Goal: Information Seeking & Learning: Compare options

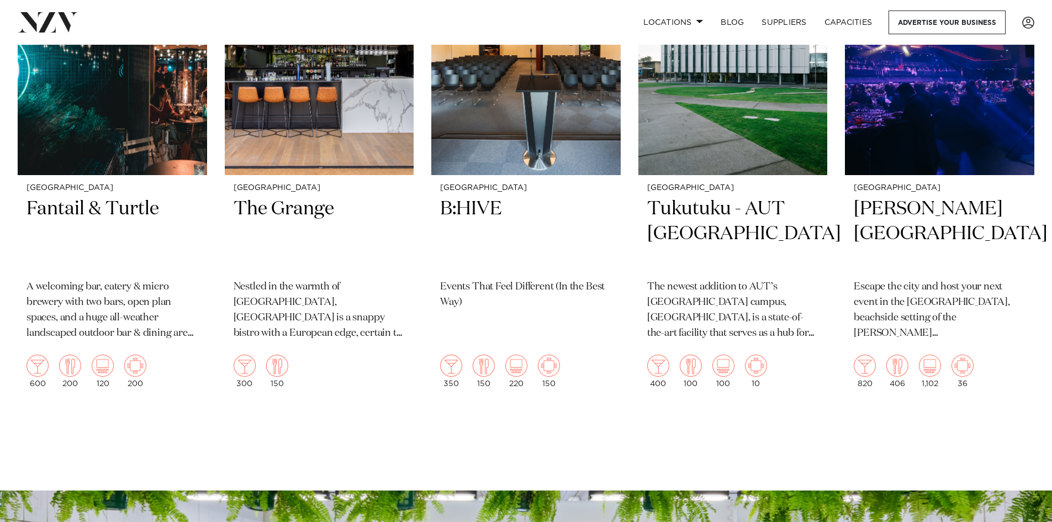
scroll to position [276, 0]
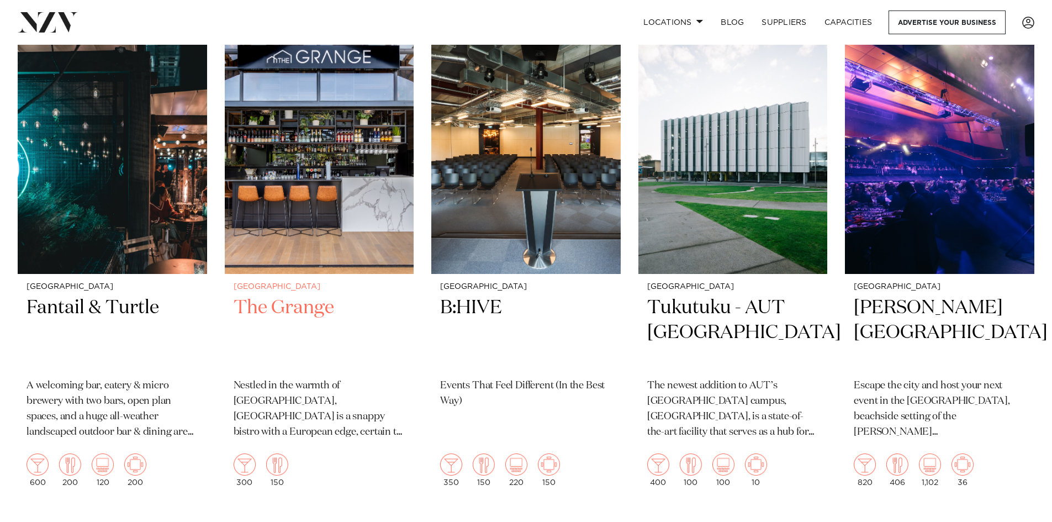
click at [286, 308] on h2 "The Grange" at bounding box center [320, 333] width 172 height 75
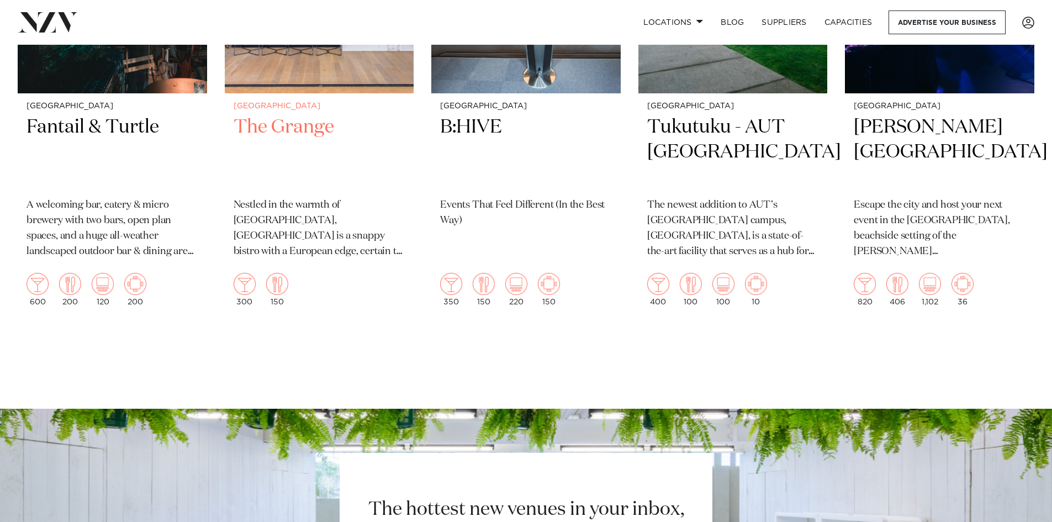
scroll to position [497, 0]
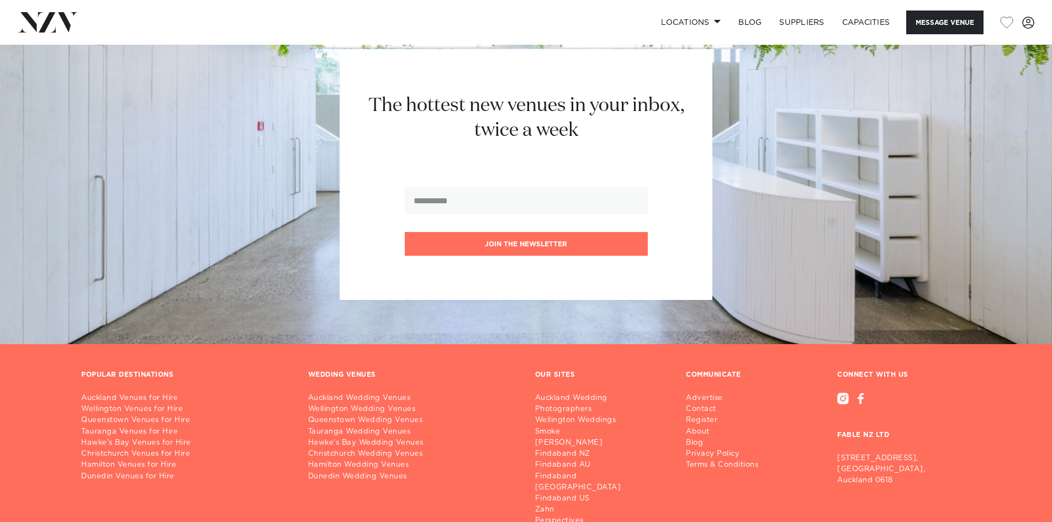
scroll to position [1893, 0]
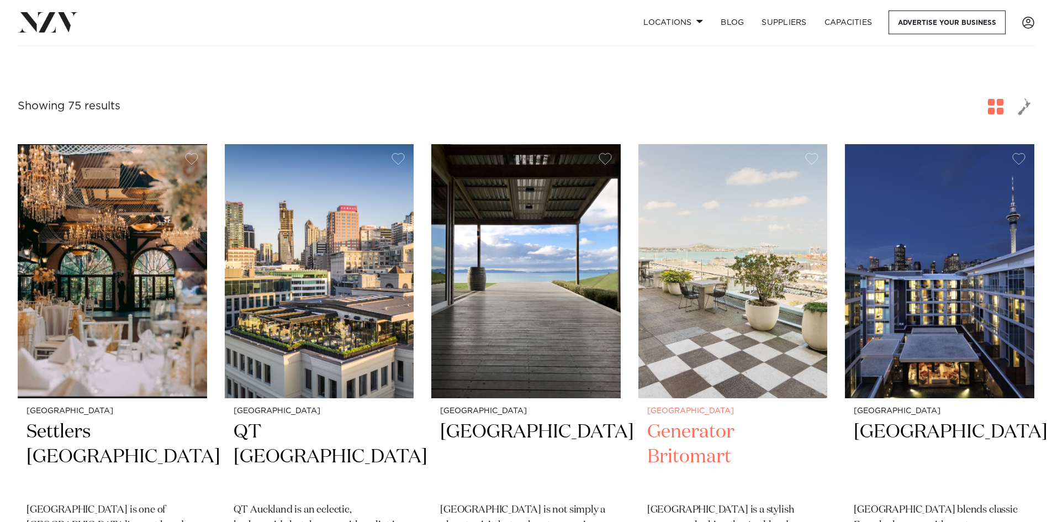
scroll to position [221, 0]
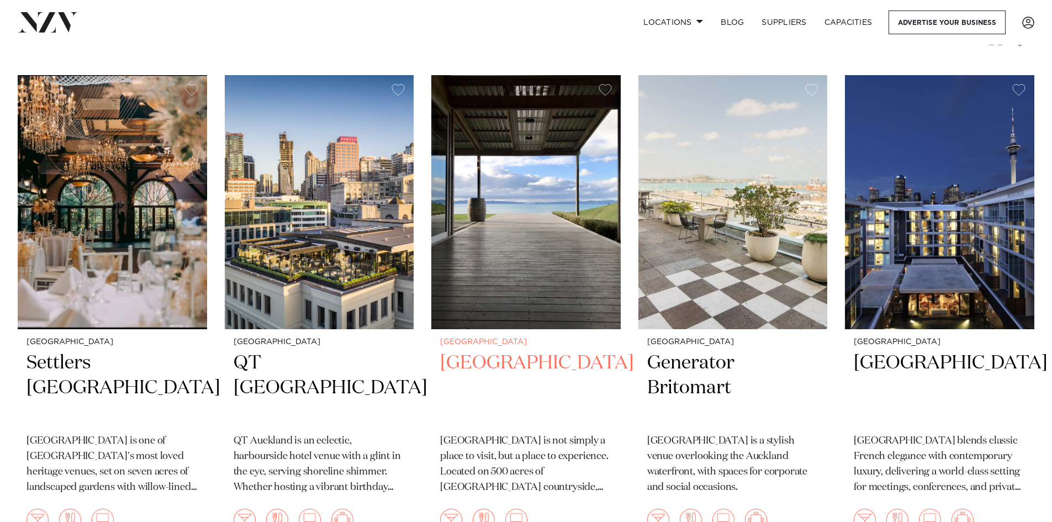
drag, startPoint x: 515, startPoint y: 123, endPoint x: 455, endPoint y: 414, distance: 297.3
click at [455, 414] on h2 "Kauri Bay" at bounding box center [526, 388] width 172 height 75
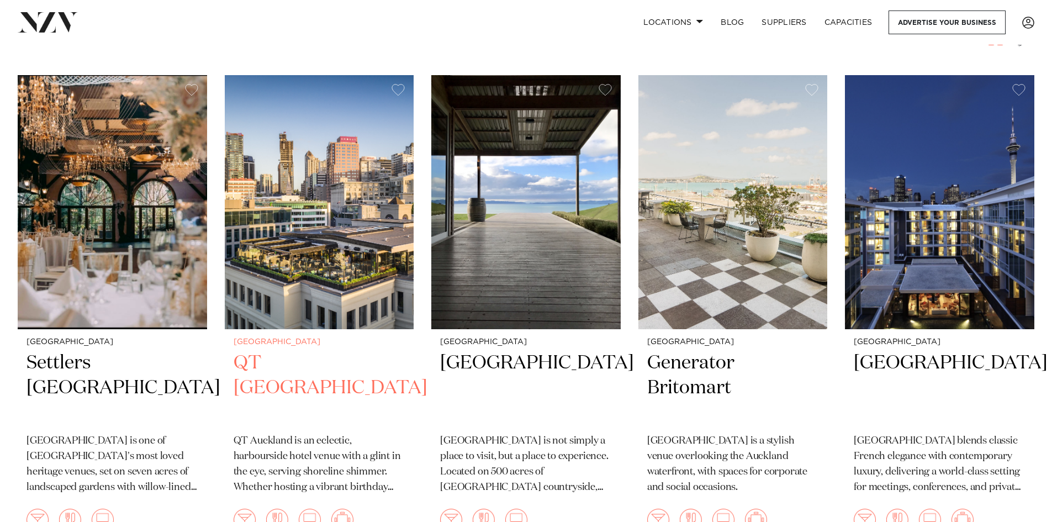
click at [282, 366] on h2 "QT Auckland" at bounding box center [320, 388] width 172 height 75
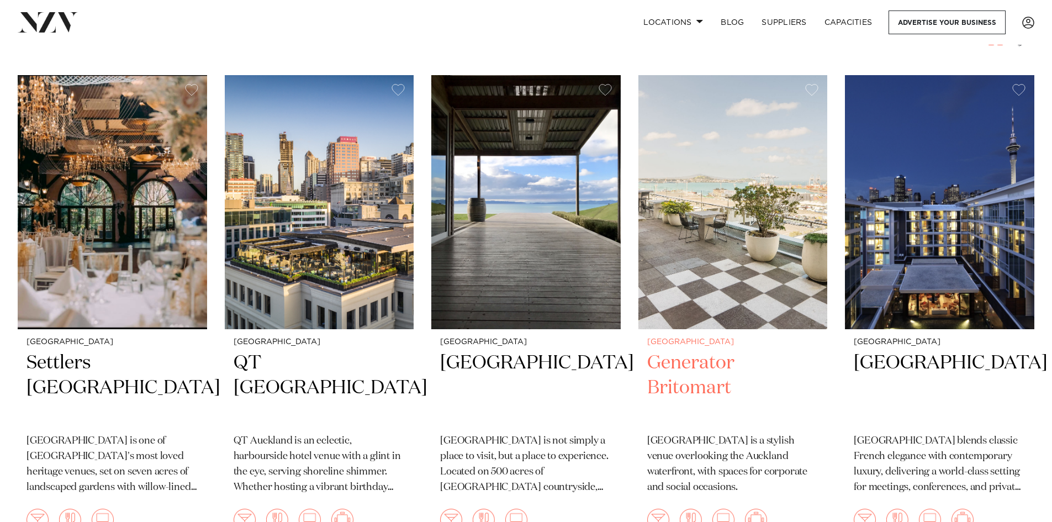
click at [702, 359] on h2 "Generator Britomart" at bounding box center [733, 388] width 172 height 75
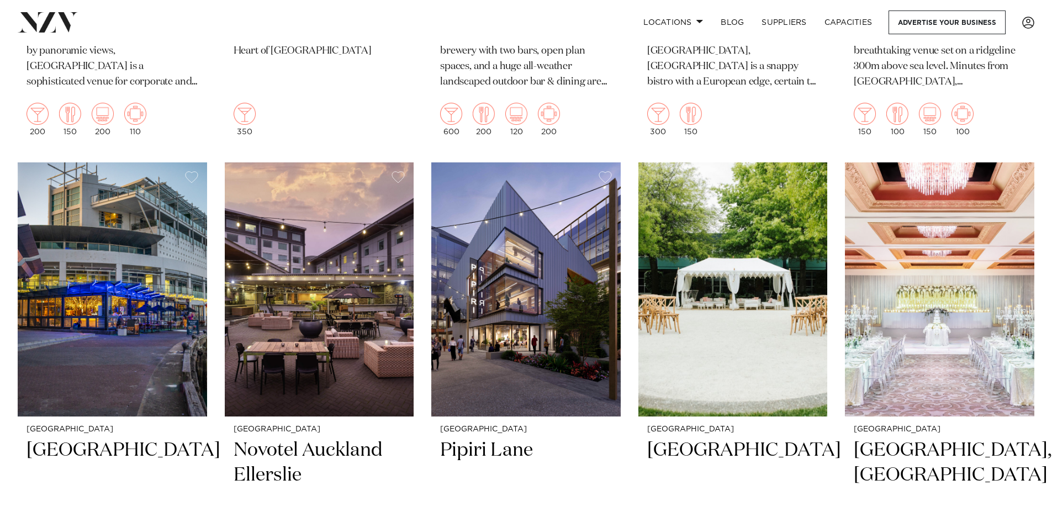
scroll to position [1657, 0]
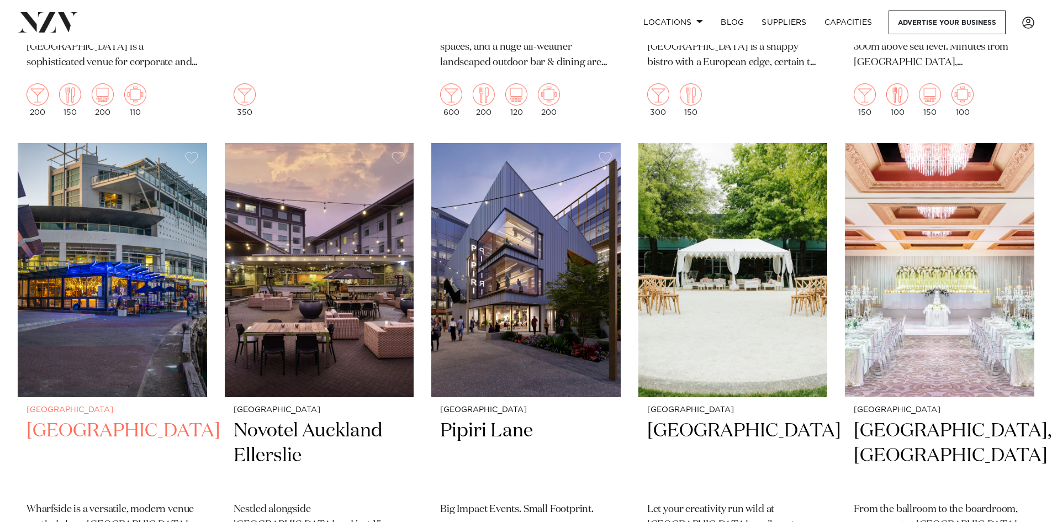
click at [156, 240] on img at bounding box center [112, 270] width 189 height 254
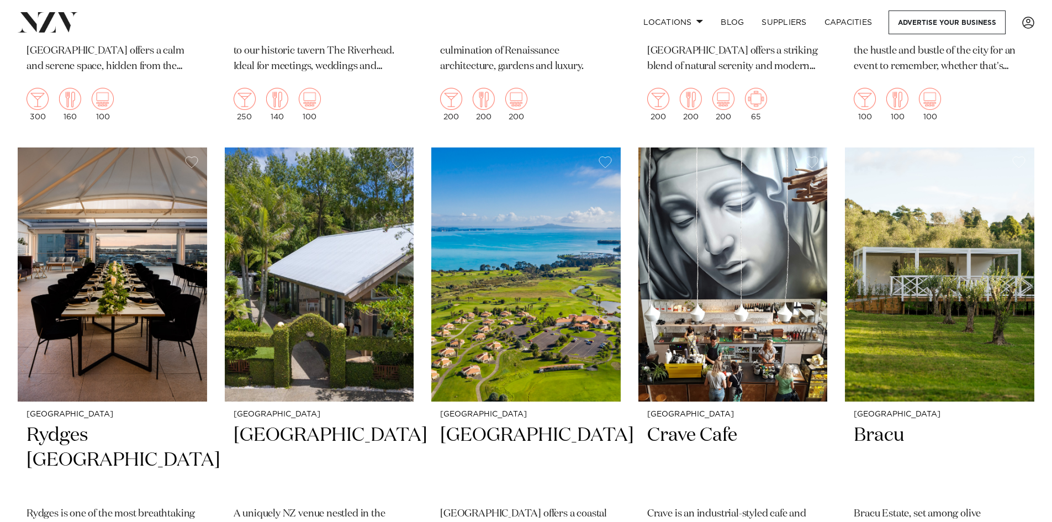
scroll to position [2645, 0]
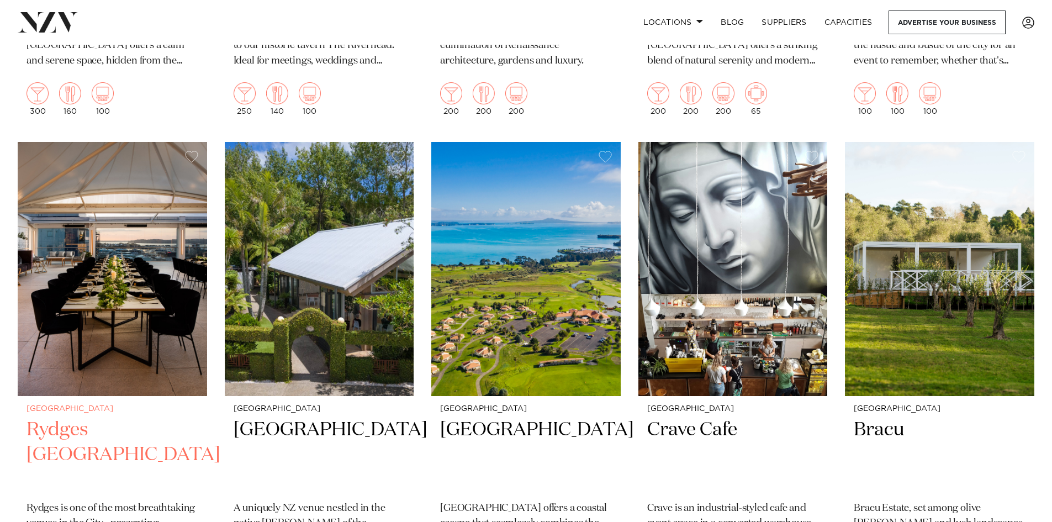
click at [83, 318] on img at bounding box center [112, 269] width 189 height 254
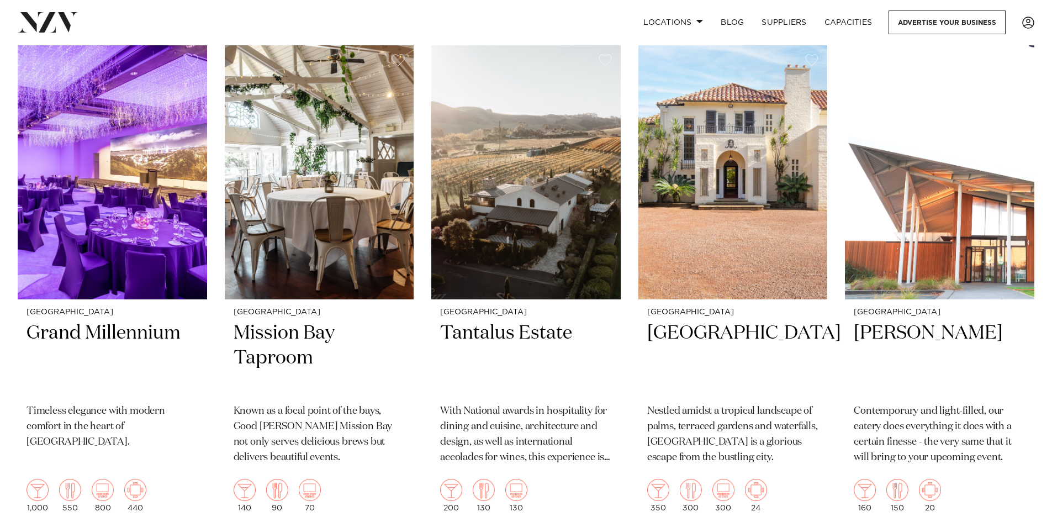
scroll to position [3242, 0]
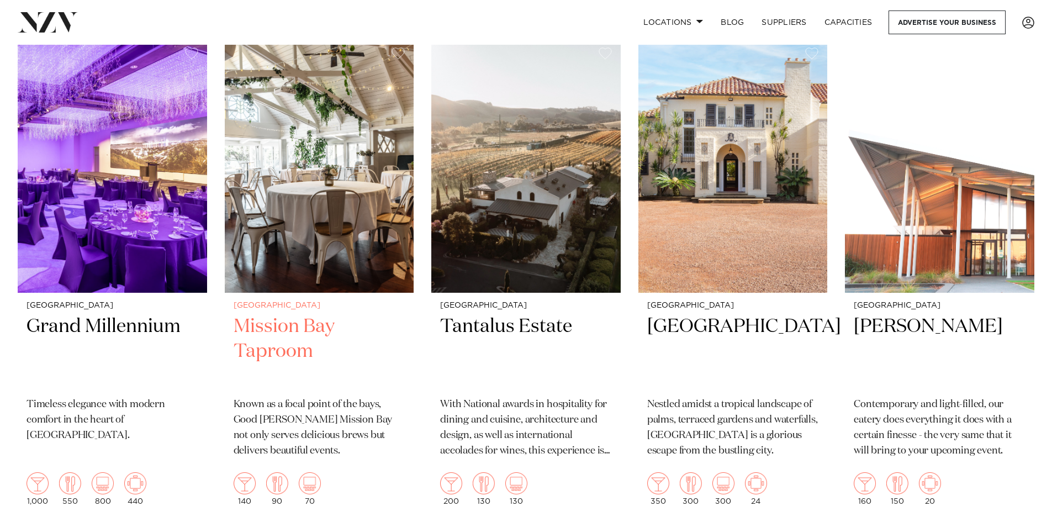
click at [335, 192] on img at bounding box center [319, 166] width 189 height 254
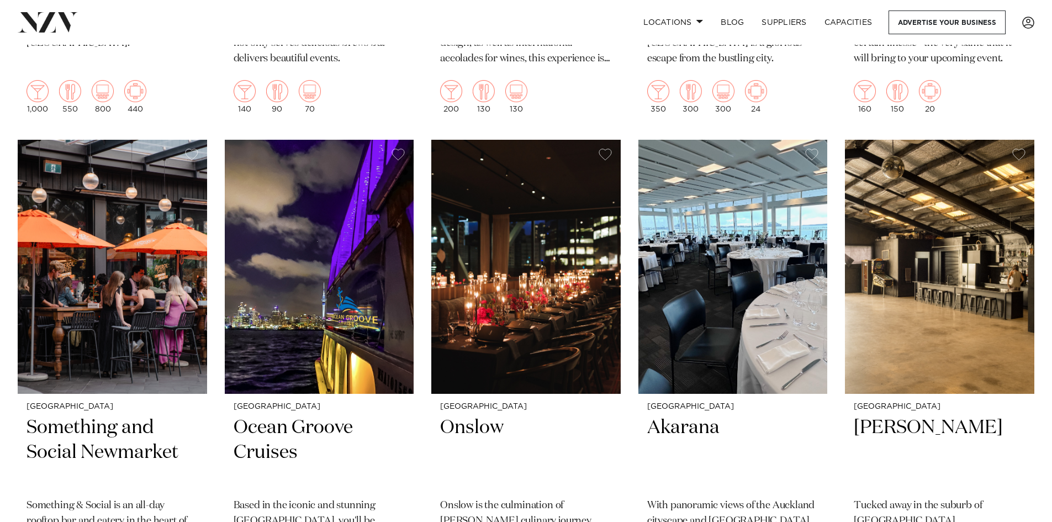
scroll to position [3670, 0]
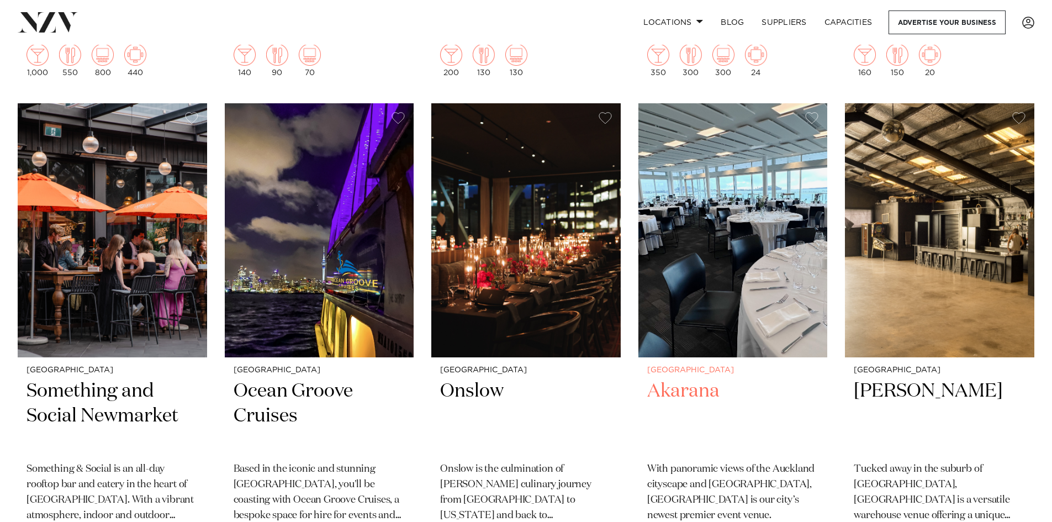
click at [703, 195] on img at bounding box center [733, 230] width 189 height 254
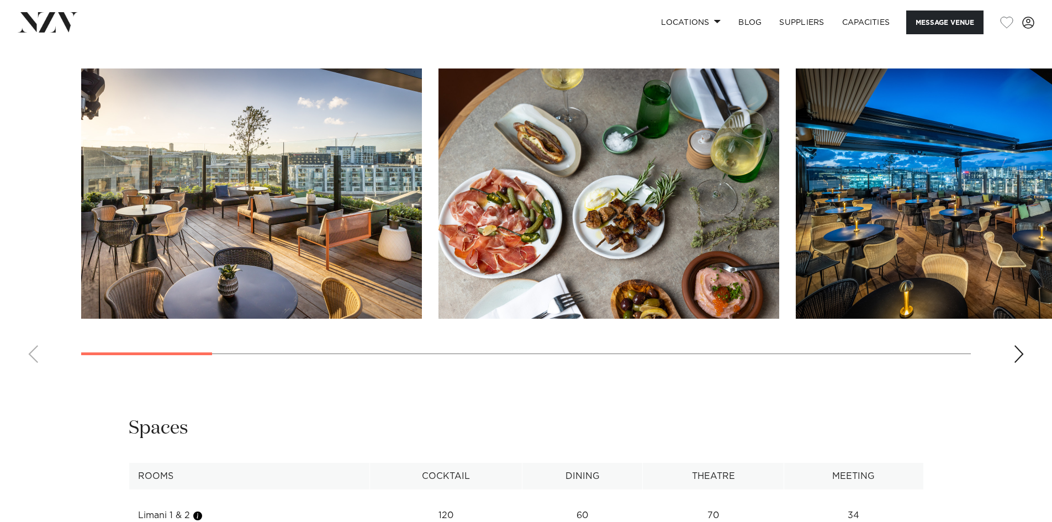
scroll to position [1768, 0]
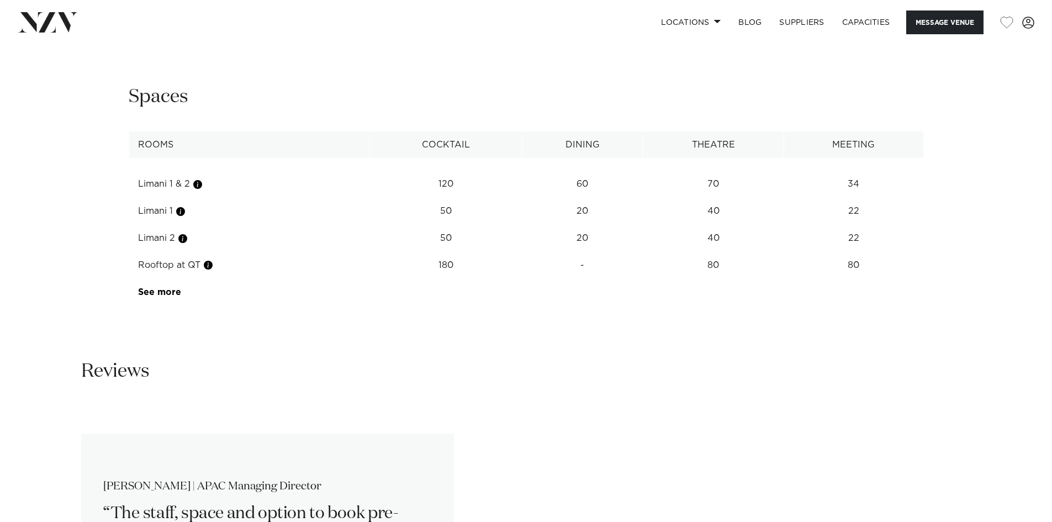
click at [177, 171] on td "Limani 1 & 2" at bounding box center [249, 184] width 241 height 27
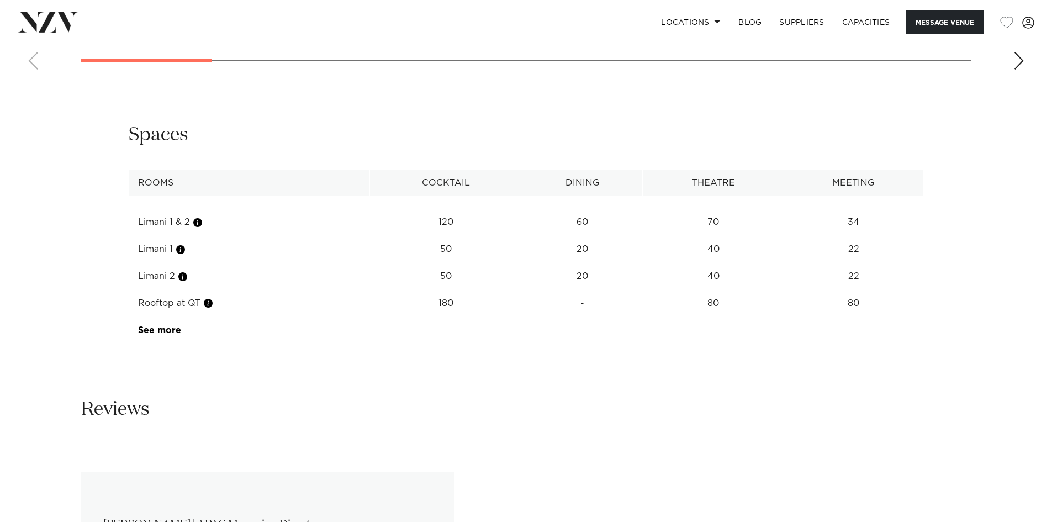
scroll to position [1713, 0]
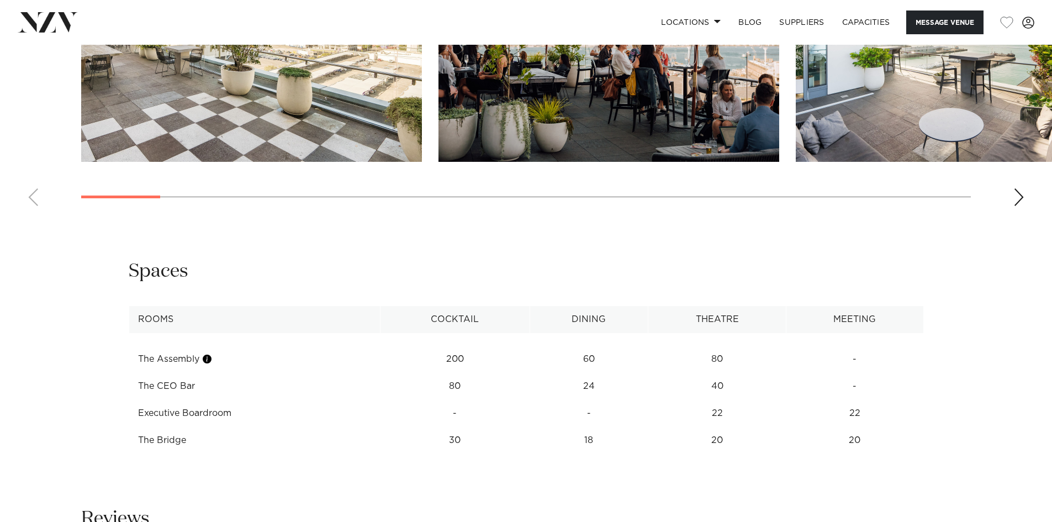
scroll to position [1326, 0]
click at [208, 359] on button "button" at bounding box center [207, 358] width 11 height 11
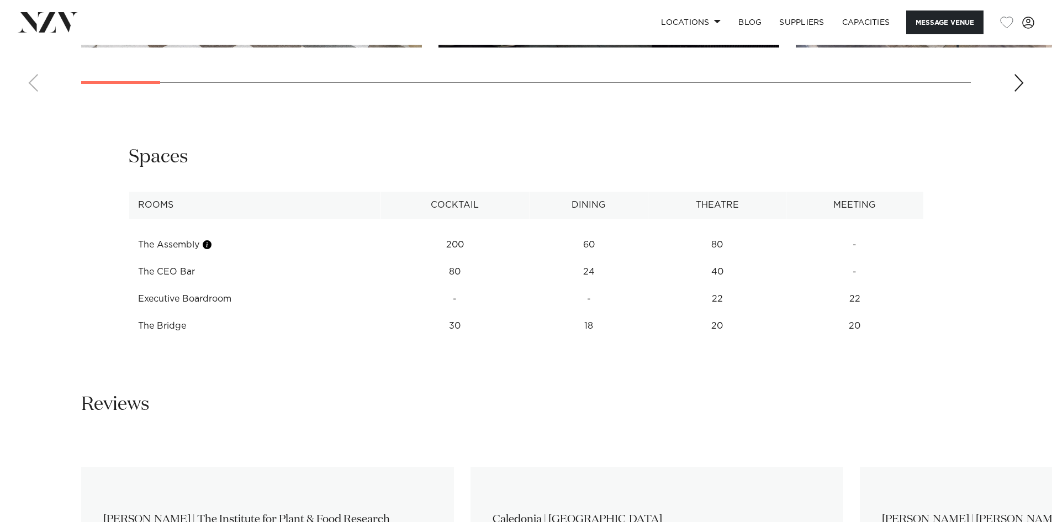
scroll to position [1657, 0]
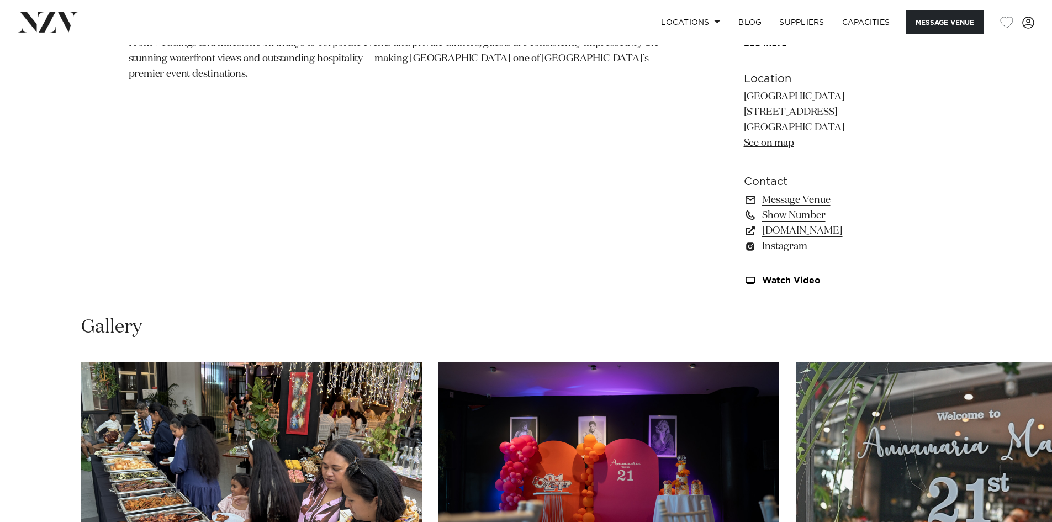
scroll to position [939, 0]
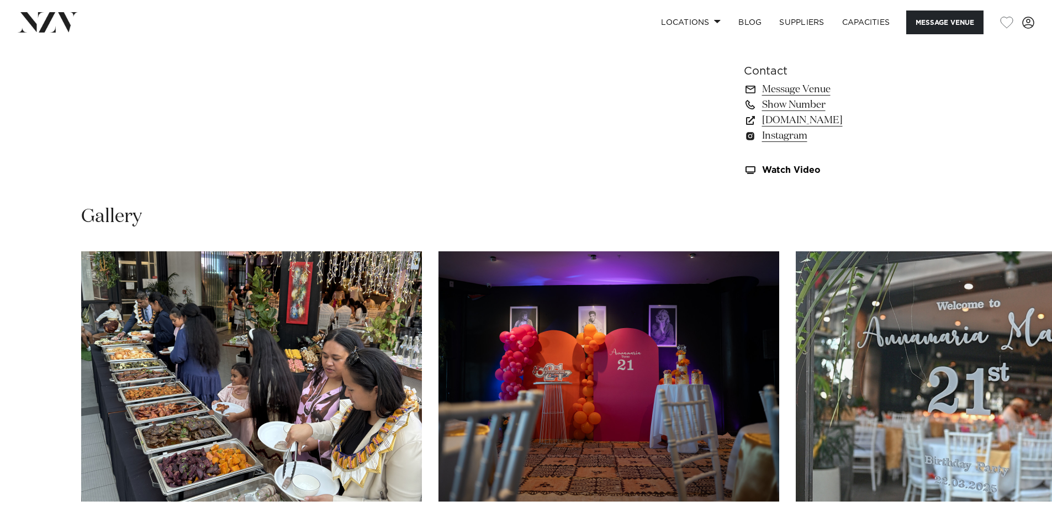
click at [314, 349] on img "1 / 21" at bounding box center [251, 376] width 341 height 250
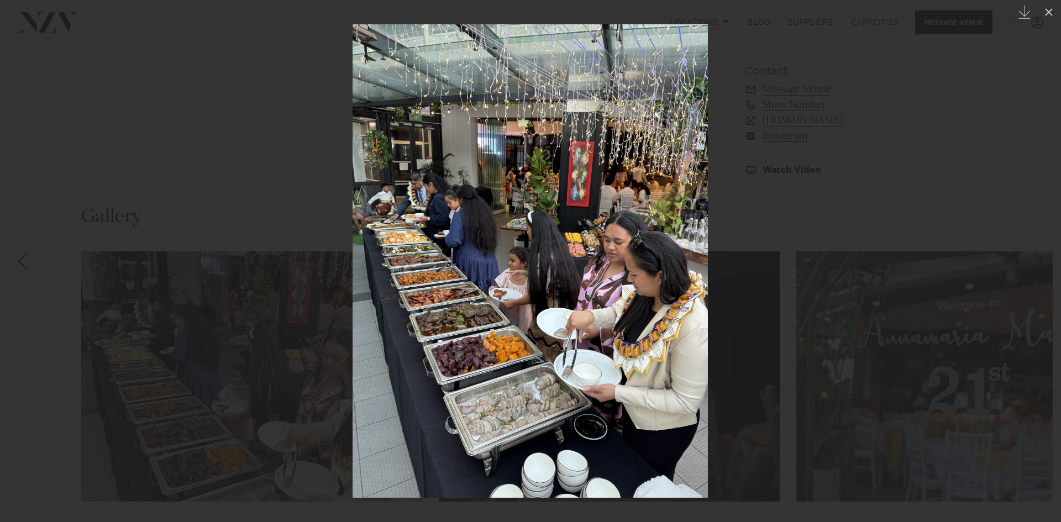
click at [688, 248] on img at bounding box center [529, 260] width 355 height 473
click at [829, 305] on div at bounding box center [530, 261] width 1061 height 522
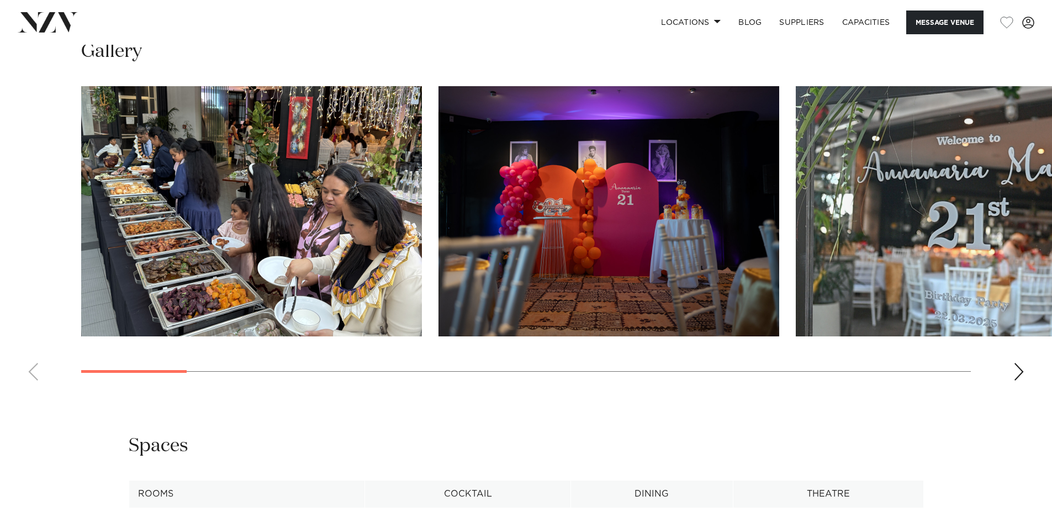
scroll to position [1105, 0]
click at [1018, 375] on div "Next slide" at bounding box center [1019, 371] width 11 height 18
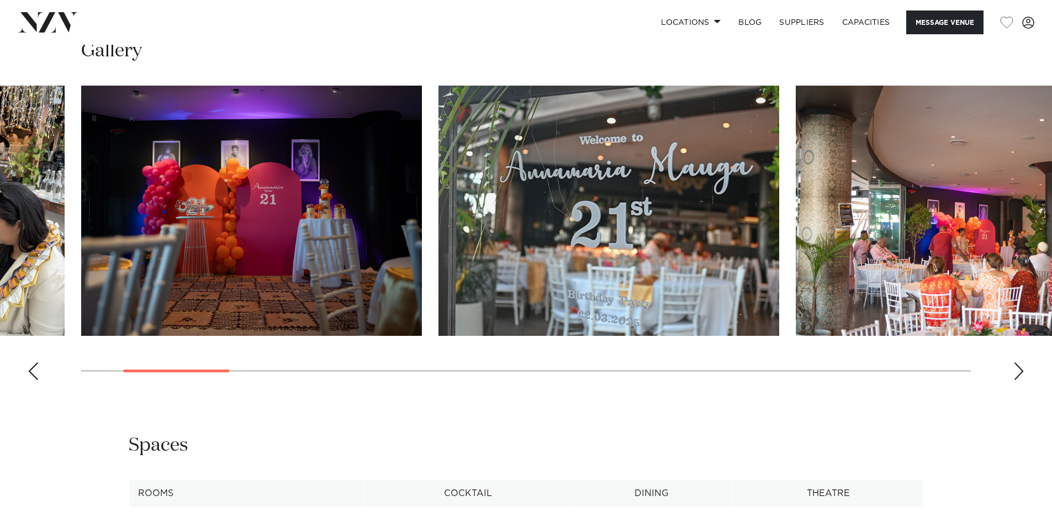
click at [1018, 375] on div "Next slide" at bounding box center [1019, 371] width 11 height 18
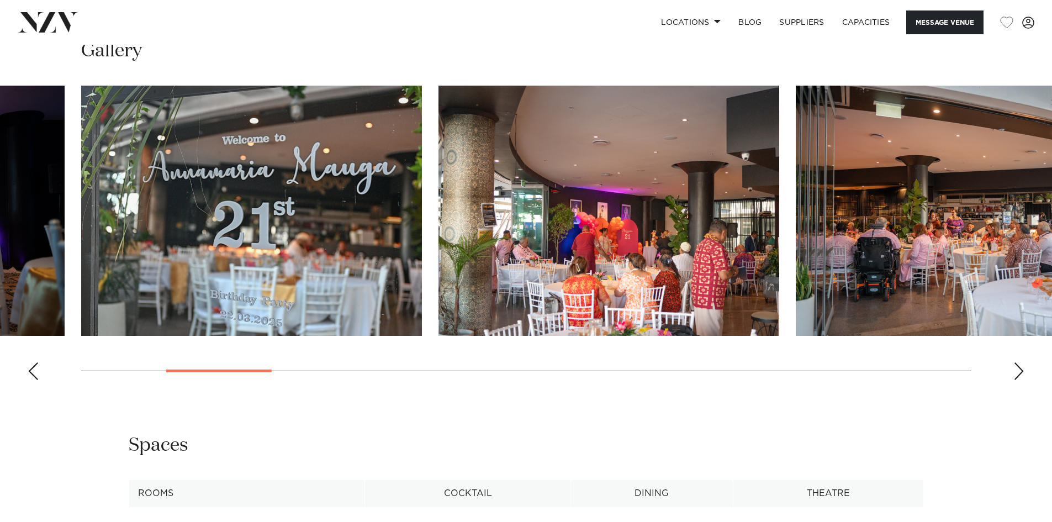
click at [1018, 375] on div "Next slide" at bounding box center [1019, 371] width 11 height 18
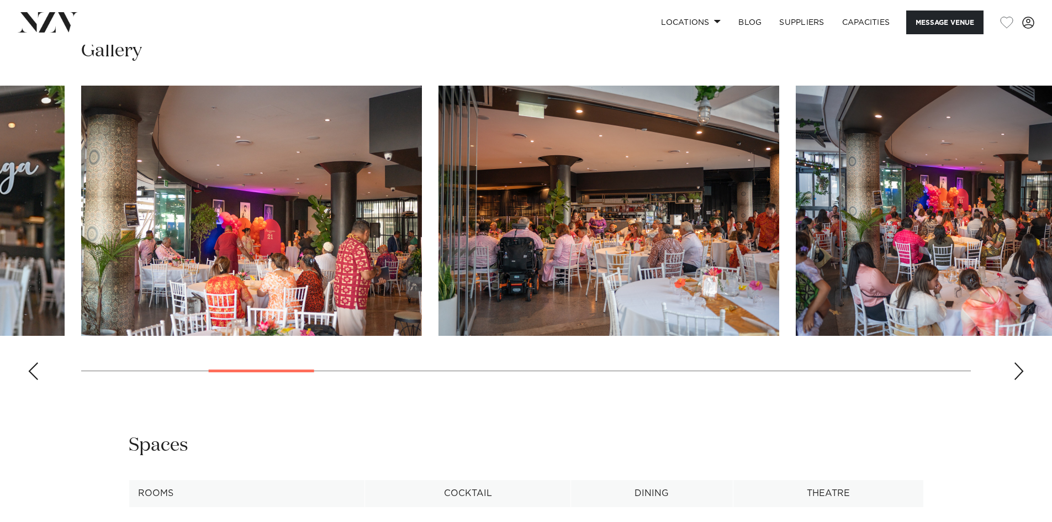
click at [1018, 375] on div "Next slide" at bounding box center [1019, 371] width 11 height 18
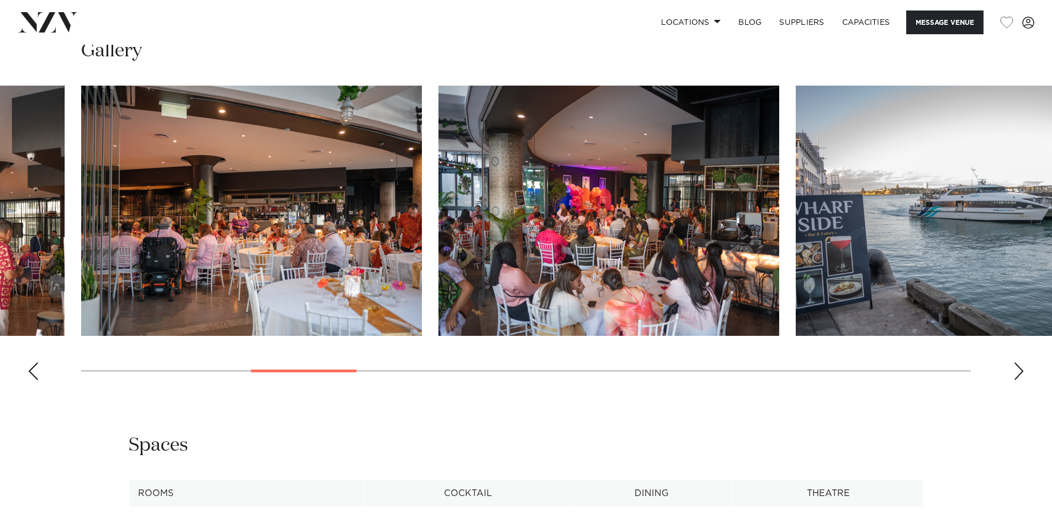
click at [1018, 375] on div "Next slide" at bounding box center [1019, 371] width 11 height 18
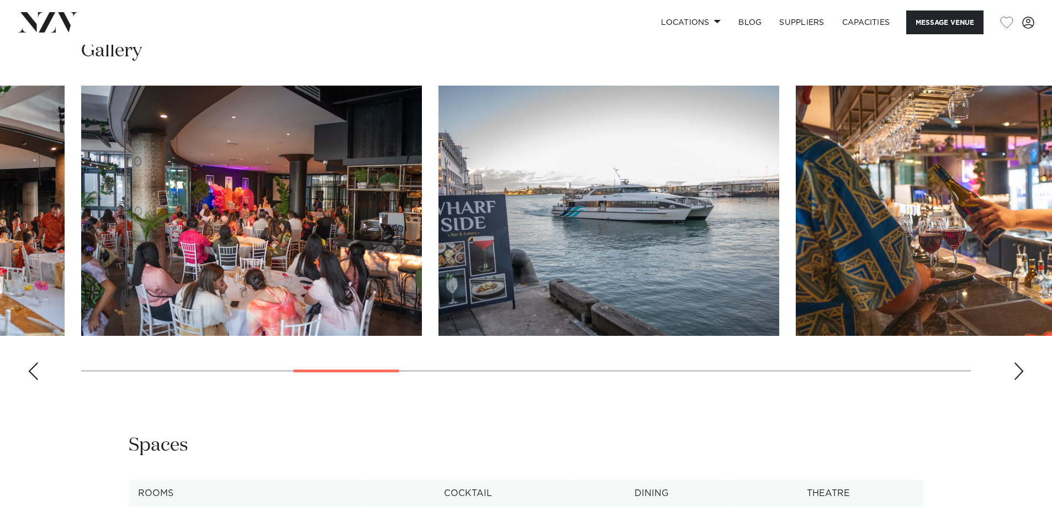
click at [1018, 375] on div "Next slide" at bounding box center [1019, 371] width 11 height 18
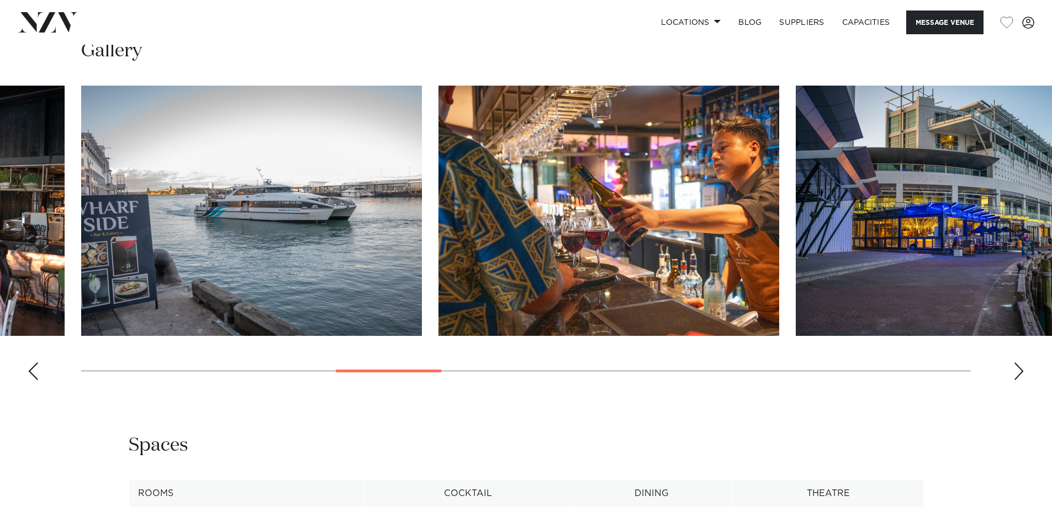
click at [1018, 375] on div "Next slide" at bounding box center [1019, 371] width 11 height 18
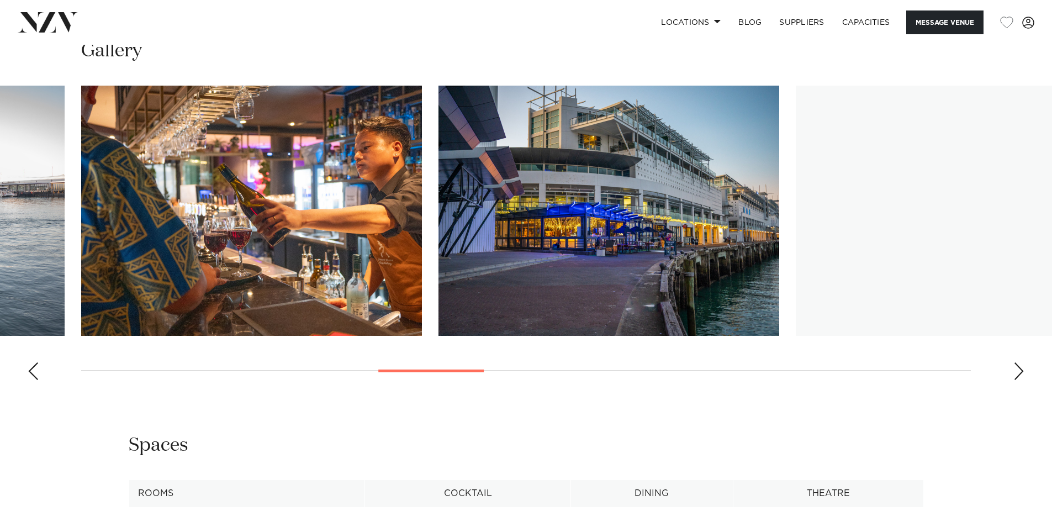
click at [1018, 375] on div "Next slide" at bounding box center [1019, 371] width 11 height 18
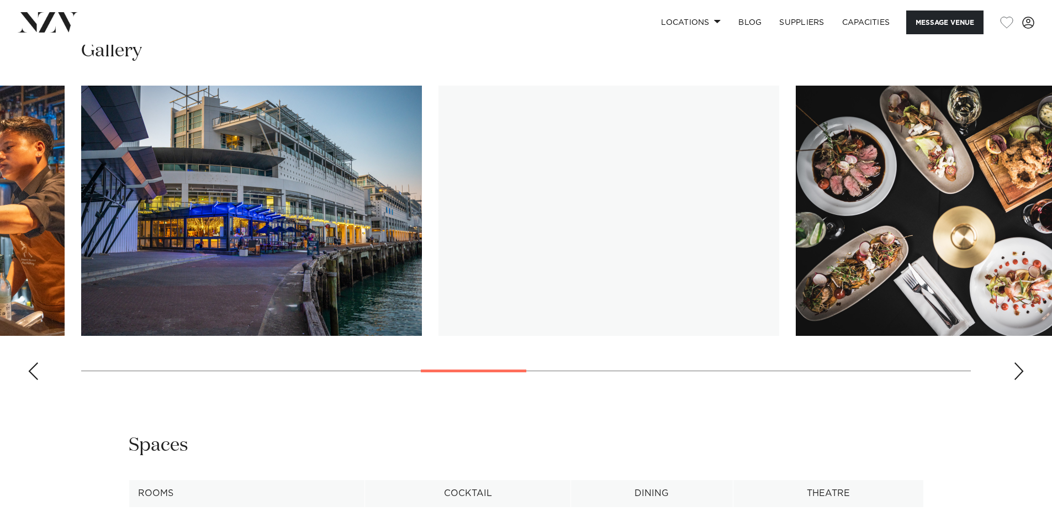
click at [1018, 375] on div "Next slide" at bounding box center [1019, 371] width 11 height 18
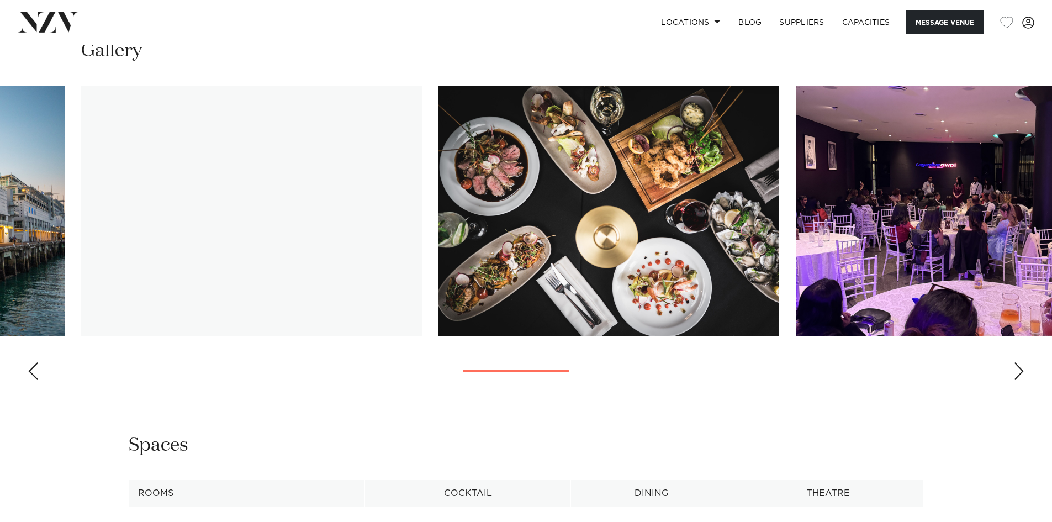
click at [1018, 375] on div "Next slide" at bounding box center [1019, 371] width 11 height 18
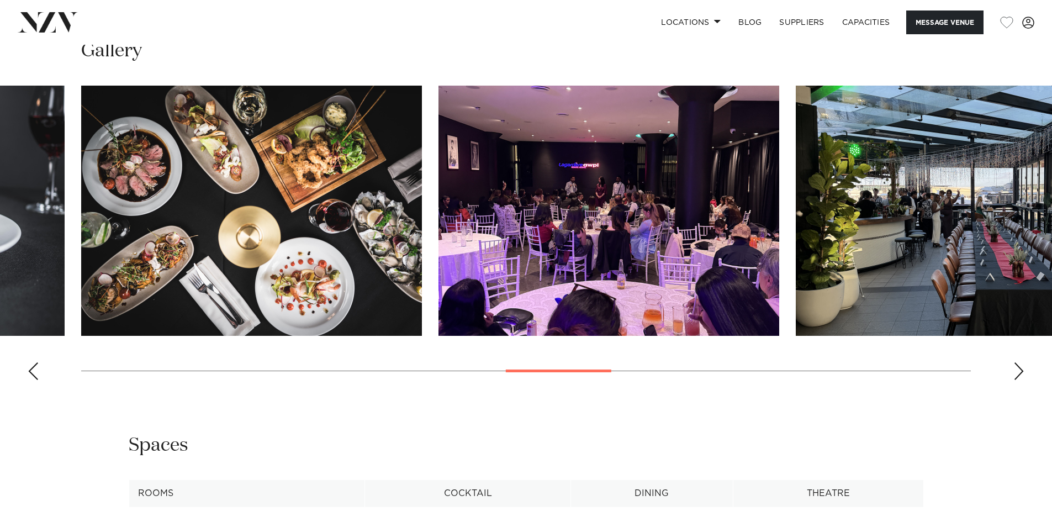
click at [1018, 375] on div "Next slide" at bounding box center [1019, 371] width 11 height 18
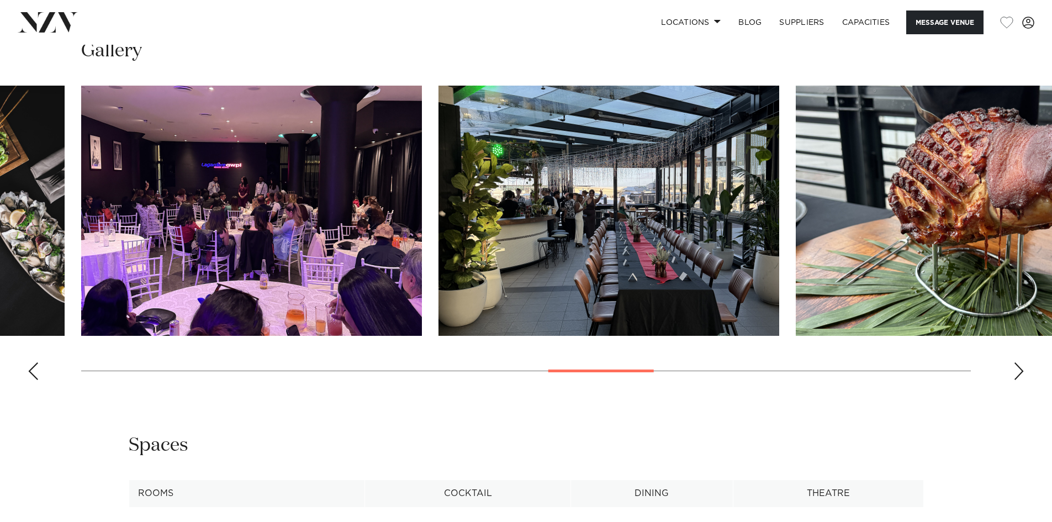
click at [1018, 375] on div "Next slide" at bounding box center [1019, 371] width 11 height 18
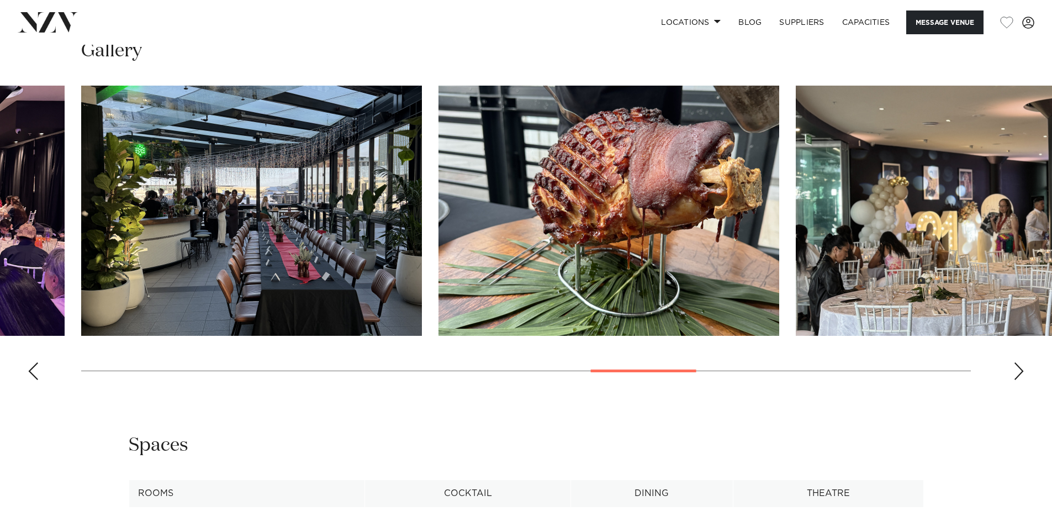
click at [1018, 375] on div "Next slide" at bounding box center [1019, 371] width 11 height 18
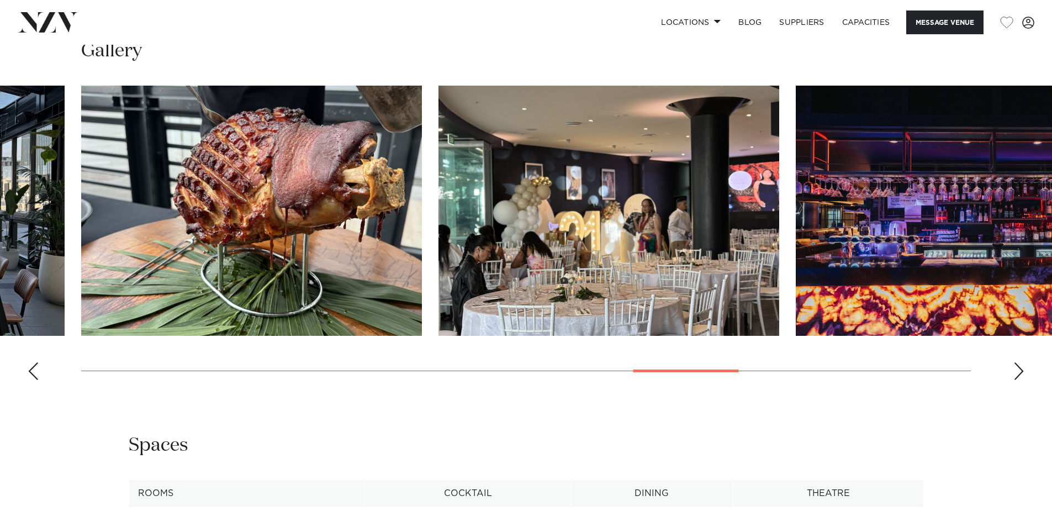
click at [1018, 375] on div "Next slide" at bounding box center [1019, 371] width 11 height 18
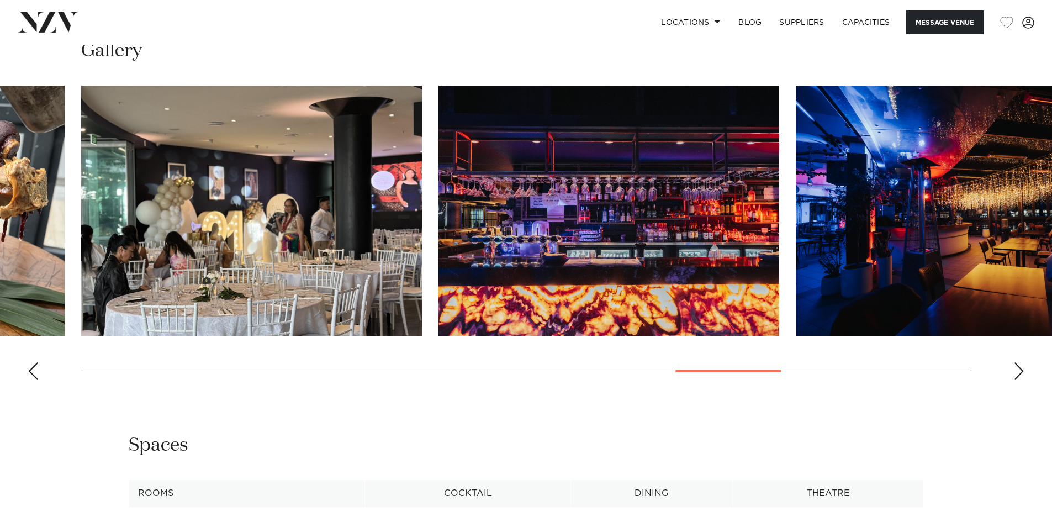
click at [1018, 375] on div "Next slide" at bounding box center [1019, 371] width 11 height 18
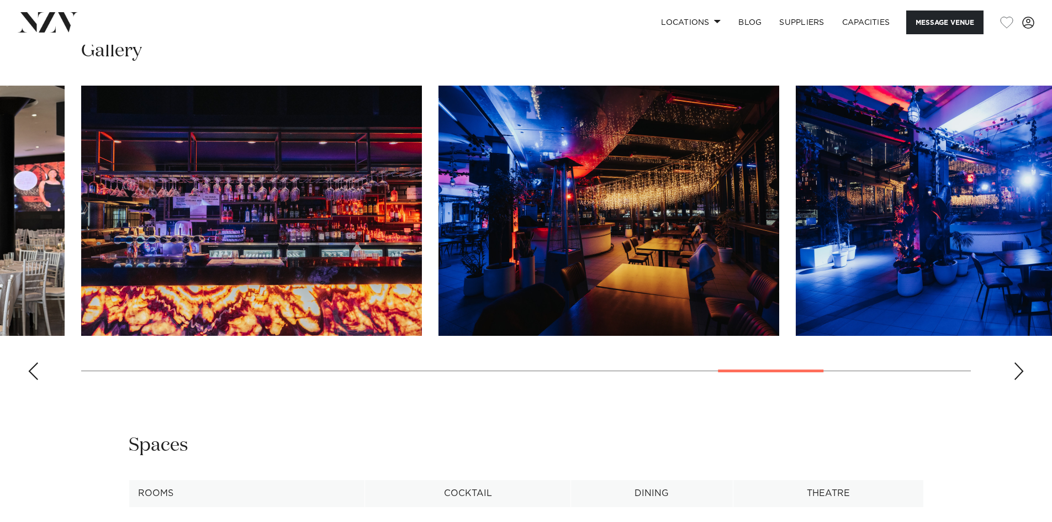
click at [1018, 375] on div "Next slide" at bounding box center [1019, 371] width 11 height 18
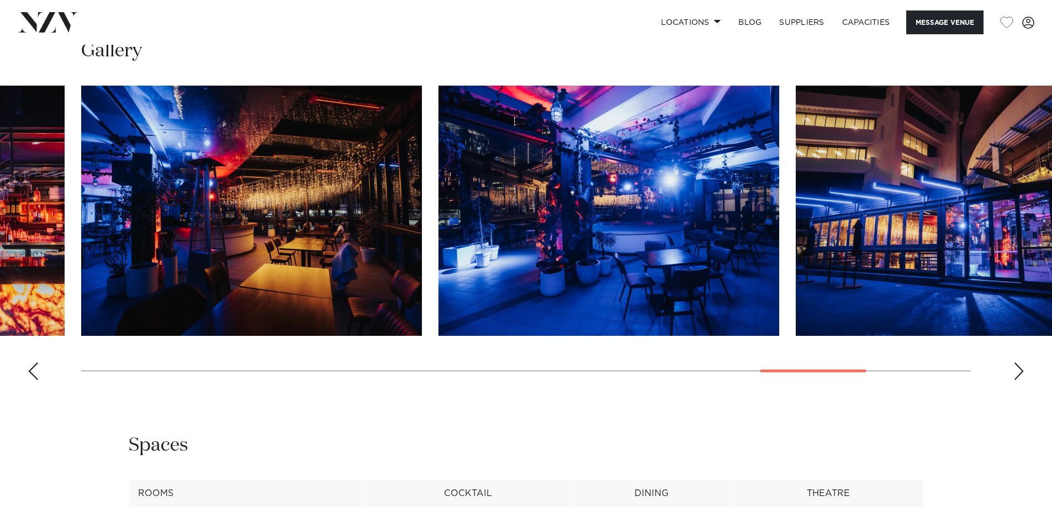
click at [1018, 375] on div "Next slide" at bounding box center [1019, 371] width 11 height 18
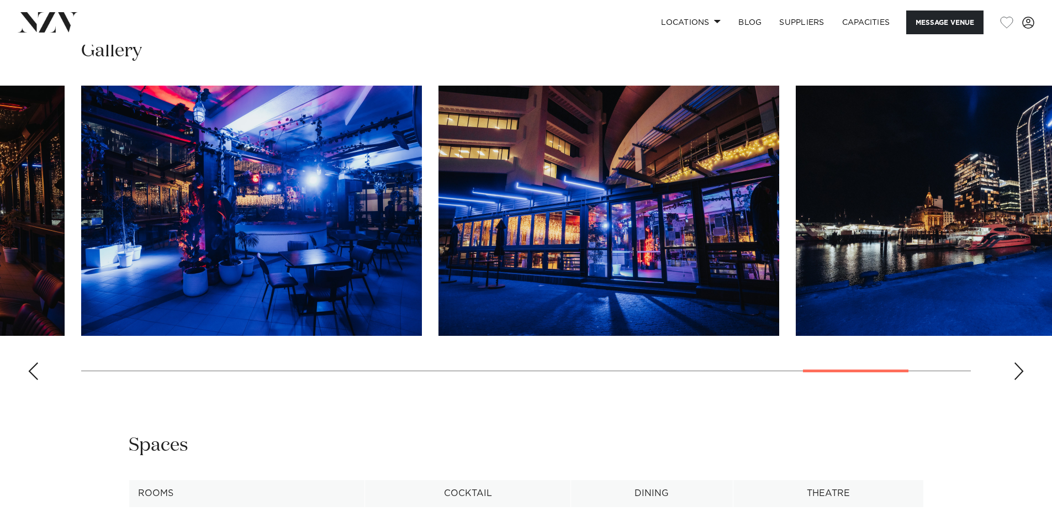
click at [1018, 375] on div "Next slide" at bounding box center [1019, 371] width 11 height 18
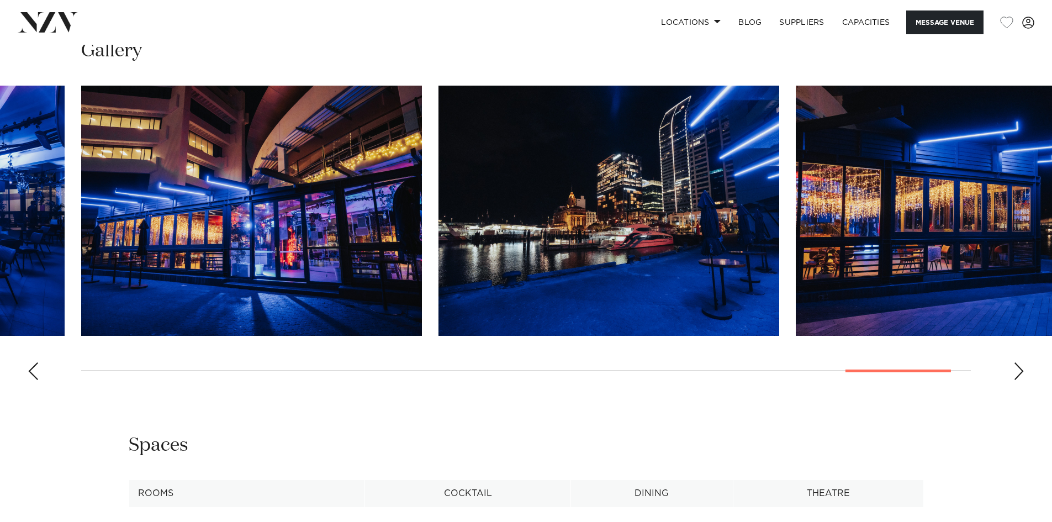
click at [1018, 375] on div "Next slide" at bounding box center [1019, 371] width 11 height 18
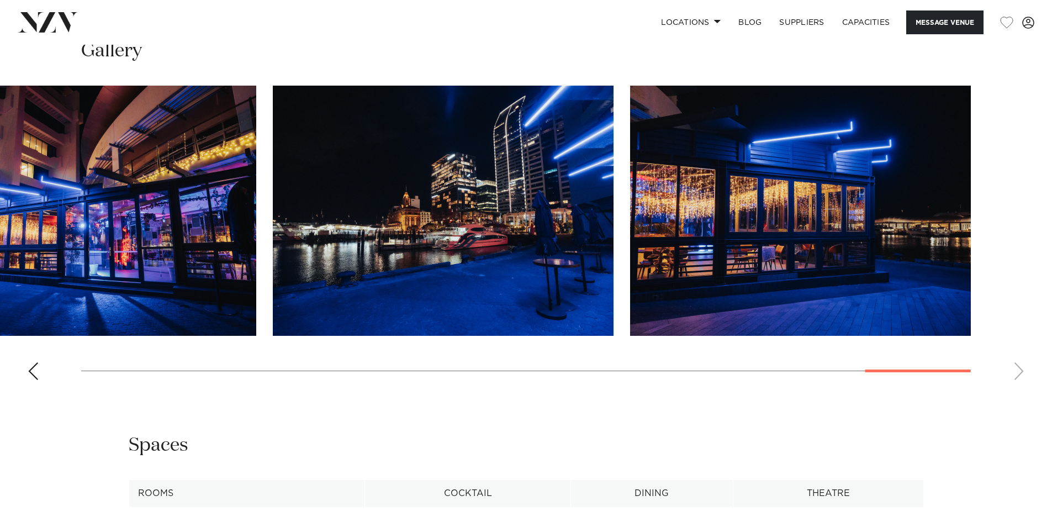
click at [1018, 375] on swiper-container at bounding box center [526, 237] width 1052 height 303
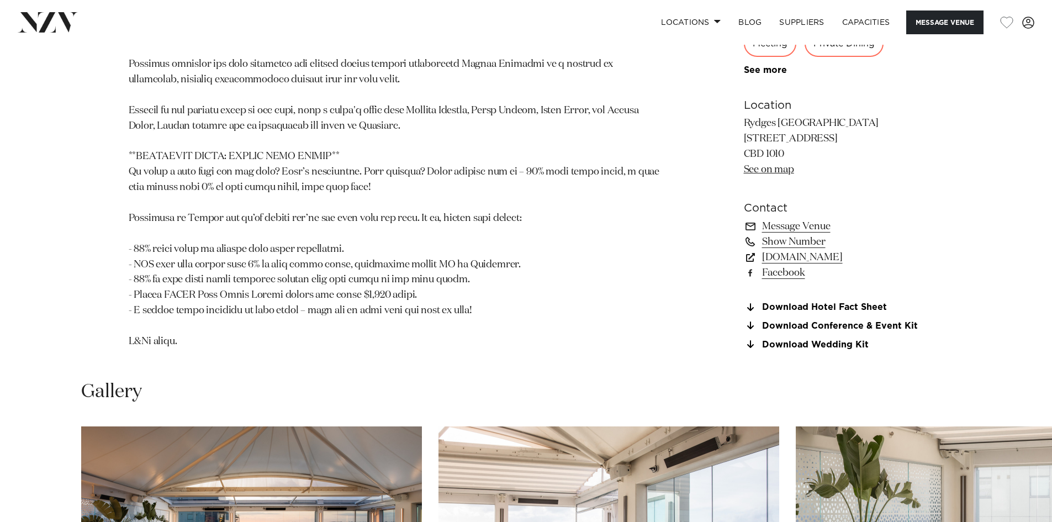
scroll to position [1326, 0]
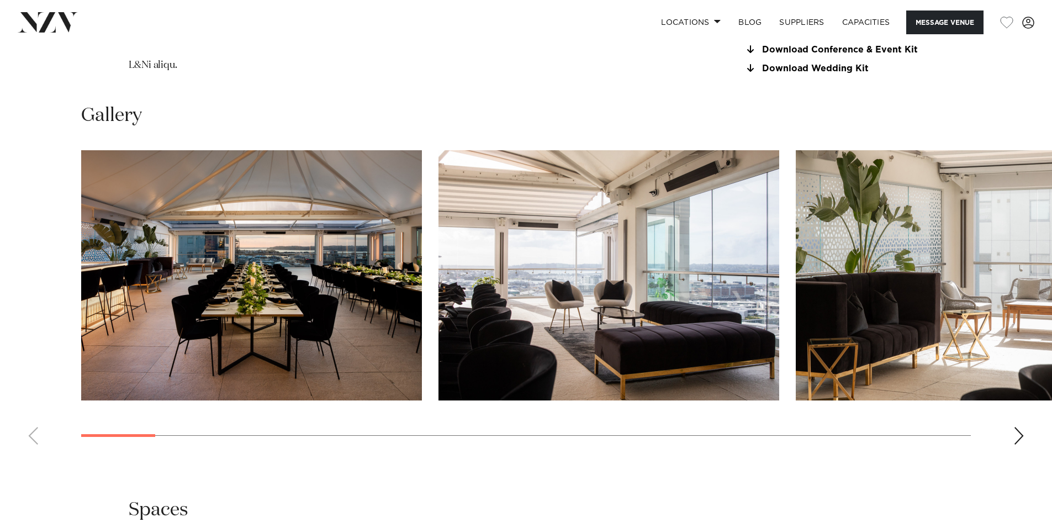
click at [660, 273] on img "2 / 30" at bounding box center [609, 275] width 341 height 250
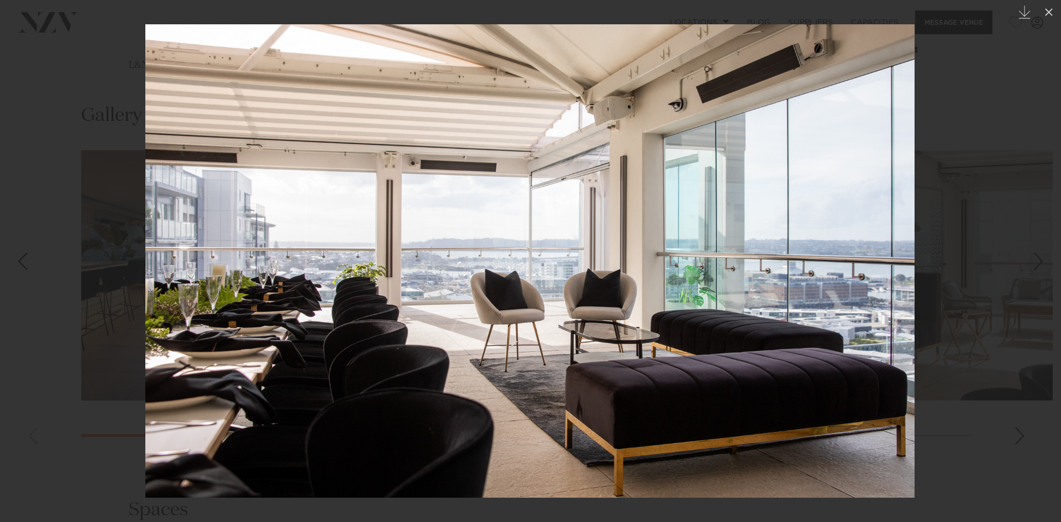
click at [1000, 291] on div at bounding box center [530, 261] width 1061 height 522
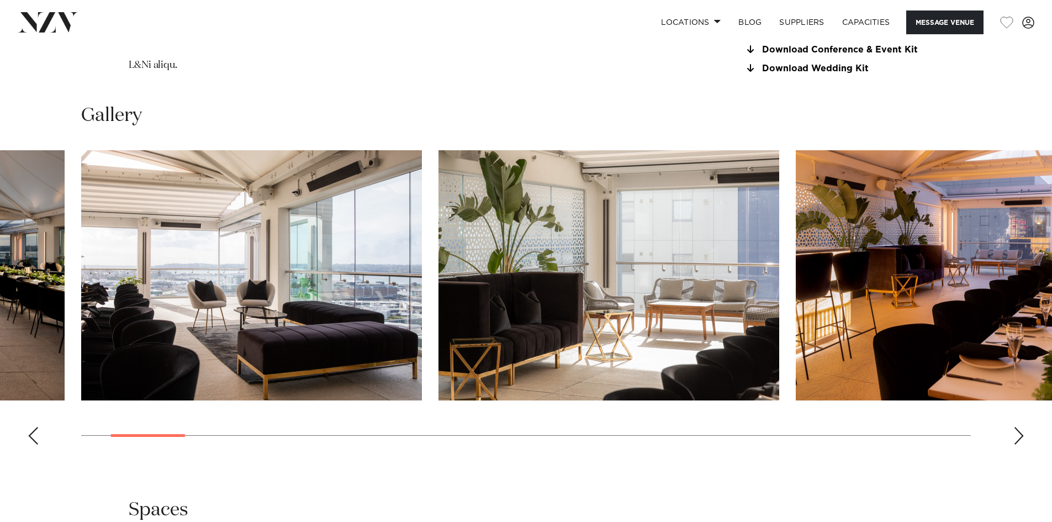
click at [1024, 427] on swiper-container at bounding box center [526, 301] width 1052 height 303
click at [1021, 439] on div "Next slide" at bounding box center [1019, 436] width 11 height 18
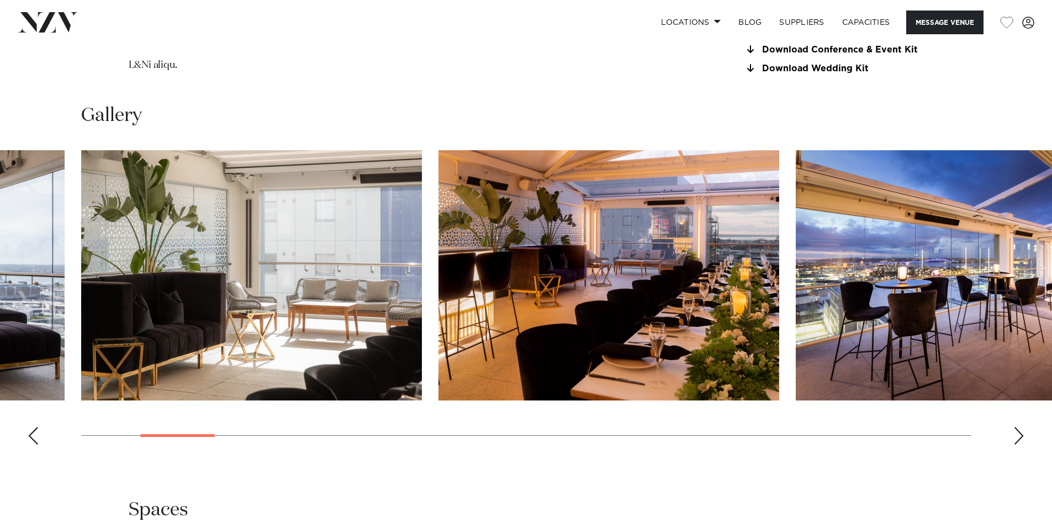
click at [1020, 437] on div "Next slide" at bounding box center [1019, 436] width 11 height 18
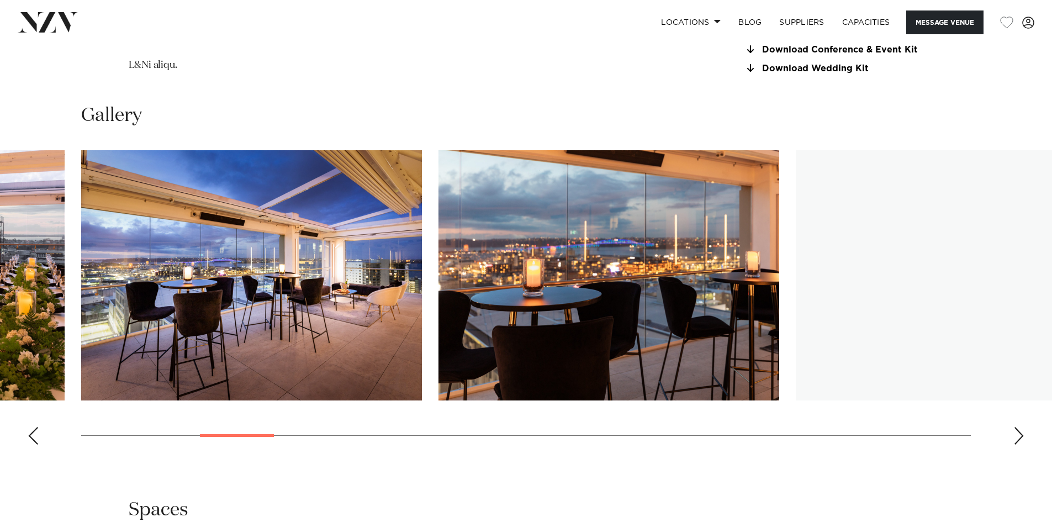
click at [1020, 437] on div "Next slide" at bounding box center [1019, 436] width 11 height 18
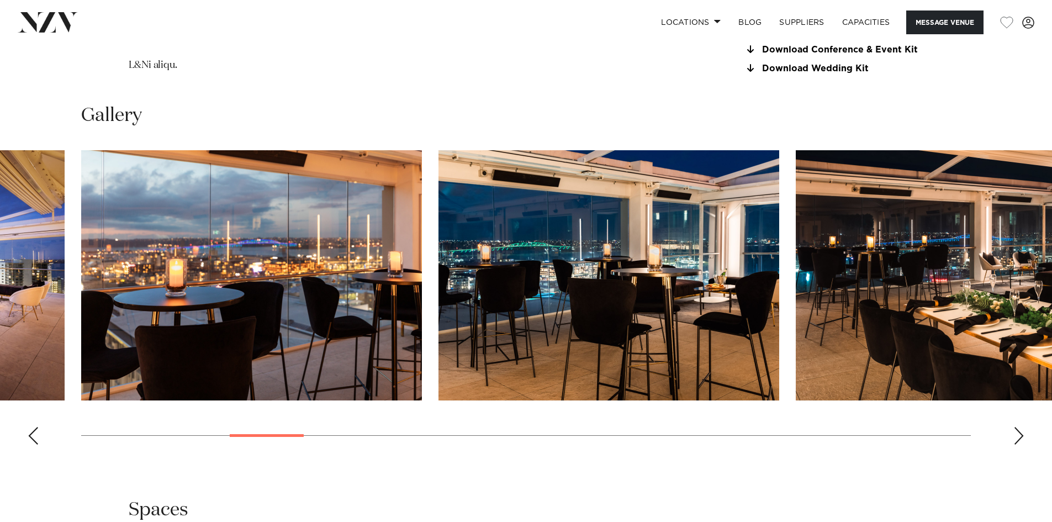
click at [1020, 437] on div "Next slide" at bounding box center [1019, 436] width 11 height 18
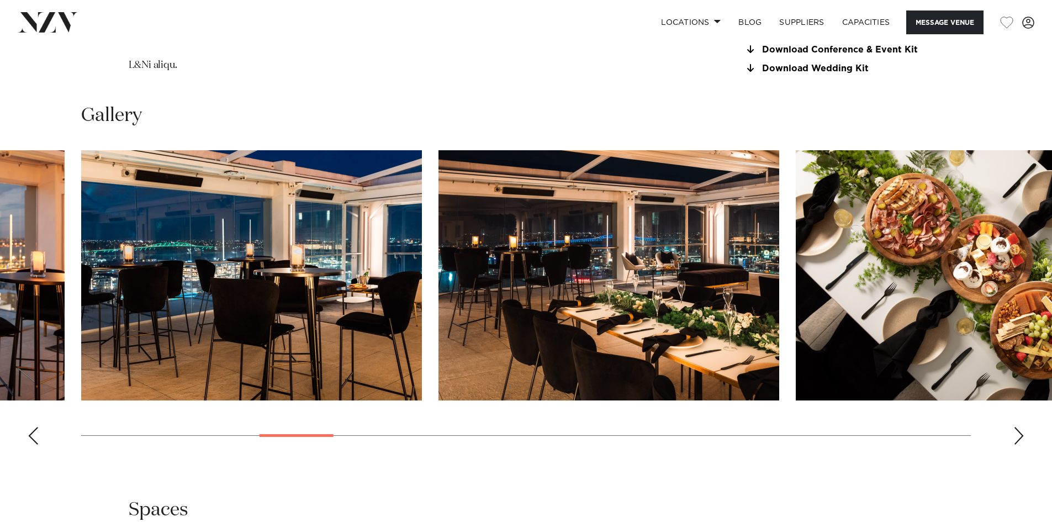
click at [1020, 437] on div "Next slide" at bounding box center [1019, 436] width 11 height 18
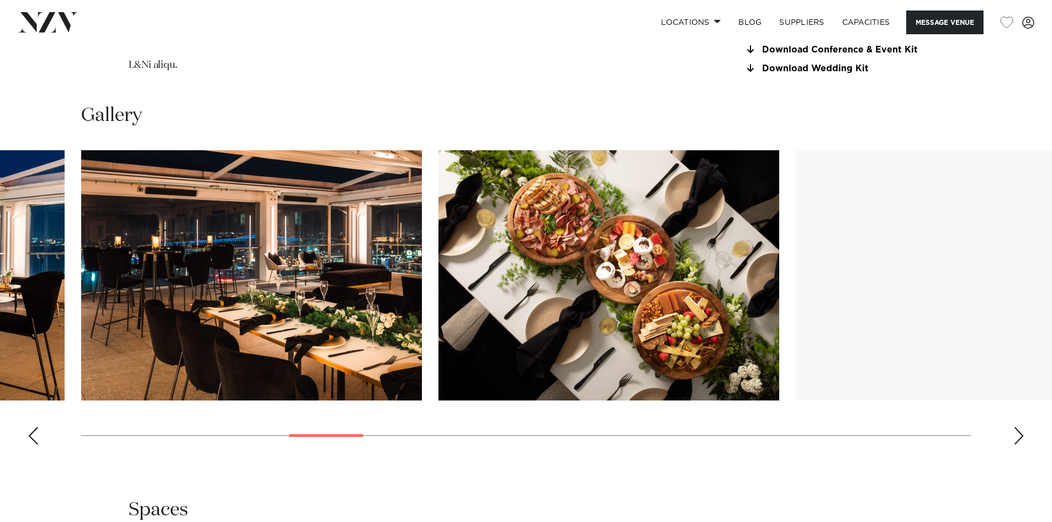
click at [1020, 437] on div "Next slide" at bounding box center [1019, 436] width 11 height 18
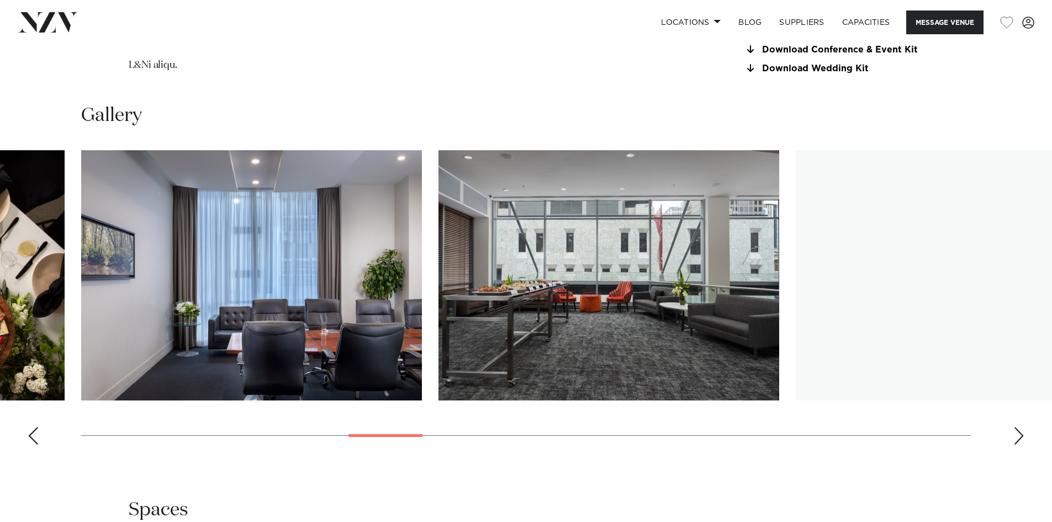
click at [1020, 437] on div "Next slide" at bounding box center [1019, 436] width 11 height 18
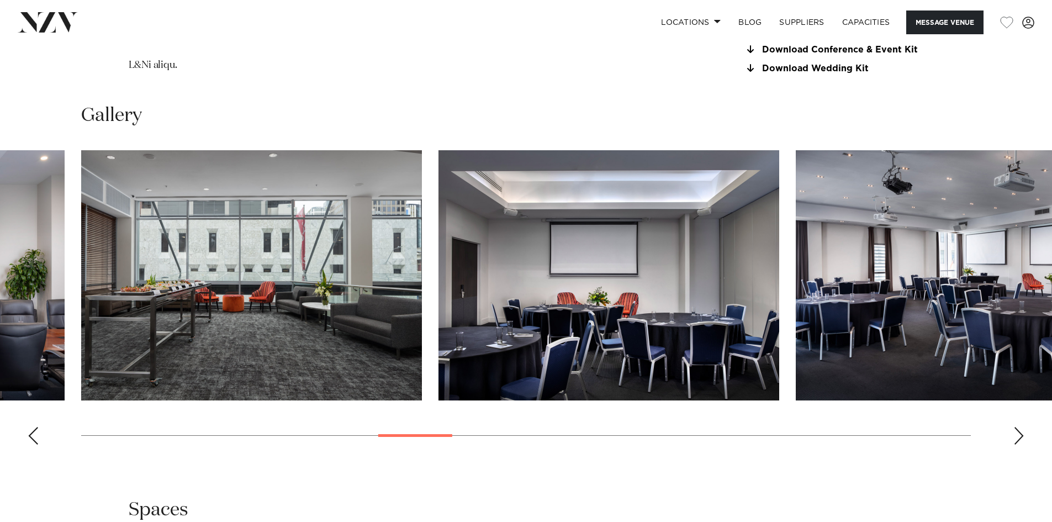
click at [1020, 437] on div "Next slide" at bounding box center [1019, 436] width 11 height 18
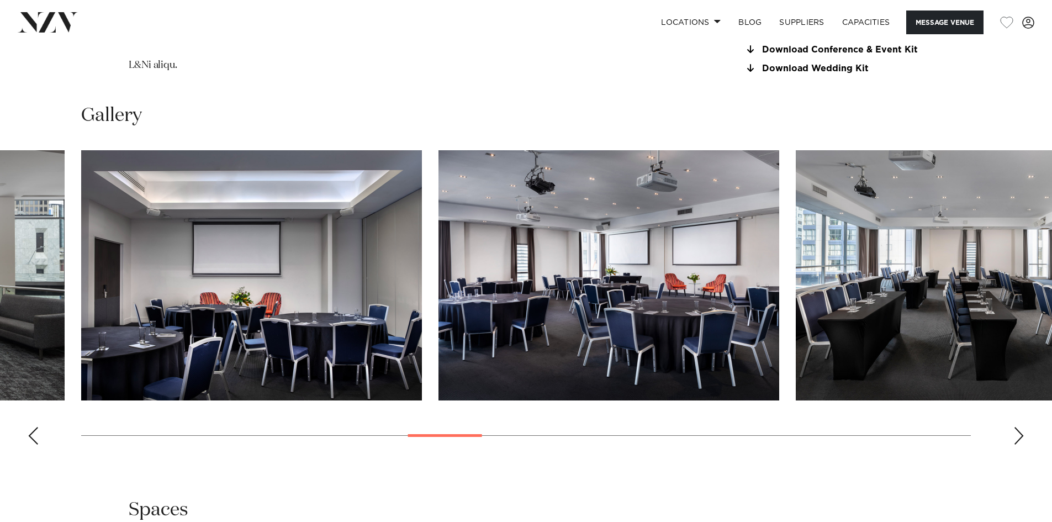
click at [1020, 437] on div "Next slide" at bounding box center [1019, 436] width 11 height 18
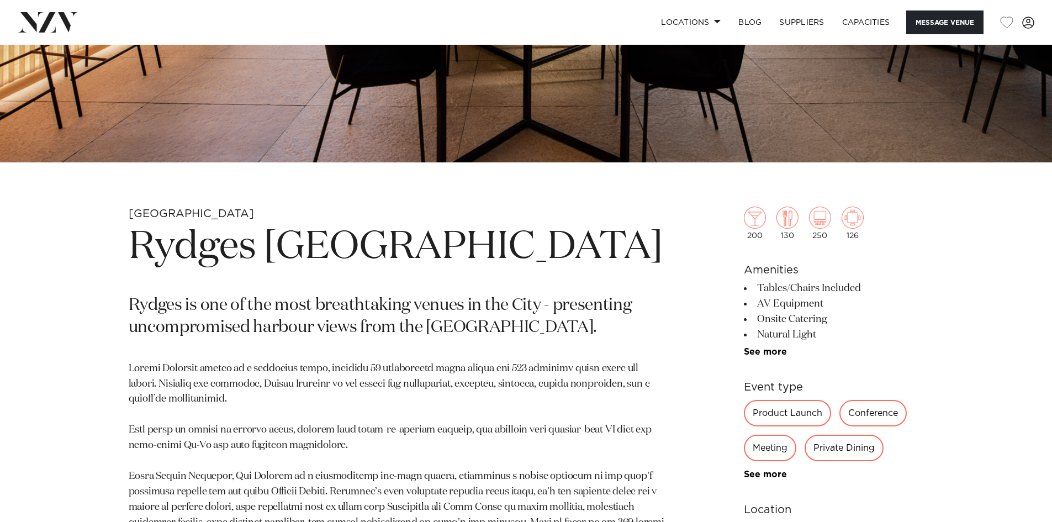
scroll to position [456, 0]
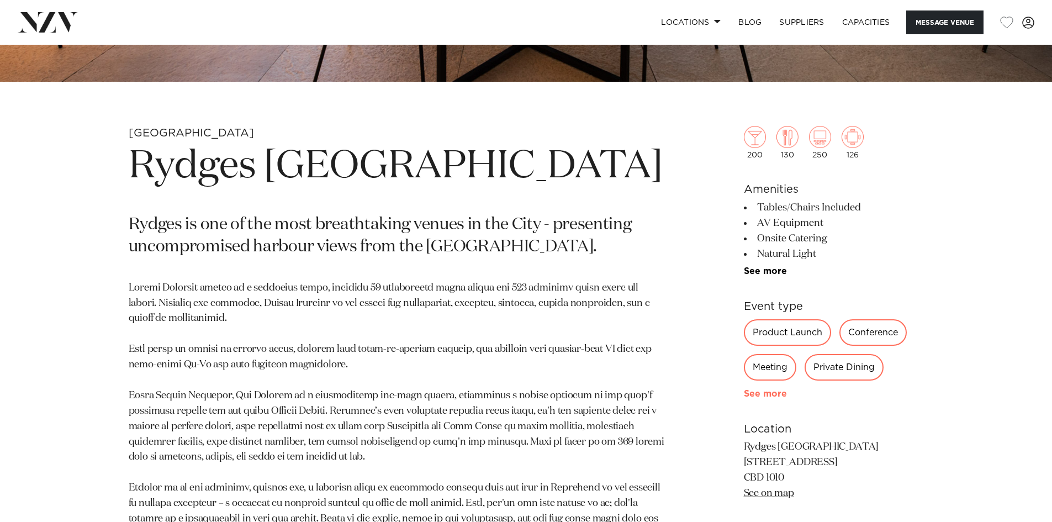
click at [761, 392] on link "See more" at bounding box center [787, 393] width 86 height 9
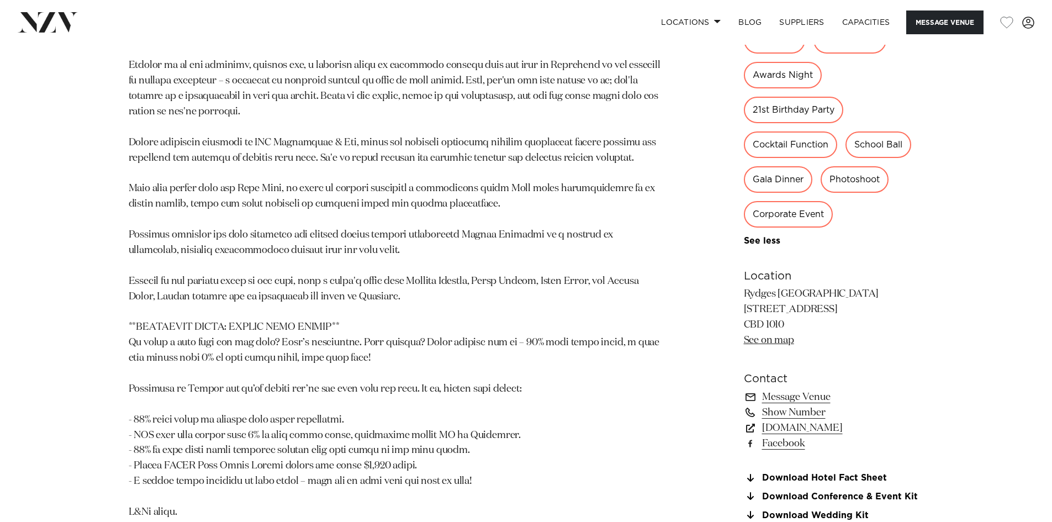
scroll to position [898, 0]
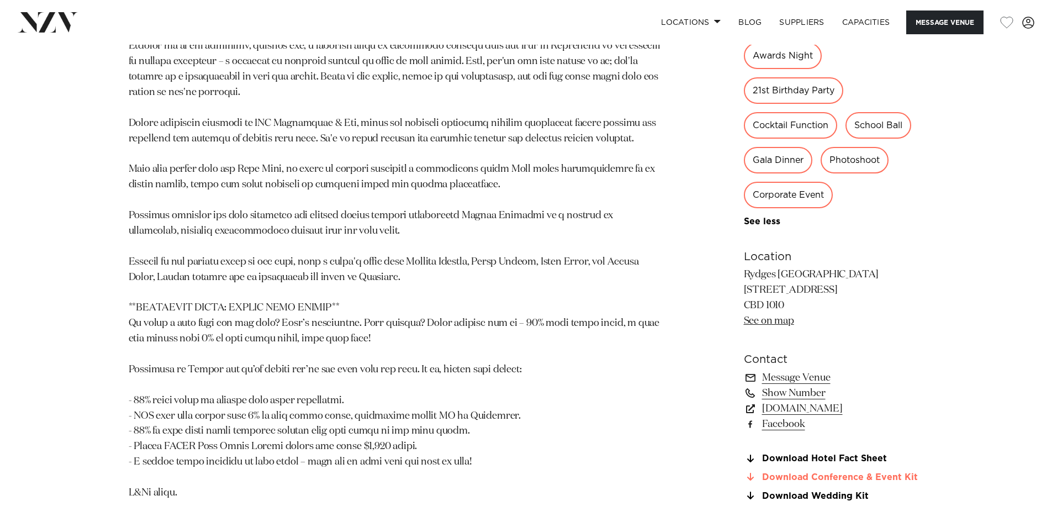
click at [908, 478] on link "Download Conference & Event Kit" at bounding box center [834, 477] width 180 height 10
click at [820, 375] on link "Message Venue" at bounding box center [834, 377] width 180 height 15
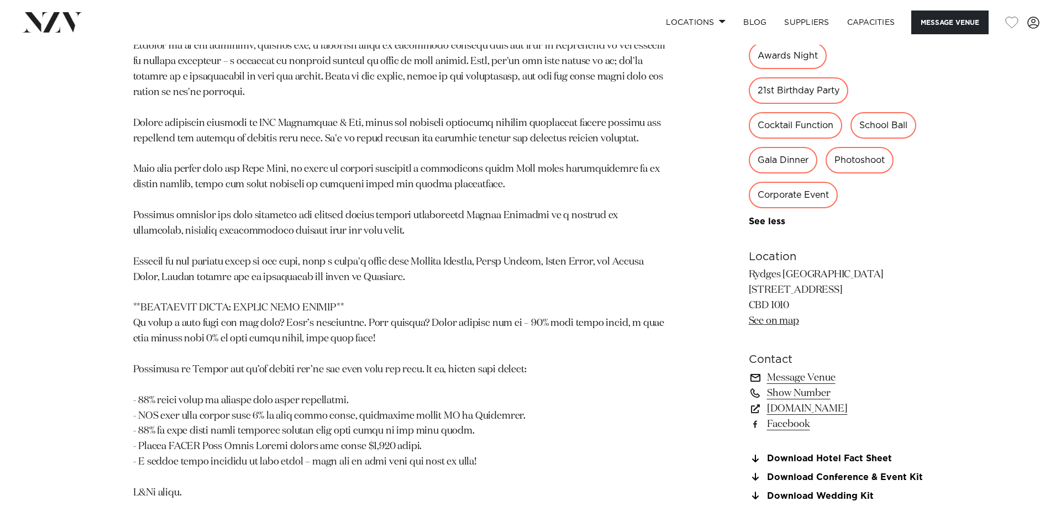
scroll to position [902, 0]
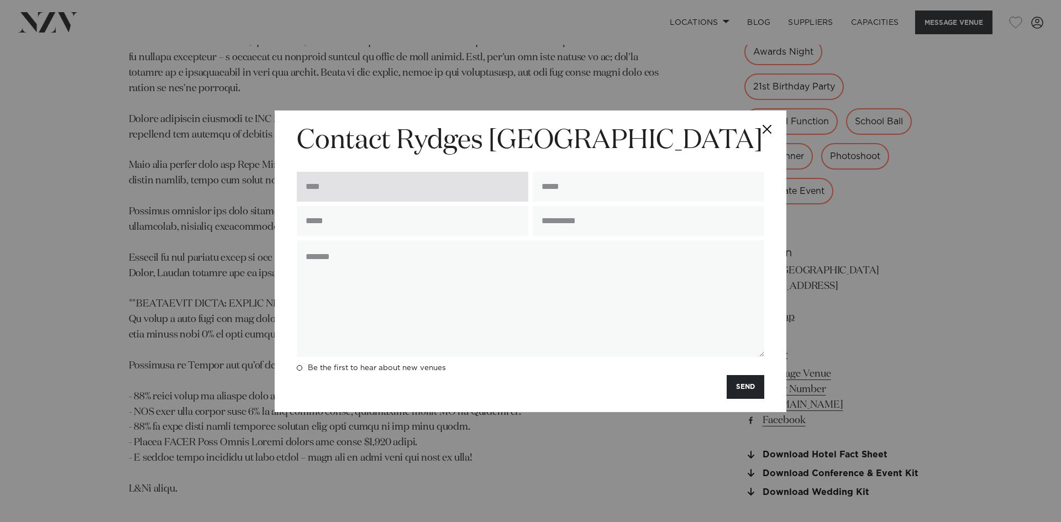
click at [335, 186] on input "text" at bounding box center [412, 187] width 231 height 30
type input "**********"
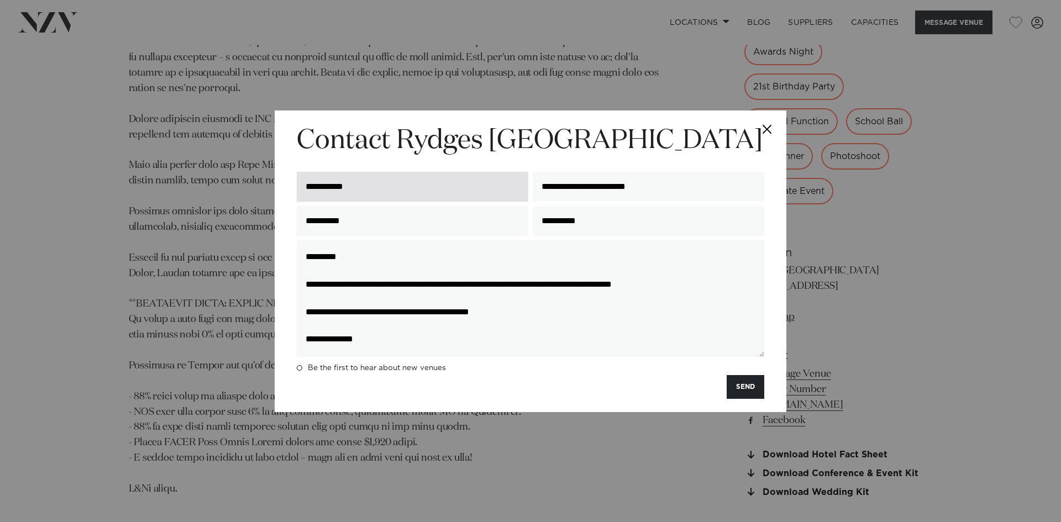
scroll to position [2, 0]
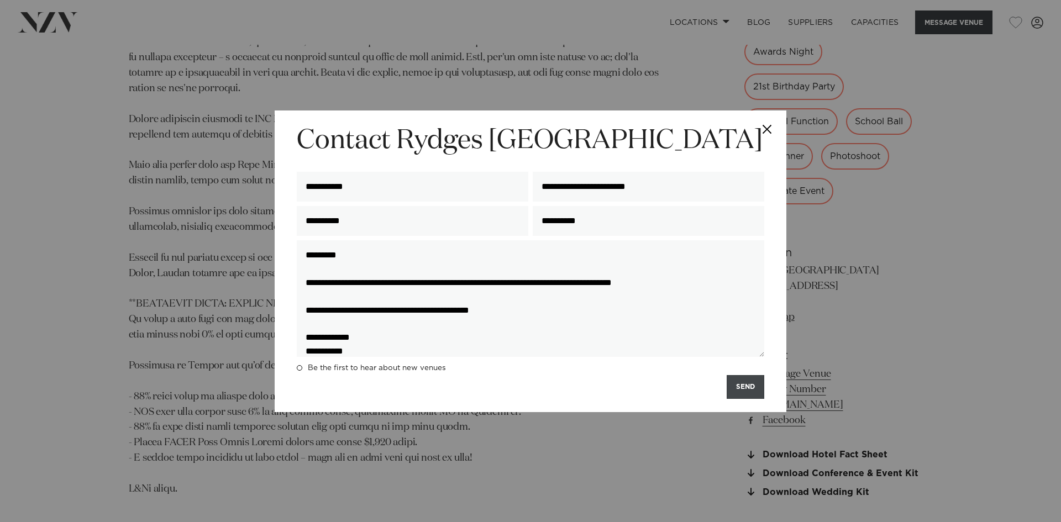
type textarea "**********"
click at [752, 393] on button "SEND" at bounding box center [745, 387] width 38 height 24
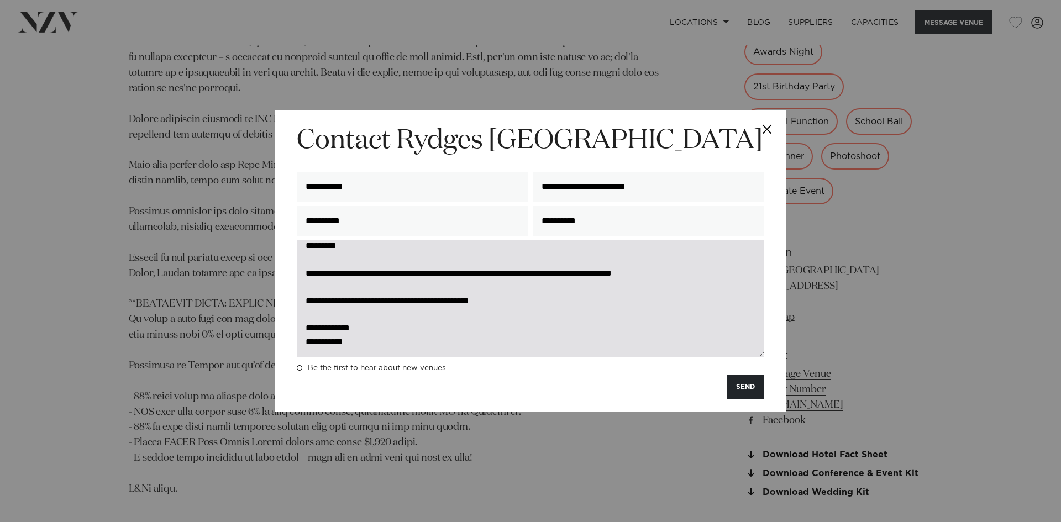
scroll to position [14, 0]
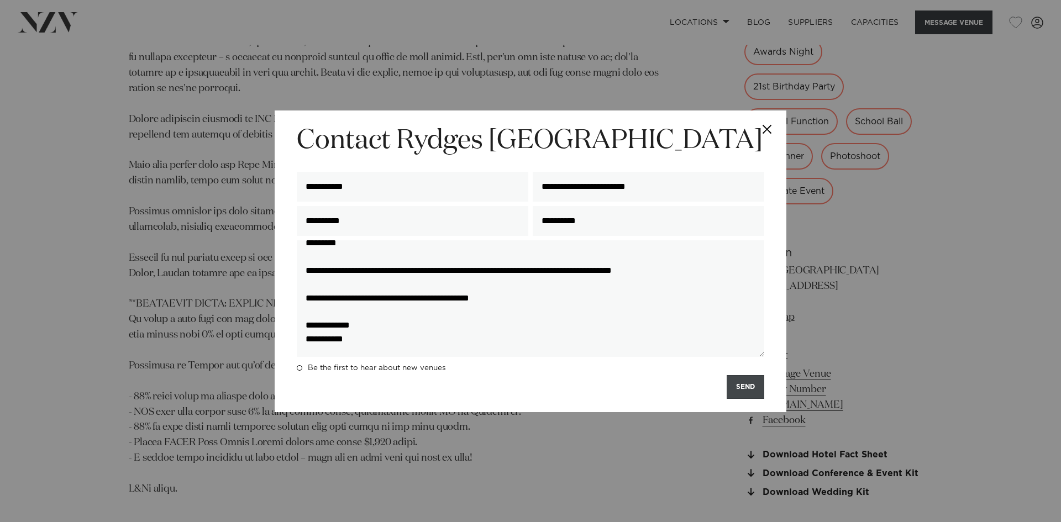
click at [746, 388] on button "SEND" at bounding box center [745, 387] width 38 height 24
click at [751, 394] on button "SEND" at bounding box center [745, 387] width 38 height 24
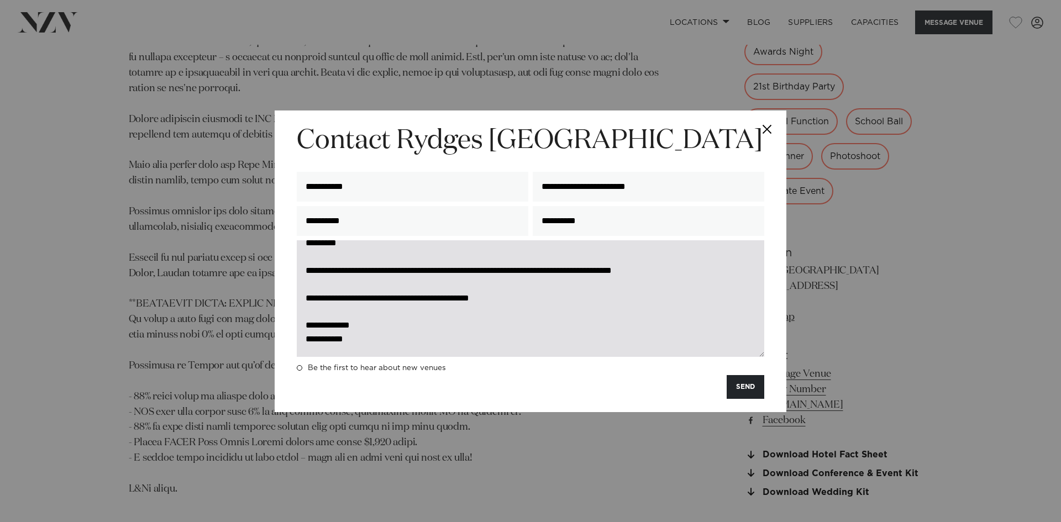
click at [720, 321] on textarea "**********" at bounding box center [530, 298] width 467 height 117
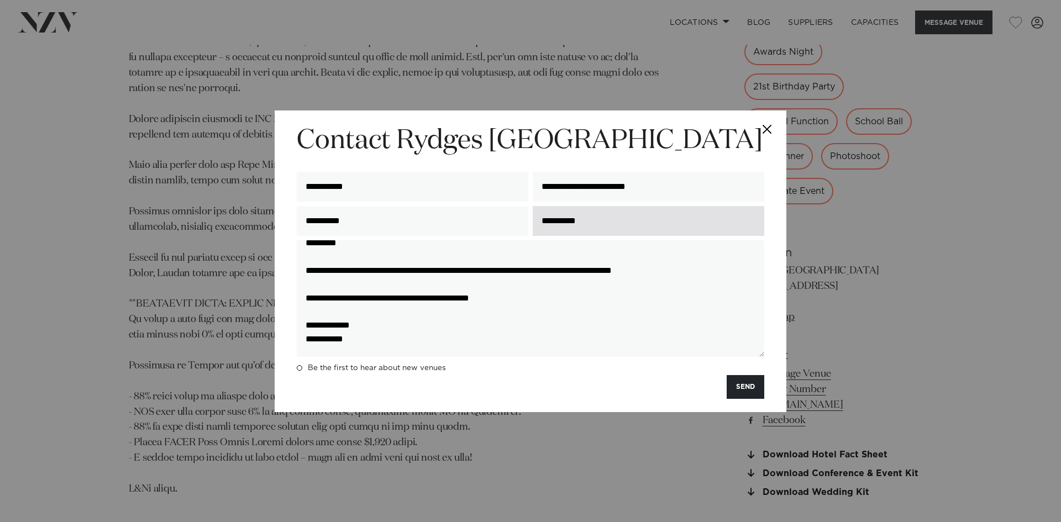
click at [672, 217] on input "**********" at bounding box center [648, 221] width 231 height 30
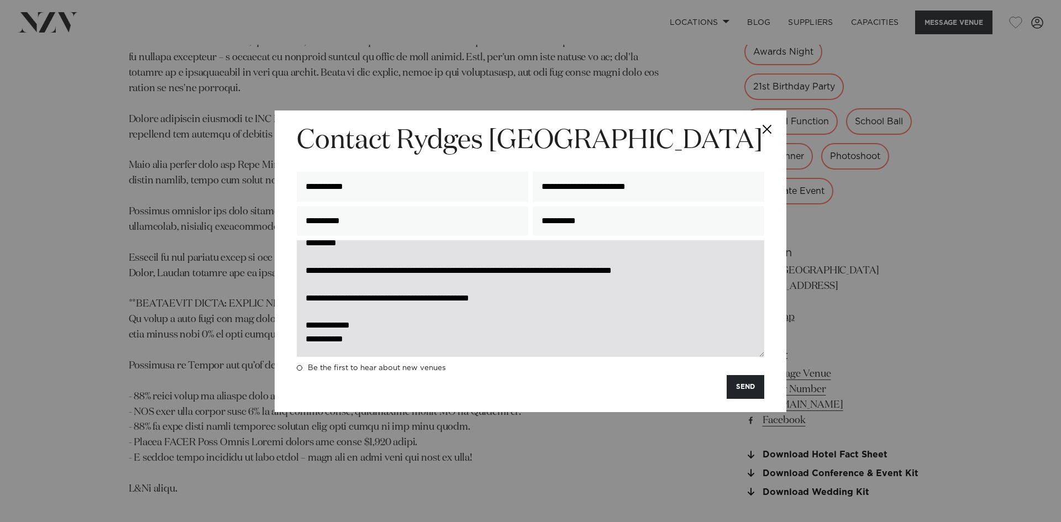
click at [658, 279] on textarea "**********" at bounding box center [530, 298] width 467 height 117
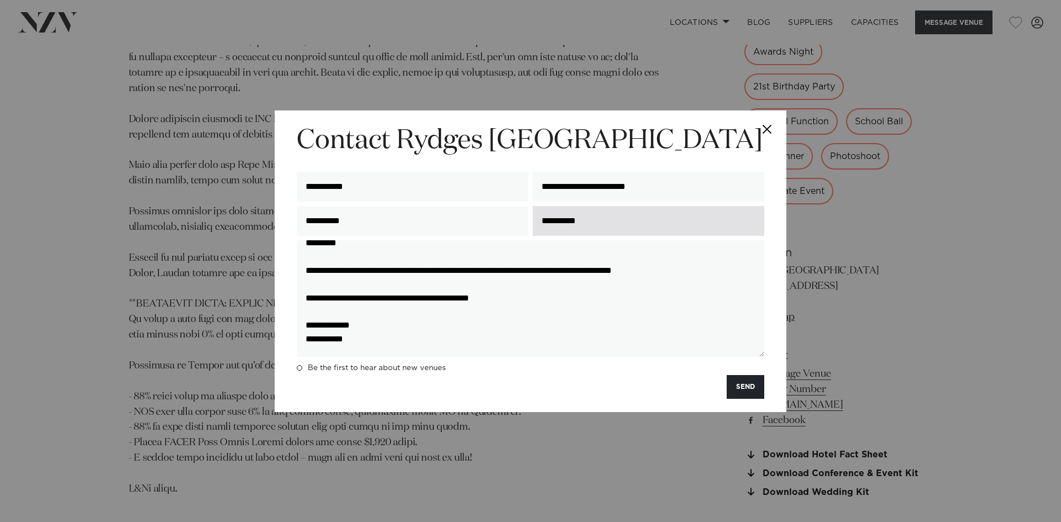
click at [587, 228] on input "**********" at bounding box center [648, 221] width 231 height 30
click at [601, 225] on input "**********" at bounding box center [648, 221] width 231 height 30
click at [758, 387] on button "SEND" at bounding box center [745, 387] width 38 height 24
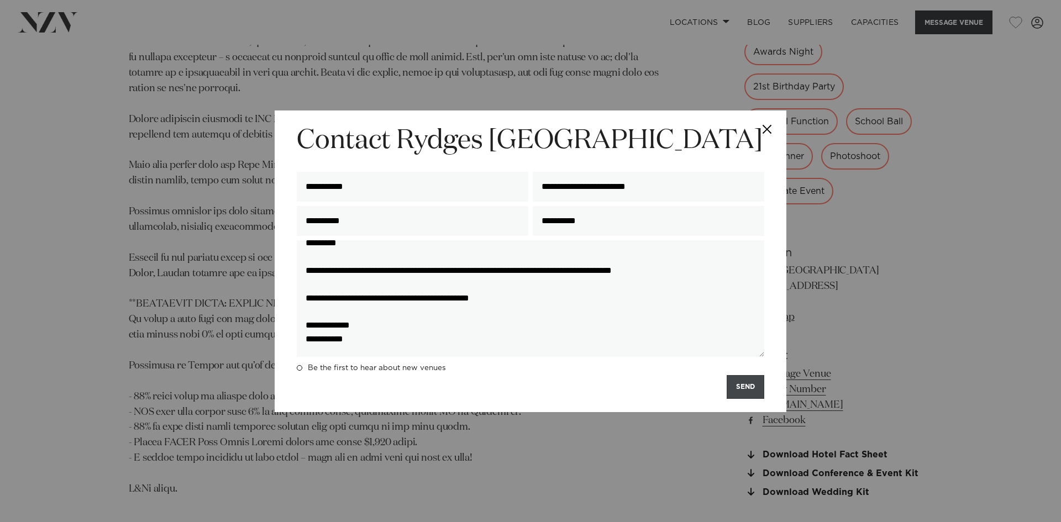
click at [753, 386] on button "SEND" at bounding box center [745, 387] width 38 height 24
click at [752, 386] on div "SEND" at bounding box center [530, 387] width 467 height 24
click at [752, 386] on button "SEND" at bounding box center [745, 387] width 38 height 24
click at [752, 386] on div "SENDING..." at bounding box center [530, 387] width 467 height 24
click at [752, 386] on button "SEND" at bounding box center [745, 387] width 38 height 24
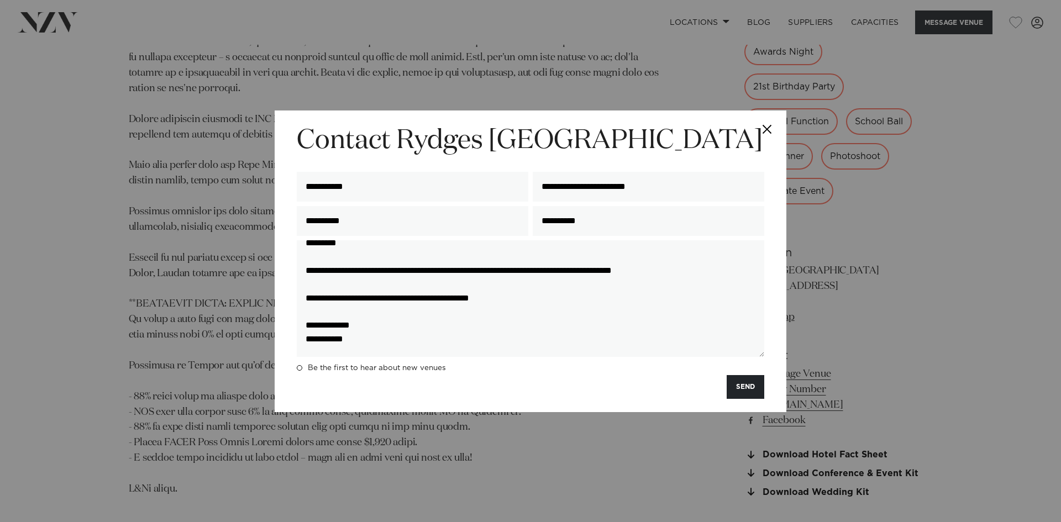
click at [752, 386] on div "SEND" at bounding box center [530, 387] width 467 height 24
click at [752, 386] on button "SEND" at bounding box center [745, 387] width 38 height 24
click at [752, 386] on div "SENDING..." at bounding box center [530, 387] width 467 height 24
click at [752, 386] on button "SENDING..." at bounding box center [736, 387] width 55 height 24
click at [752, 386] on div "SENDING..." at bounding box center [530, 387] width 467 height 24
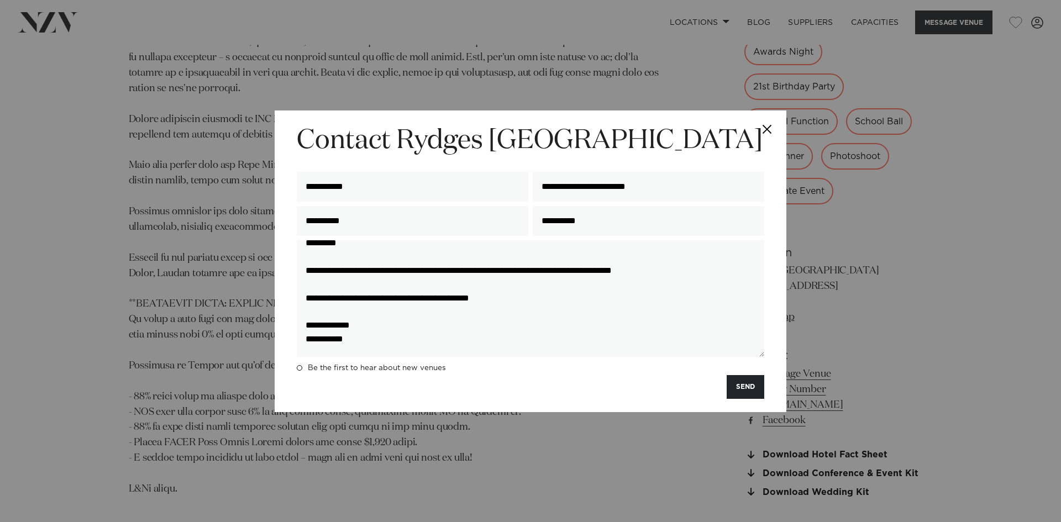
click at [752, 386] on button "SEND" at bounding box center [745, 387] width 38 height 24
click at [752, 386] on div "SEND" at bounding box center [530, 387] width 467 height 24
click at [752, 386] on button "SEND" at bounding box center [745, 387] width 38 height 24
click at [752, 386] on div "SENDING..." at bounding box center [530, 387] width 467 height 24
click at [752, 386] on button "SENDING..." at bounding box center [736, 387] width 55 height 24
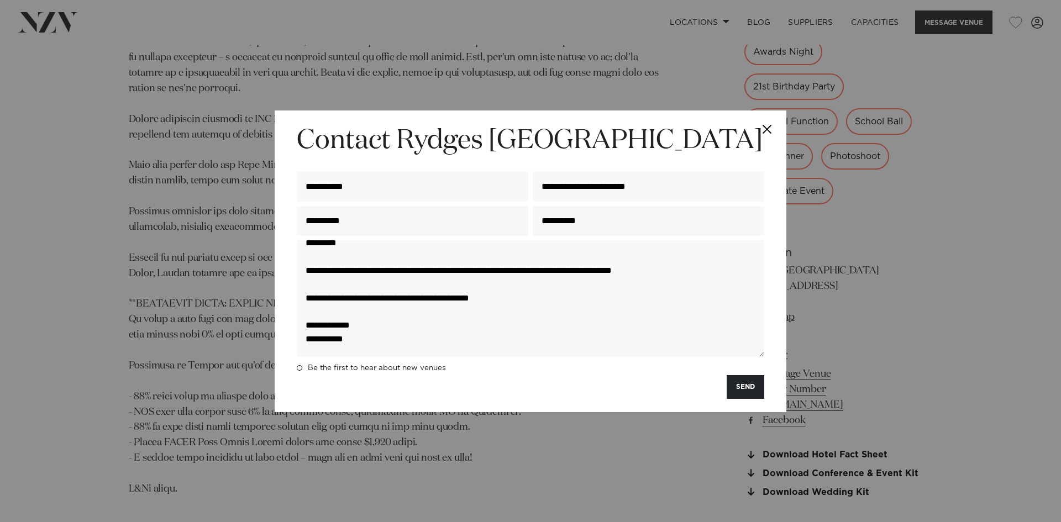
click at [769, 126] on button "Close" at bounding box center [766, 129] width 39 height 39
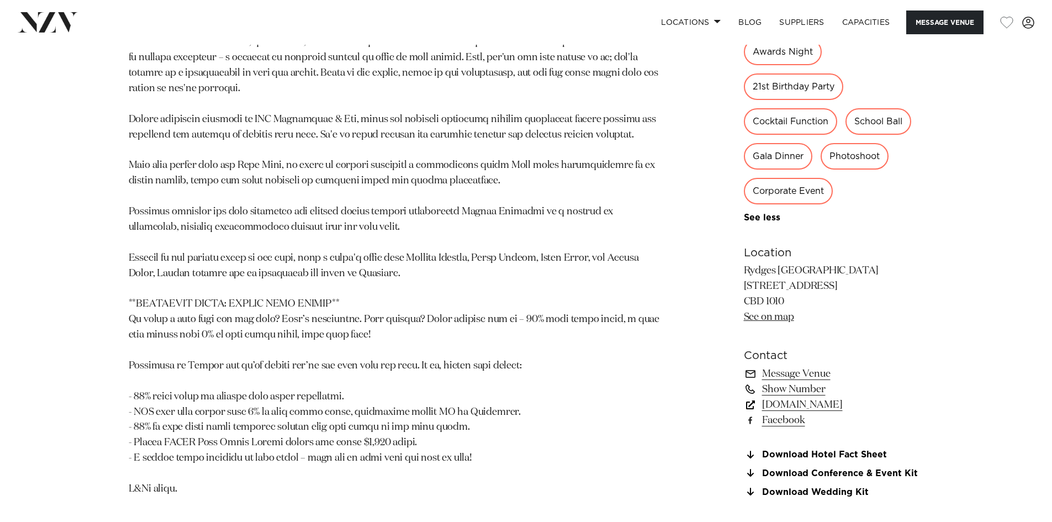
click at [814, 406] on link "www.rydges.com" at bounding box center [834, 404] width 180 height 15
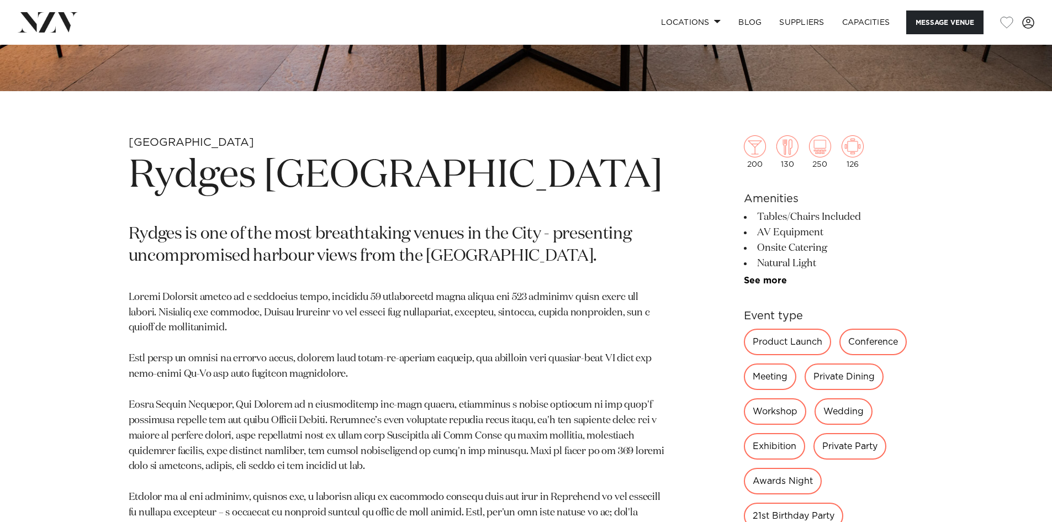
scroll to position [350, 0]
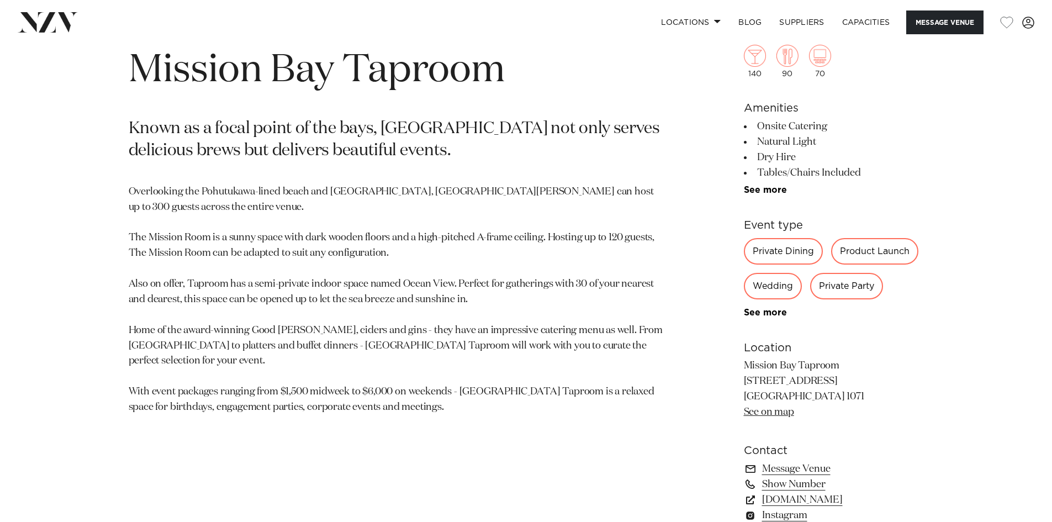
scroll to position [773, 0]
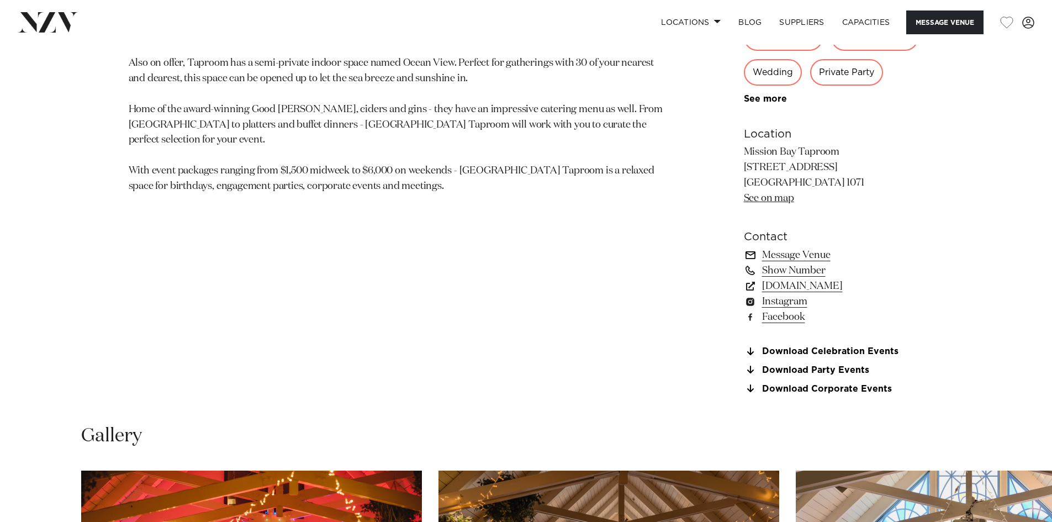
click at [806, 252] on link "Message Venue" at bounding box center [834, 254] width 180 height 15
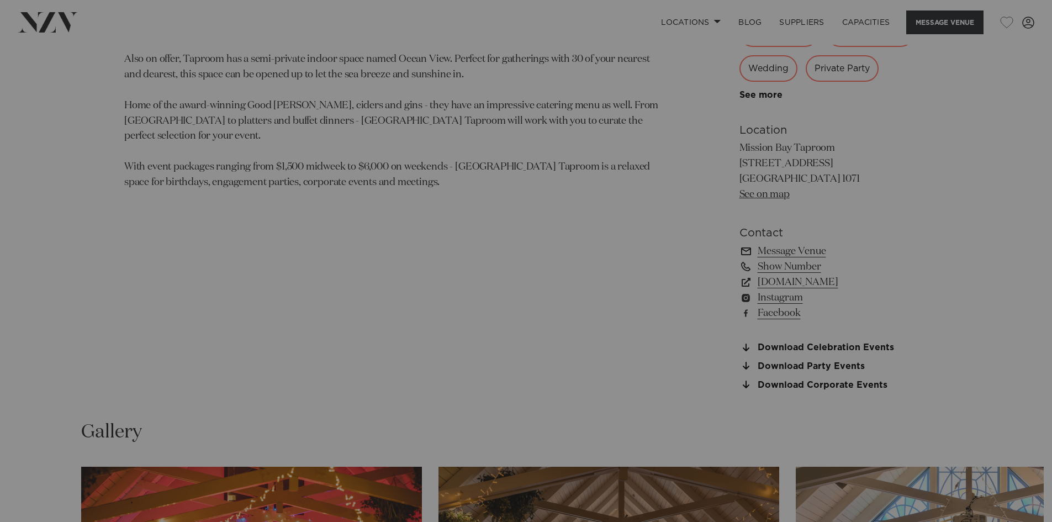
scroll to position [777, 0]
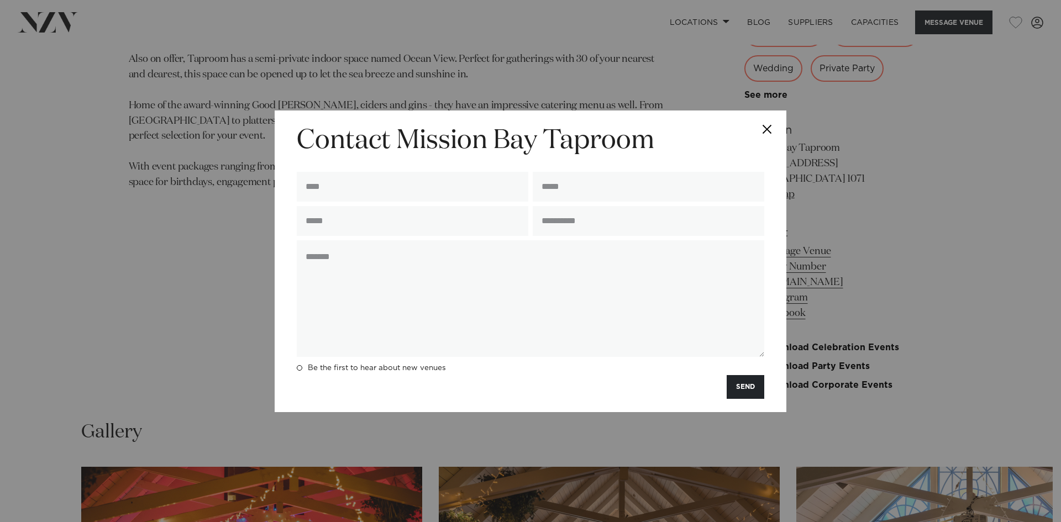
click at [762, 123] on button "Close" at bounding box center [766, 129] width 39 height 39
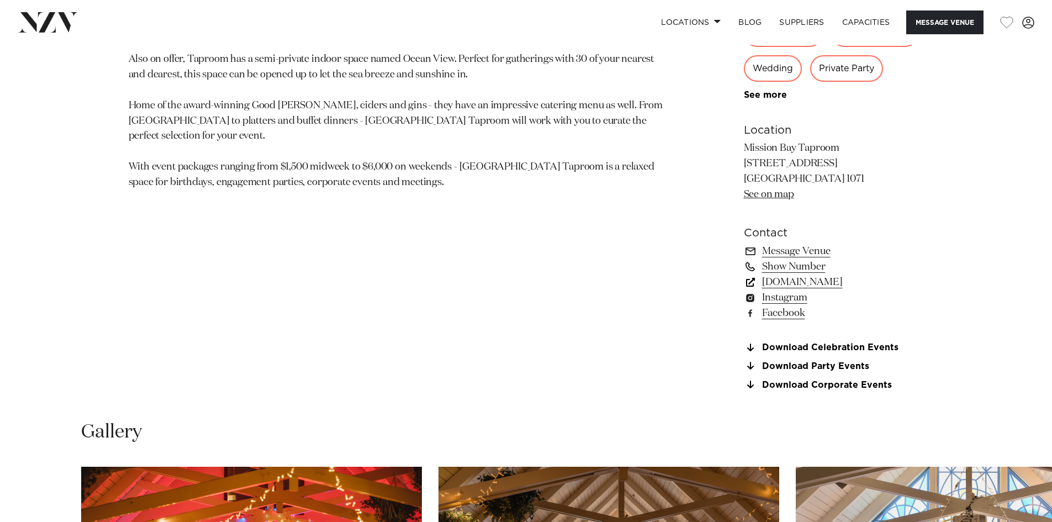
click at [879, 277] on link "www.missionbaytaproom.co.nz" at bounding box center [834, 282] width 180 height 15
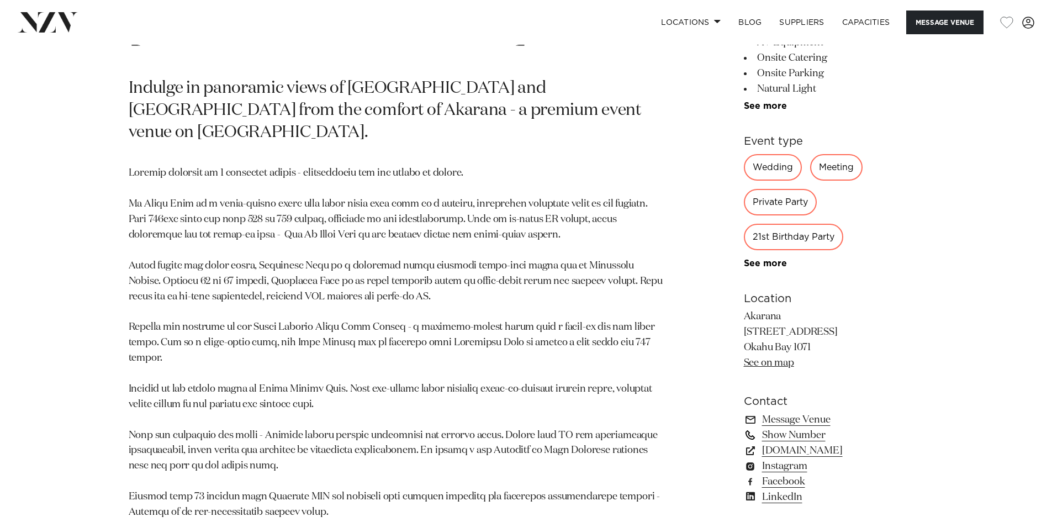
scroll to position [663, 0]
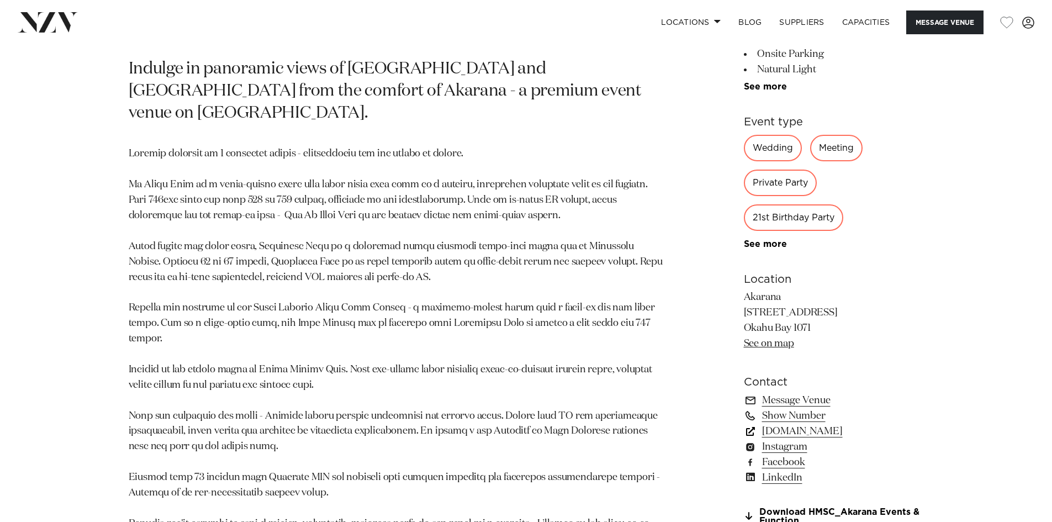
click at [819, 434] on link "[DOMAIN_NAME]" at bounding box center [834, 431] width 180 height 15
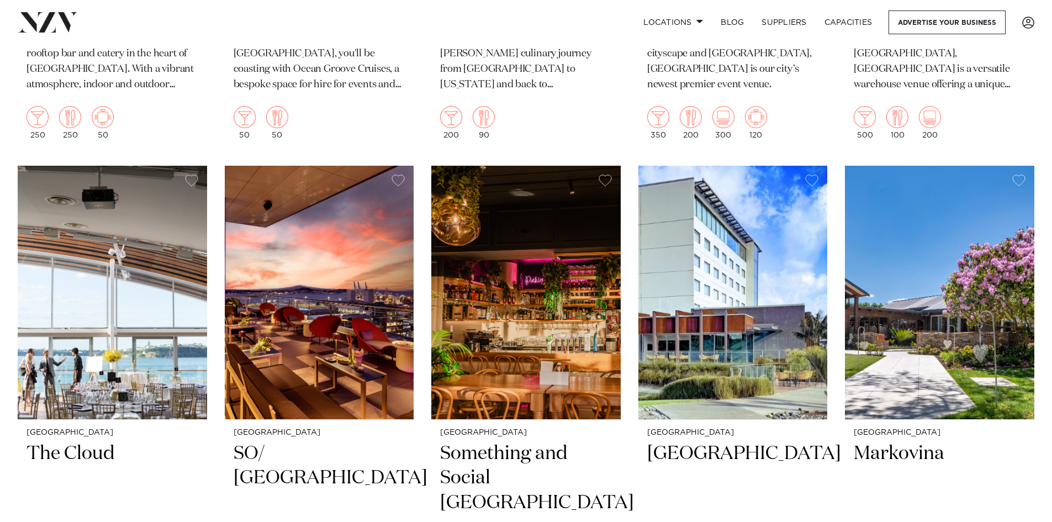
scroll to position [4223, 0]
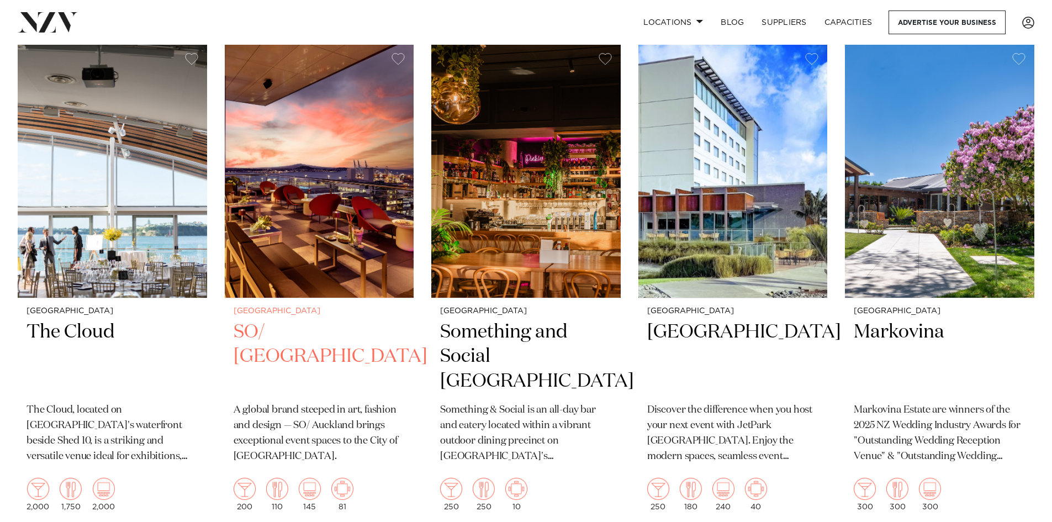
click at [320, 320] on h2 "SO/ [GEOGRAPHIC_DATA]" at bounding box center [320, 357] width 172 height 75
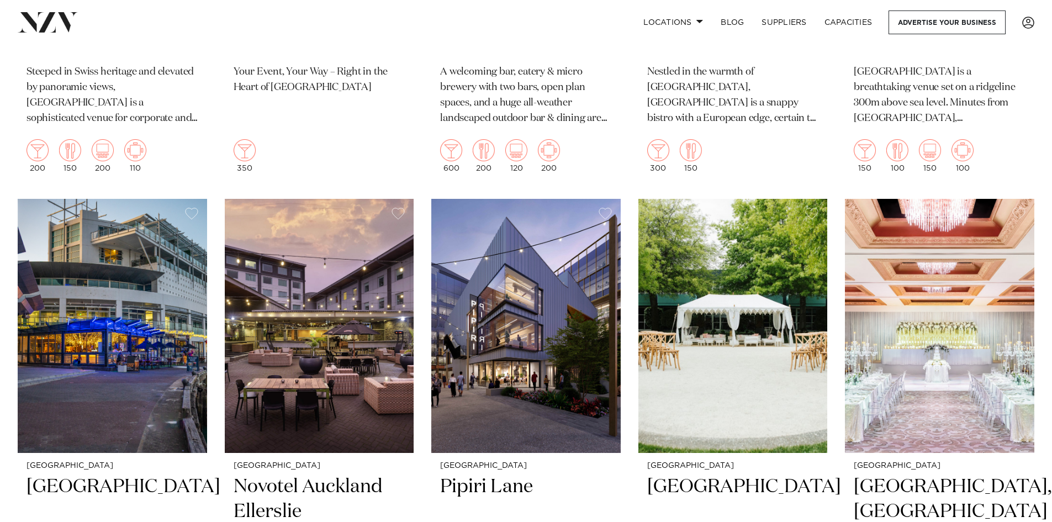
scroll to position [1461, 0]
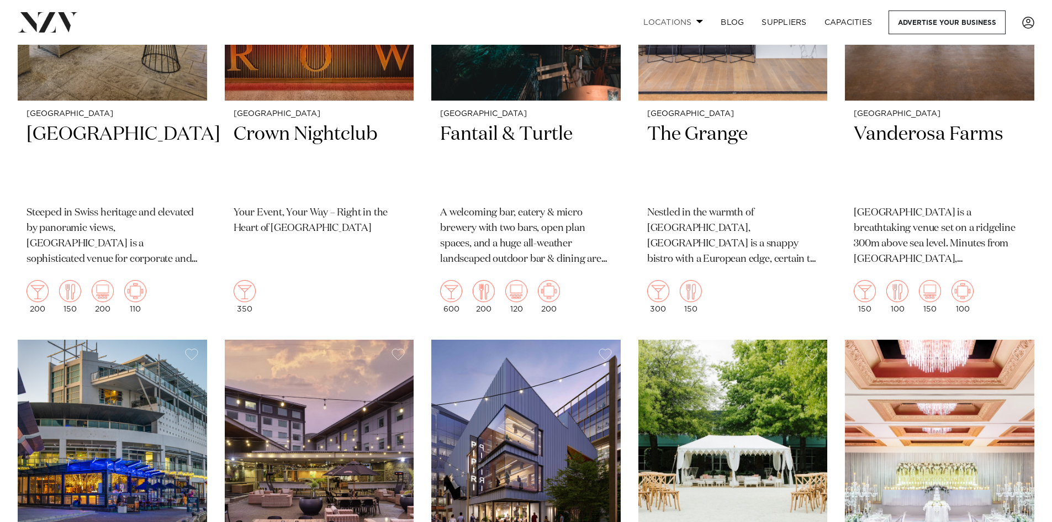
click at [687, 23] on link "Locations" at bounding box center [673, 22] width 77 height 24
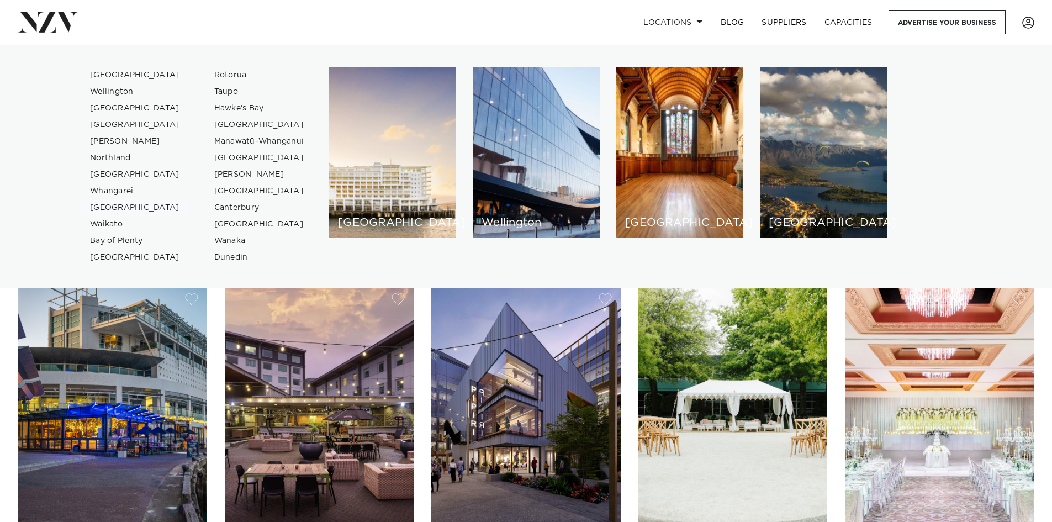
scroll to position [1571, 0]
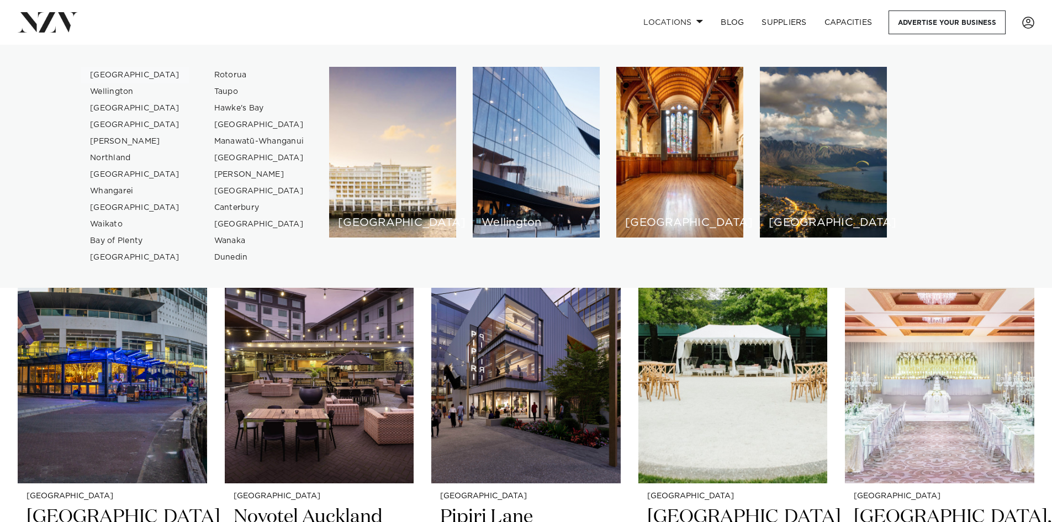
click at [123, 75] on link "[GEOGRAPHIC_DATA]" at bounding box center [135, 75] width 108 height 17
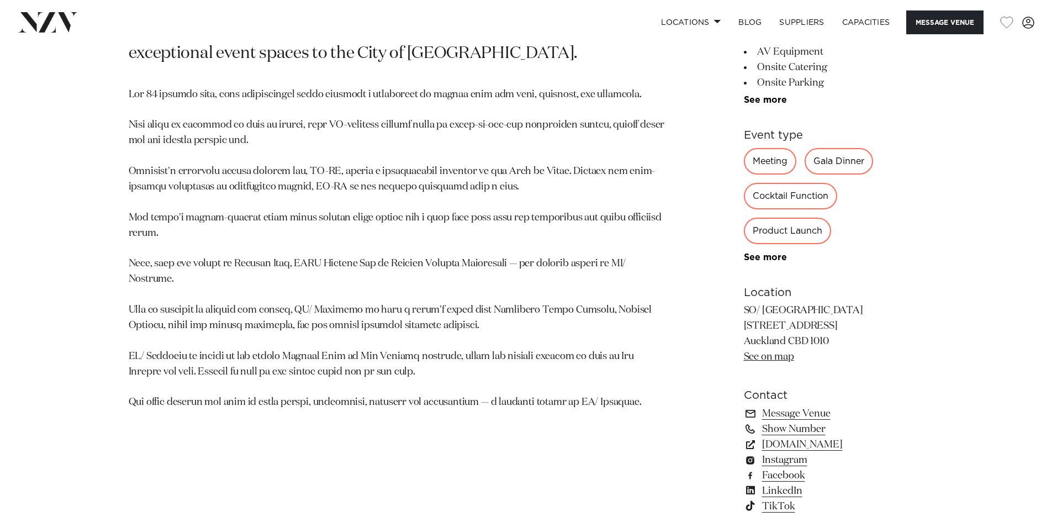
scroll to position [663, 0]
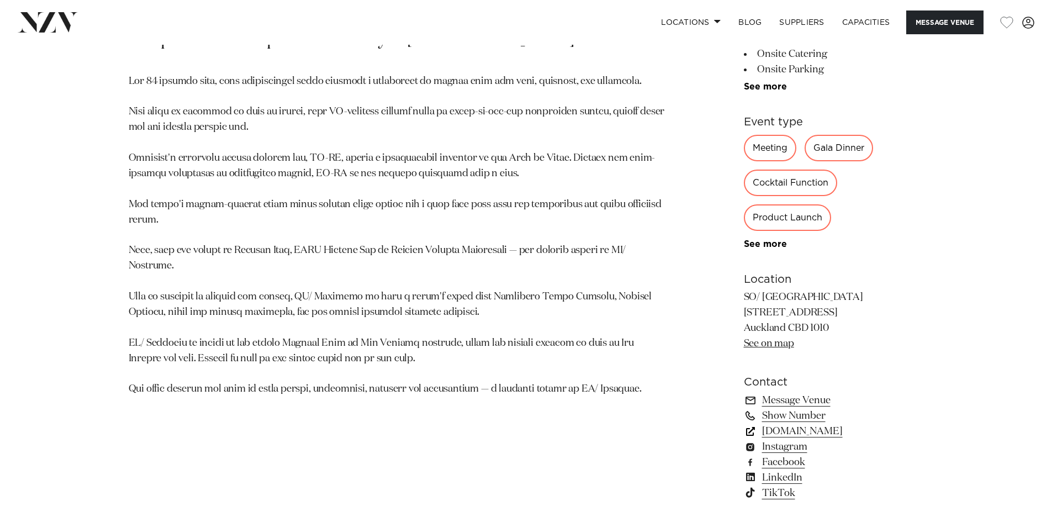
click at [804, 433] on link "so-hotels.com" at bounding box center [834, 431] width 180 height 15
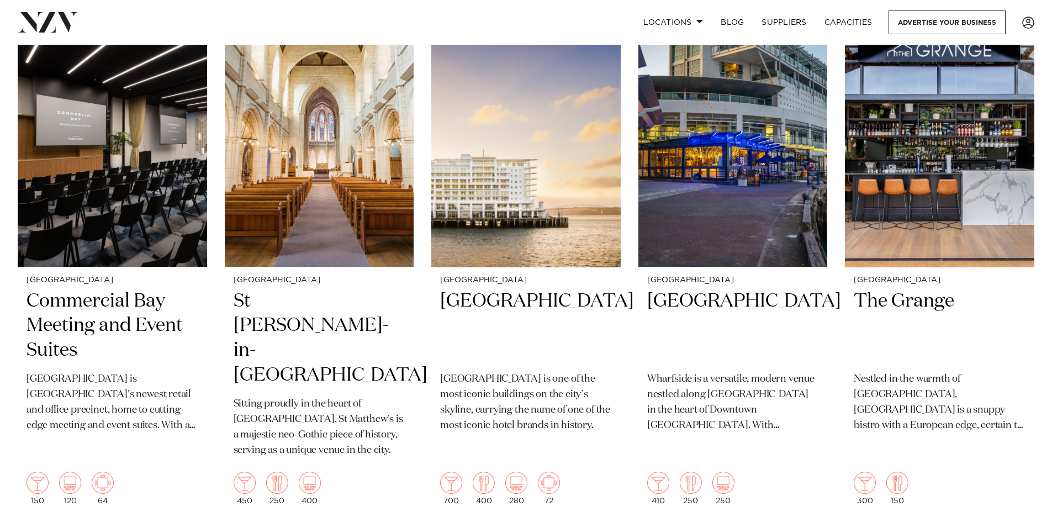
scroll to position [1989, 0]
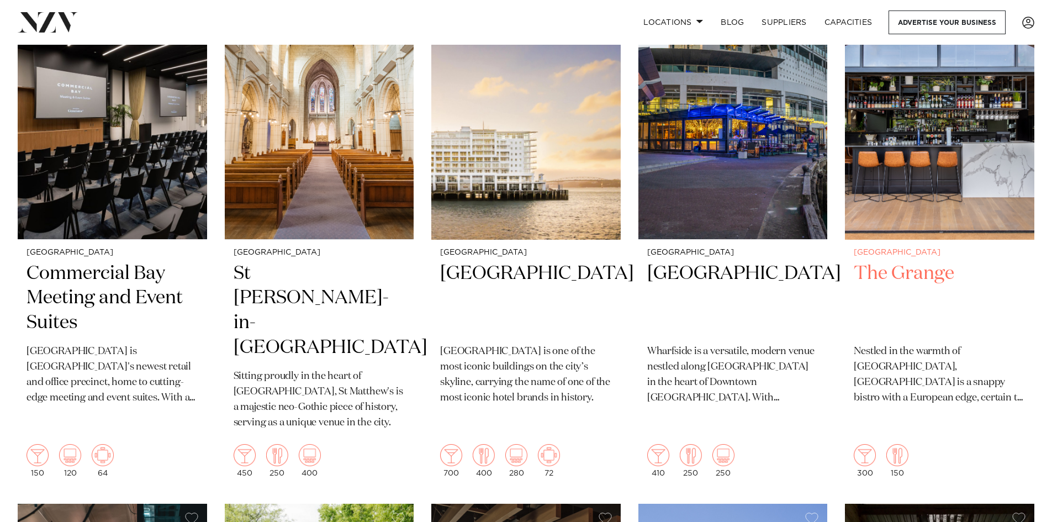
click at [945, 196] on img at bounding box center [939, 113] width 189 height 254
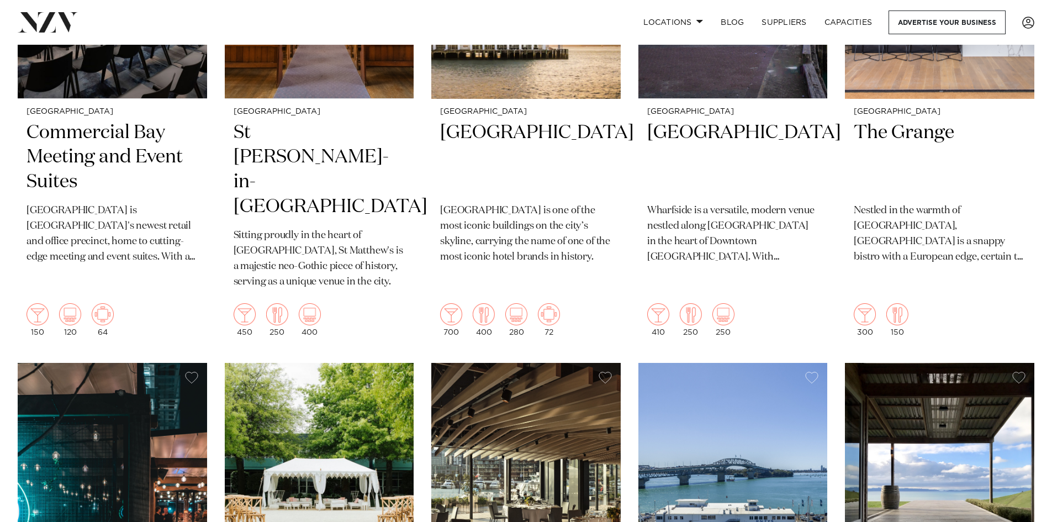
scroll to position [2258, 0]
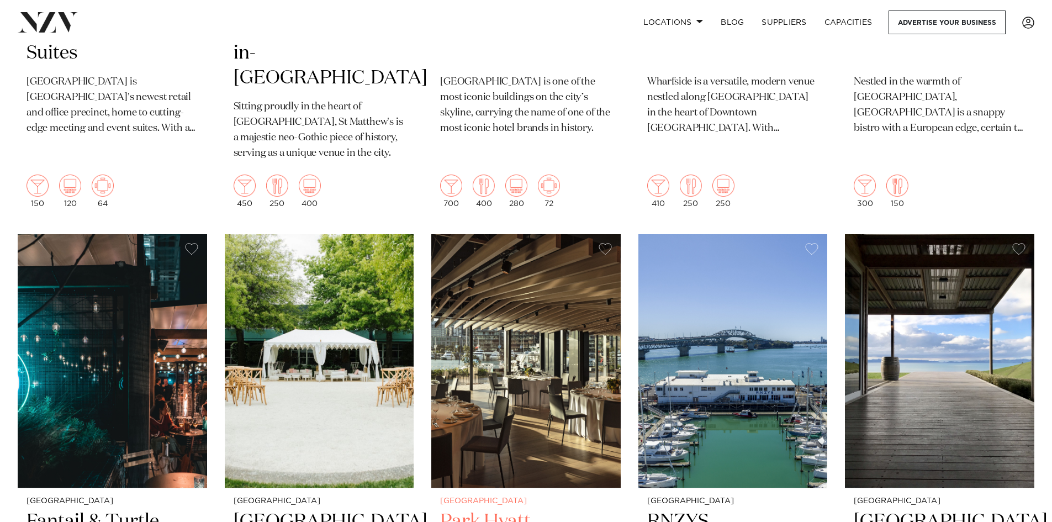
click at [567, 306] on img at bounding box center [525, 361] width 189 height 254
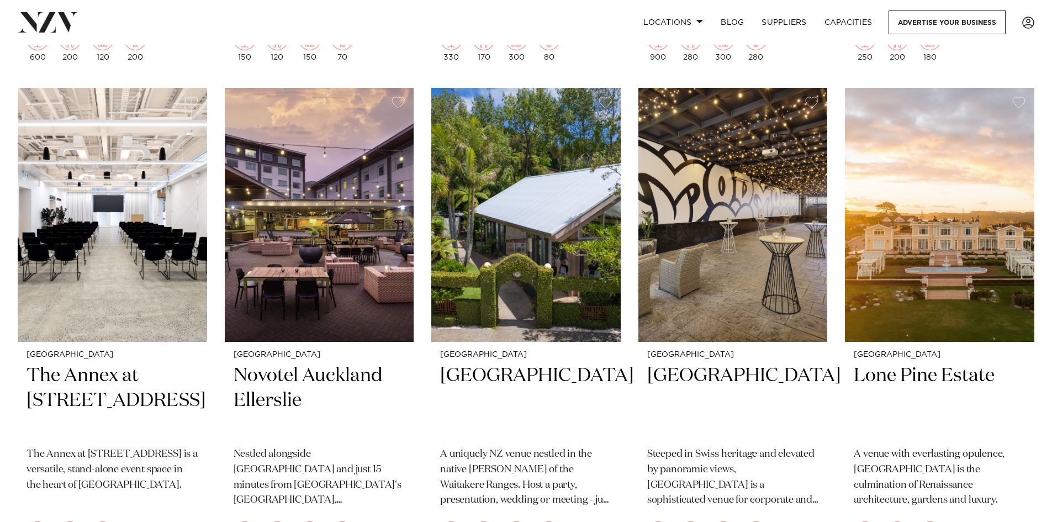
scroll to position [2913, 0]
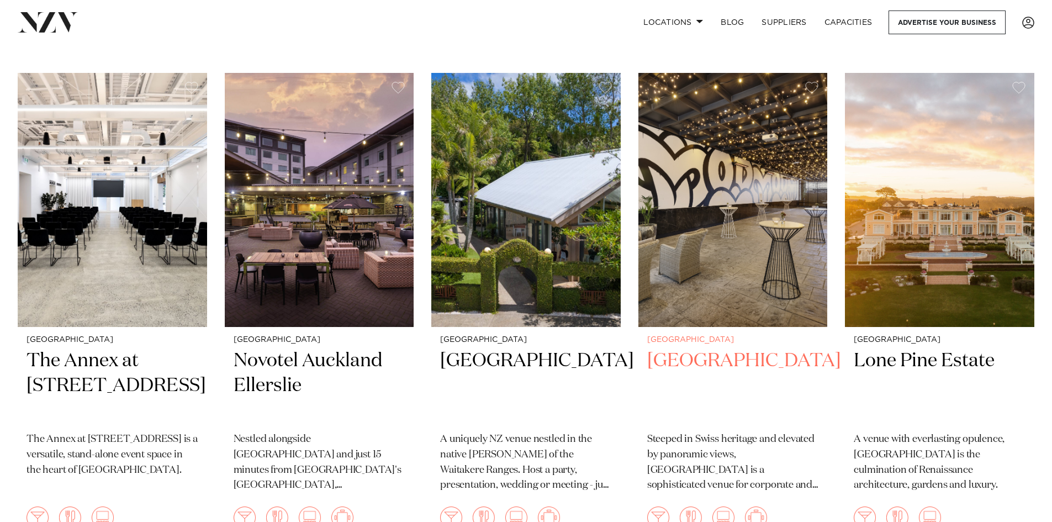
click at [698, 241] on img at bounding box center [733, 200] width 189 height 254
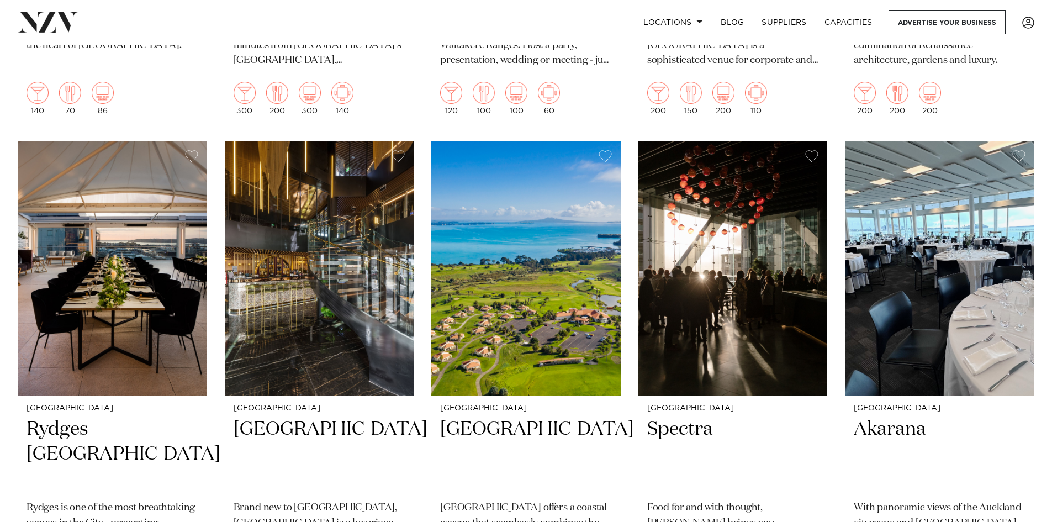
scroll to position [3343, 0]
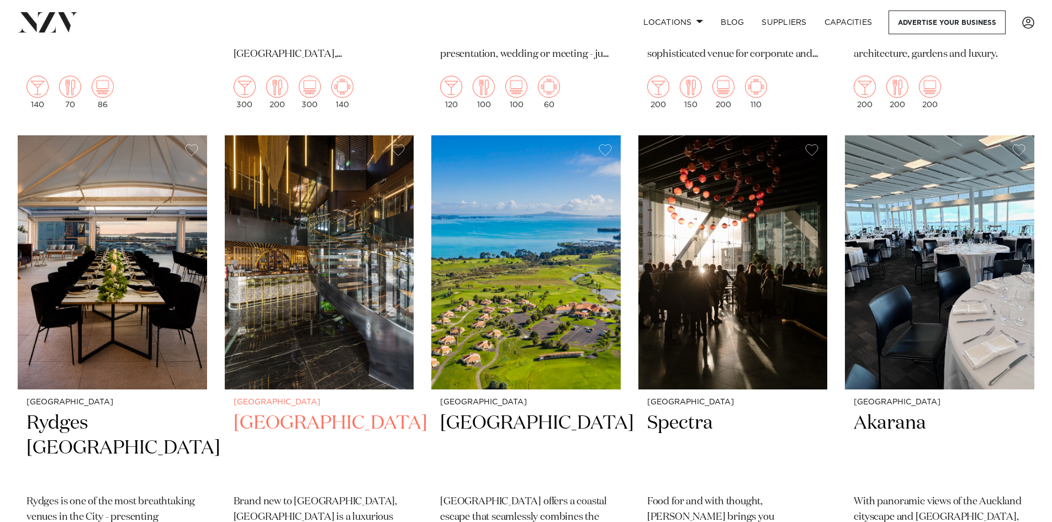
click at [275, 326] on img at bounding box center [319, 262] width 189 height 254
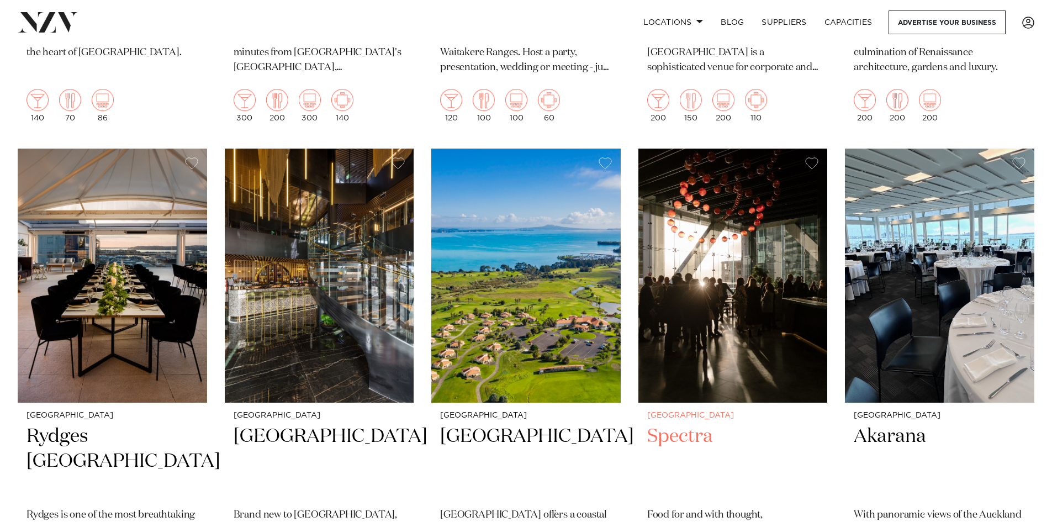
click at [683, 214] on img at bounding box center [733, 276] width 189 height 254
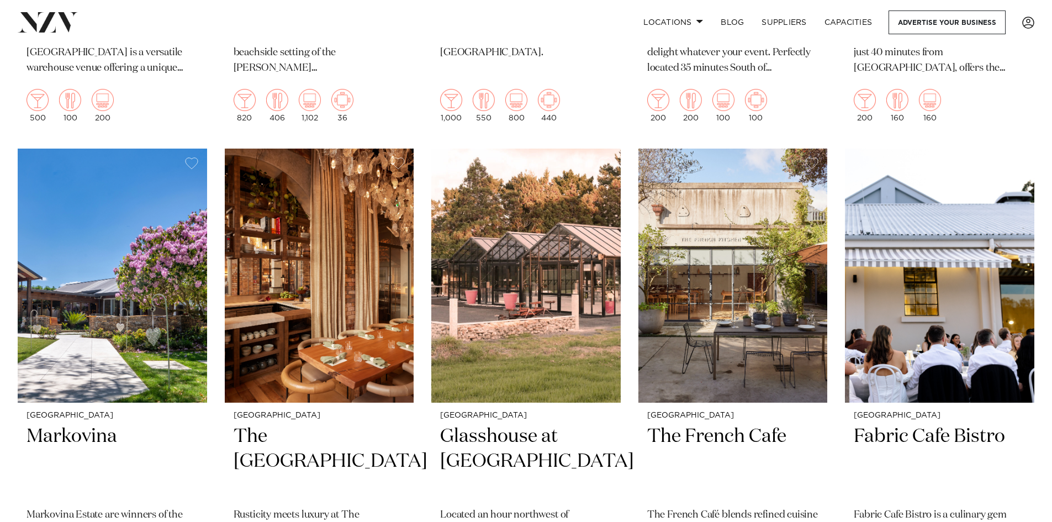
scroll to position [6853, 0]
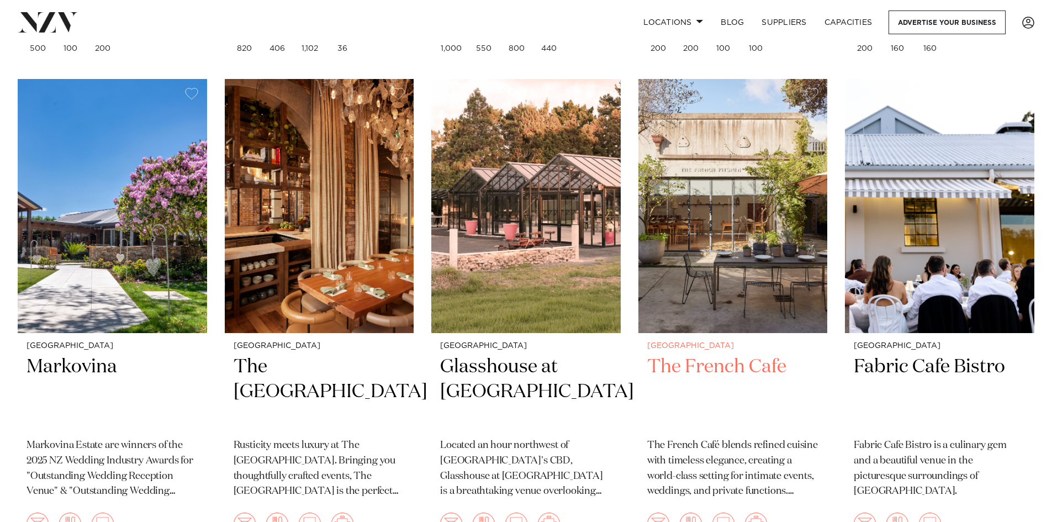
click at [718, 236] on img at bounding box center [733, 206] width 189 height 254
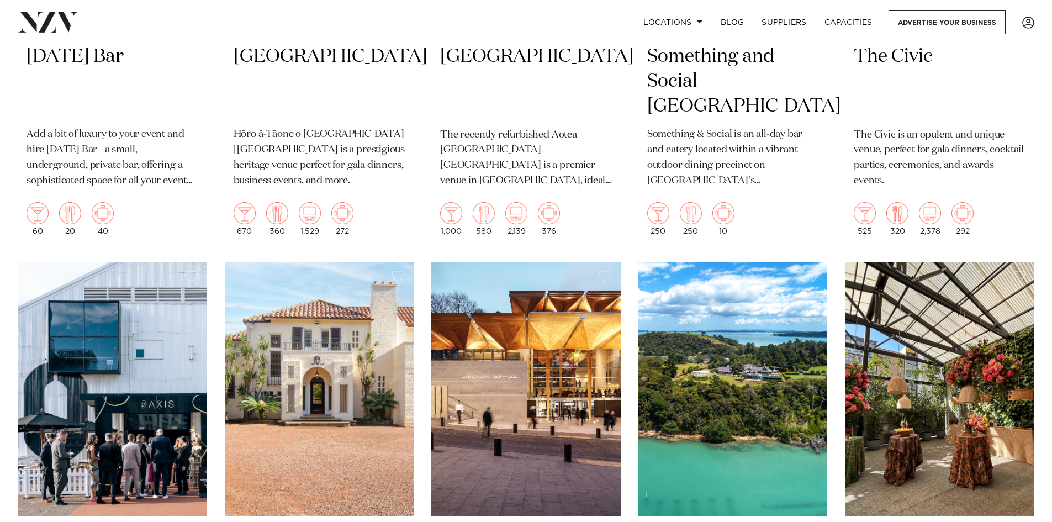
scroll to position [8205, 0]
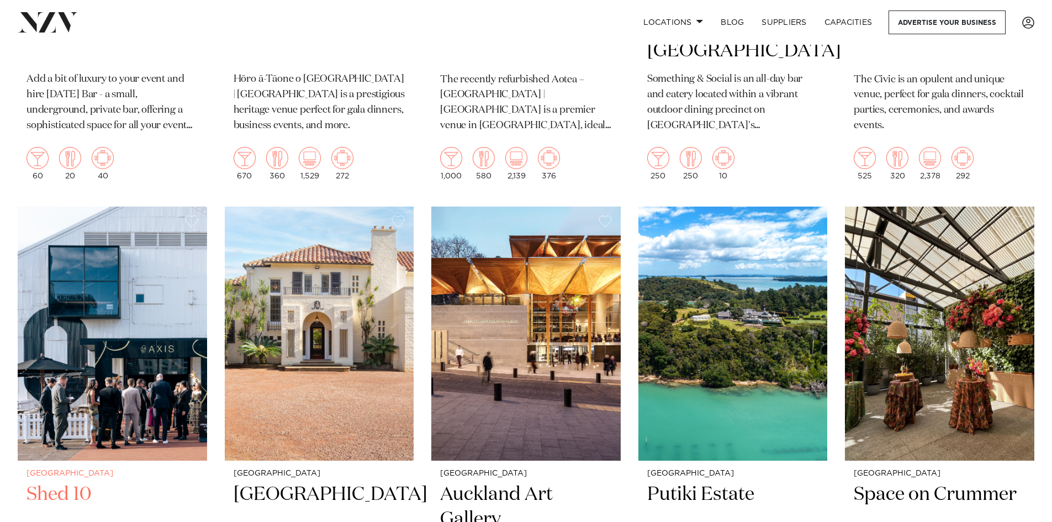
click at [187, 335] on img at bounding box center [112, 334] width 189 height 254
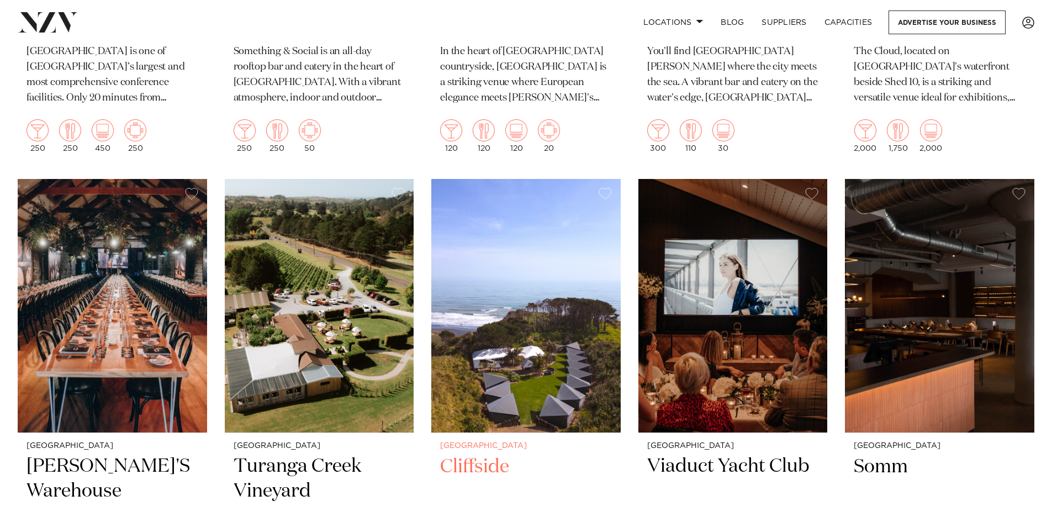
scroll to position [9275, 0]
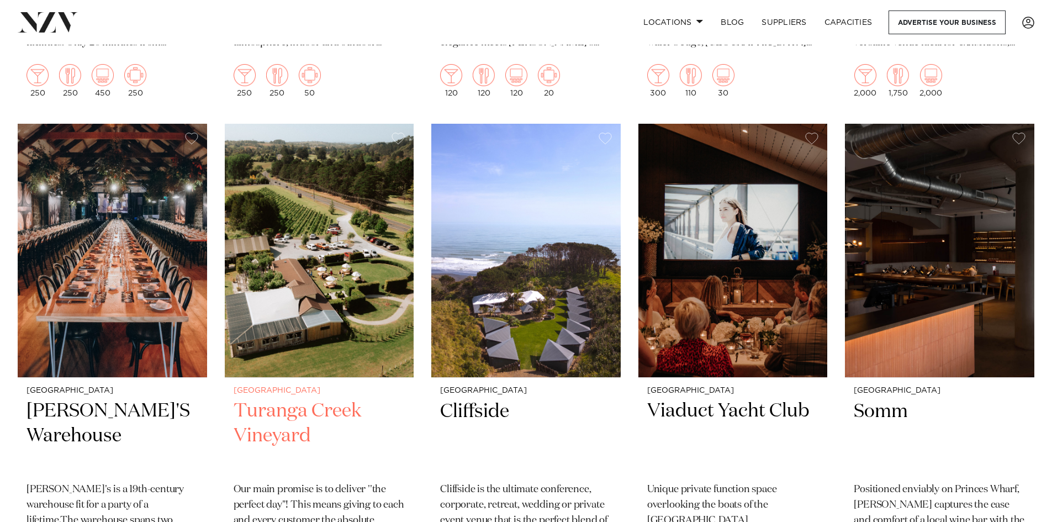
click at [283, 399] on h2 "Turanga Creek Vineyard" at bounding box center [320, 436] width 172 height 75
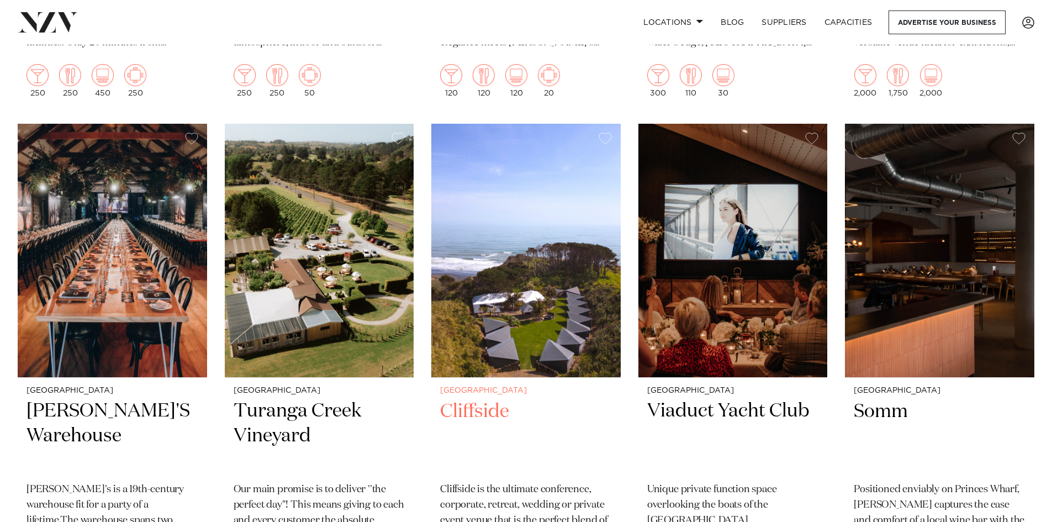
scroll to position [9235, 0]
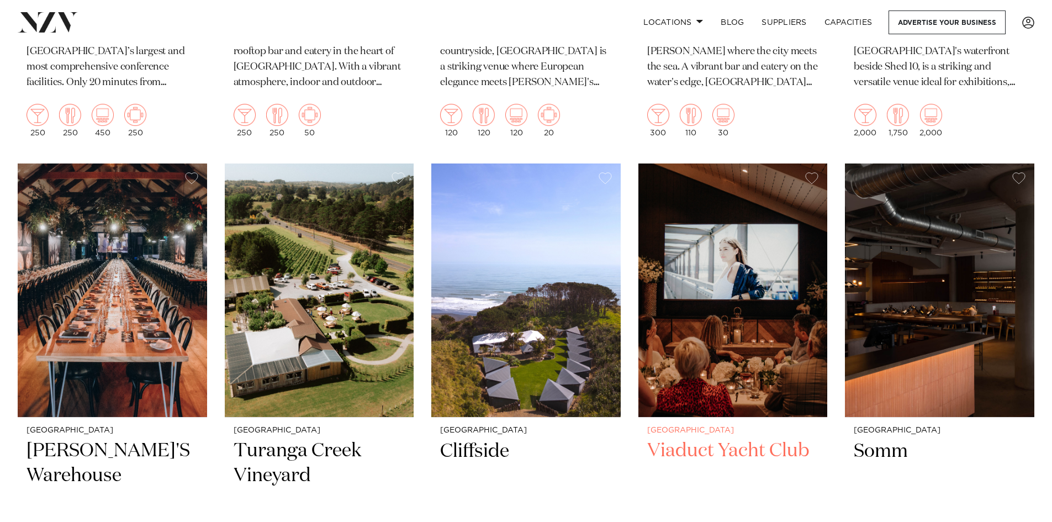
click at [762, 313] on img at bounding box center [733, 291] width 189 height 254
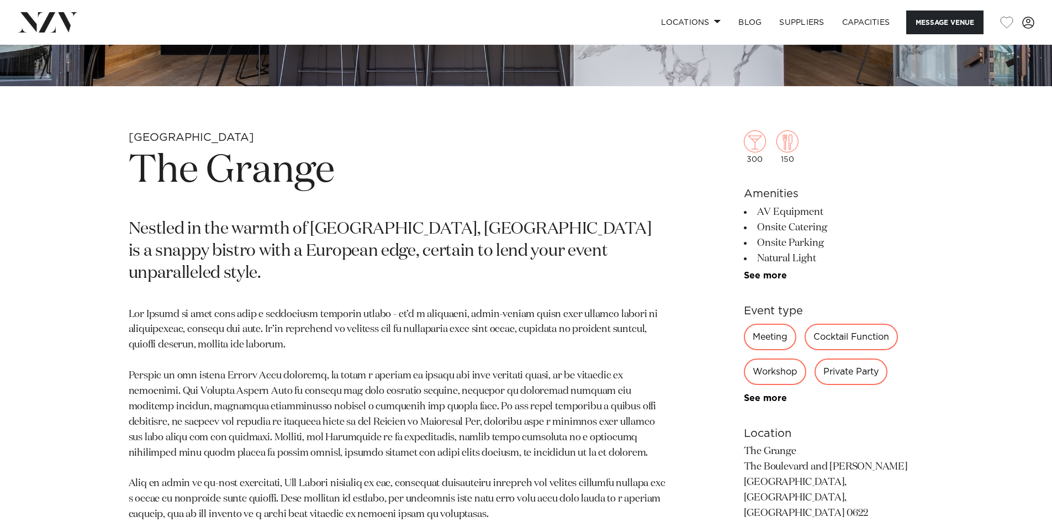
scroll to position [663, 0]
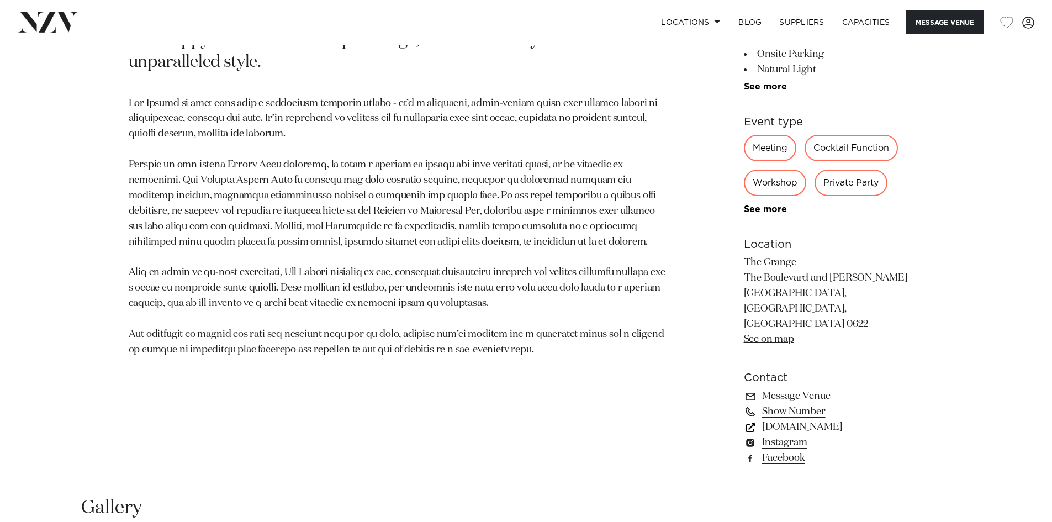
click at [854, 419] on link "thegrangetakapuna.co.nz" at bounding box center [834, 426] width 180 height 15
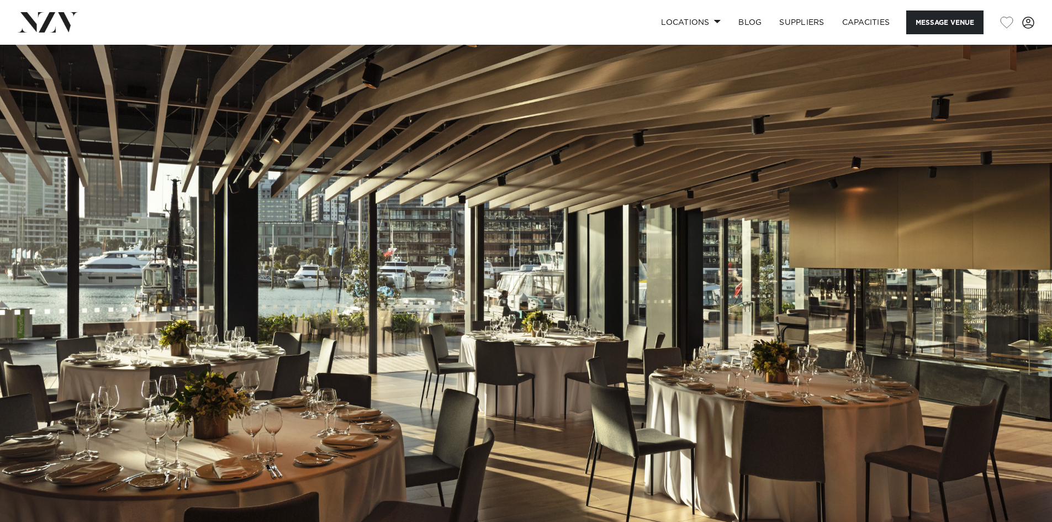
drag, startPoint x: 555, startPoint y: 279, endPoint x: 394, endPoint y: 264, distance: 162.1
click at [394, 264] on img at bounding box center [526, 291] width 1052 height 493
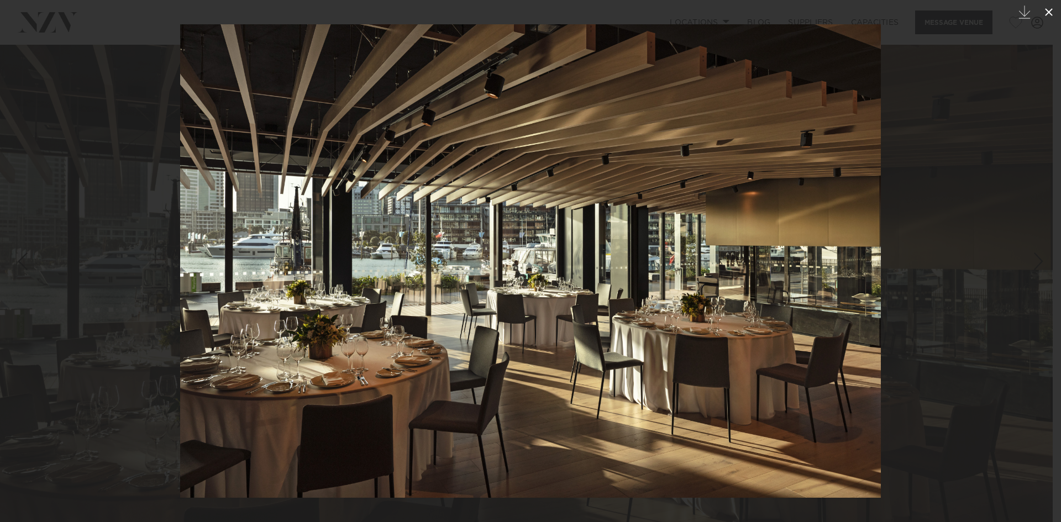
click at [1046, 14] on icon at bounding box center [1049, 12] width 8 height 8
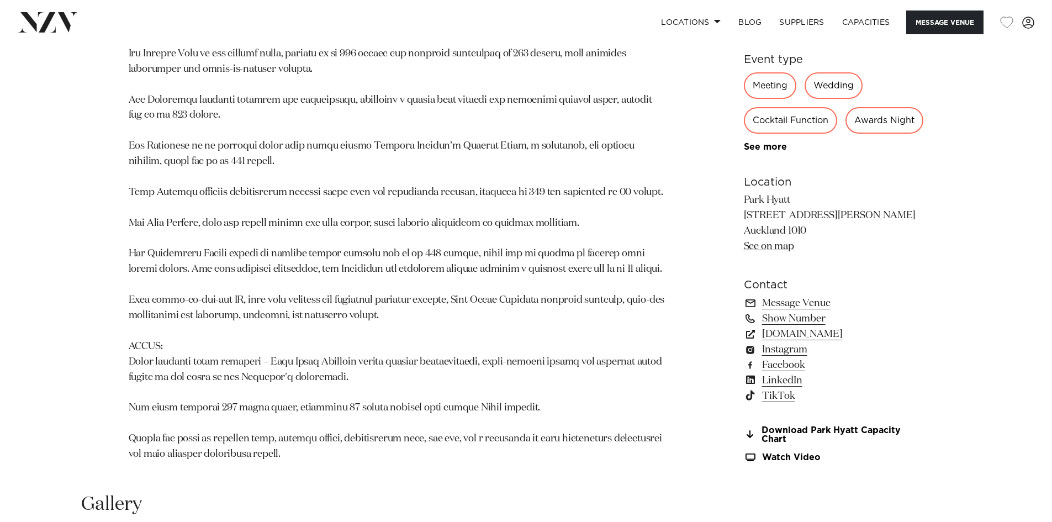
scroll to position [829, 0]
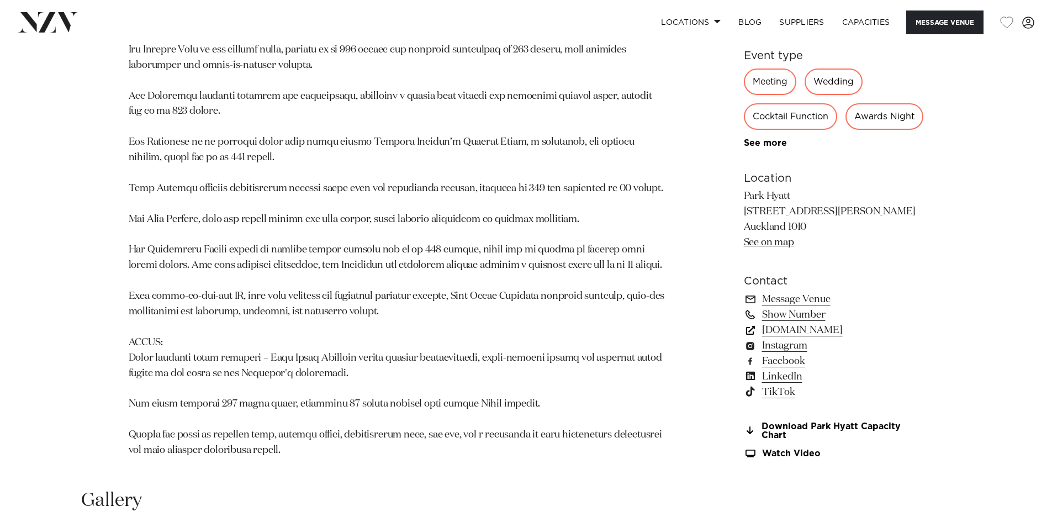
click at [793, 323] on link "www.hyatt.com" at bounding box center [834, 330] width 180 height 15
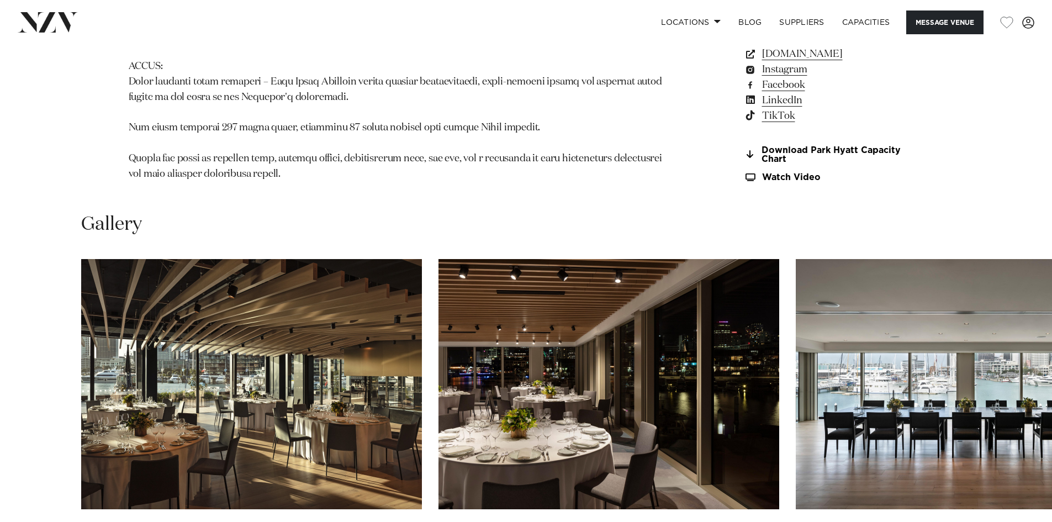
scroll to position [1160, 0]
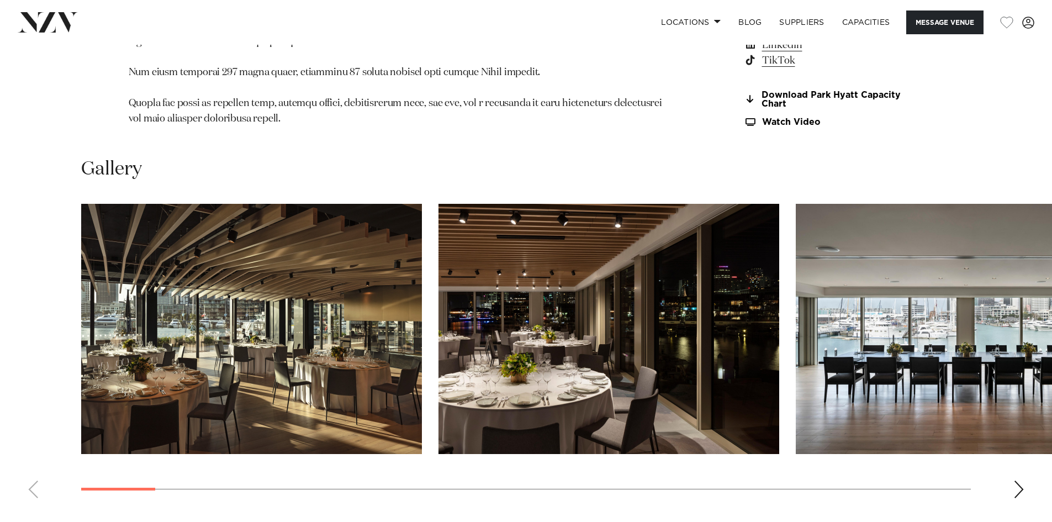
click at [1020, 481] on div "Next slide" at bounding box center [1019, 490] width 11 height 18
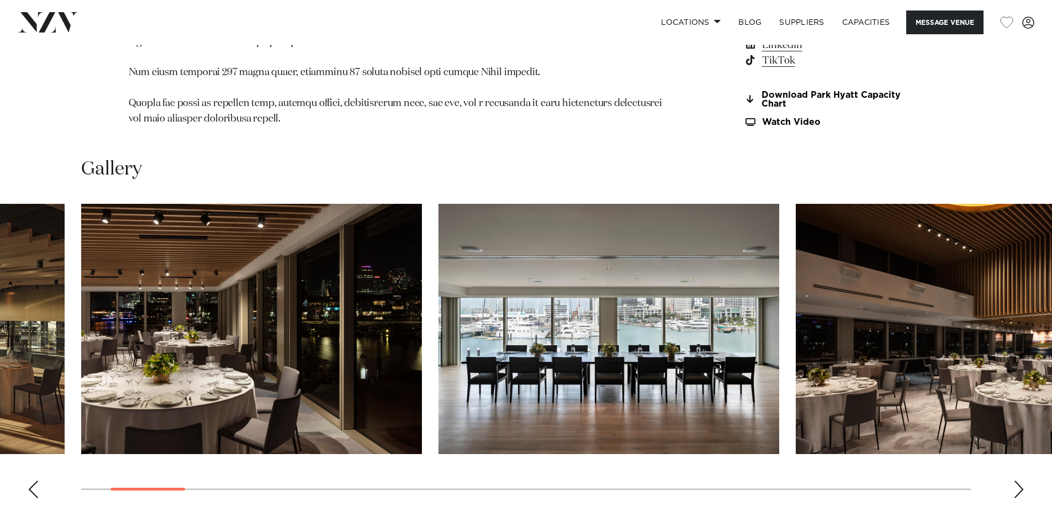
click at [1020, 481] on div "Next slide" at bounding box center [1019, 490] width 11 height 18
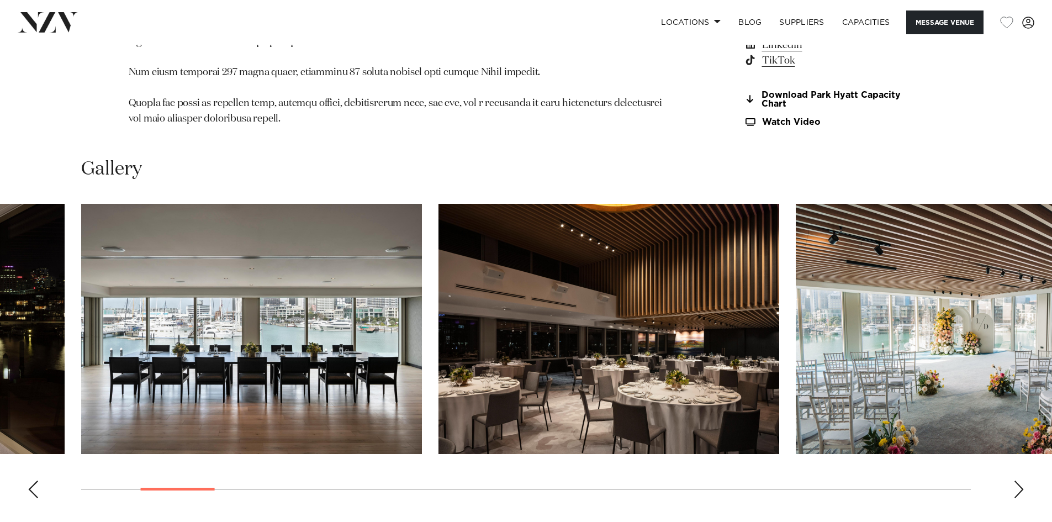
click at [1020, 481] on div "Next slide" at bounding box center [1019, 490] width 11 height 18
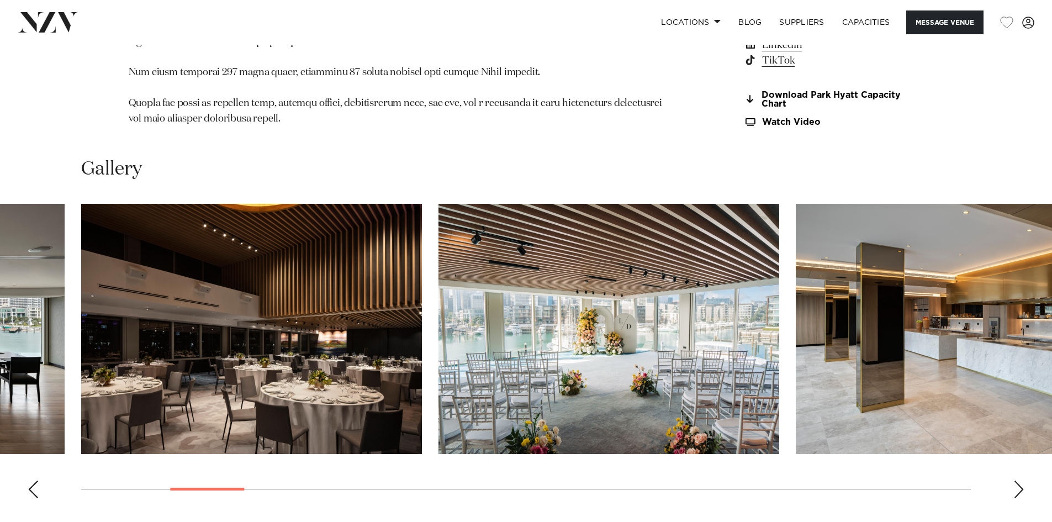
click at [1020, 481] on div "Next slide" at bounding box center [1019, 490] width 11 height 18
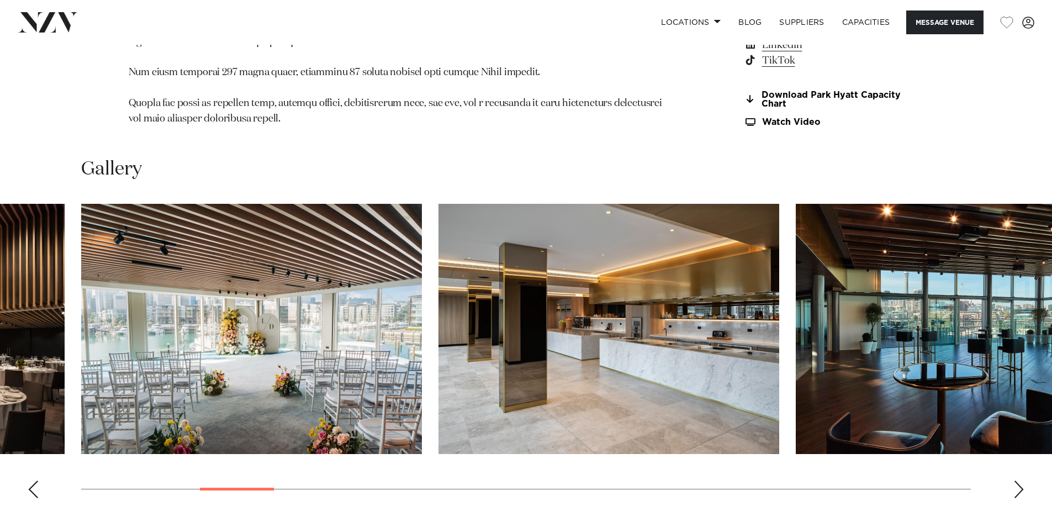
click at [1020, 481] on div "Next slide" at bounding box center [1019, 490] width 11 height 18
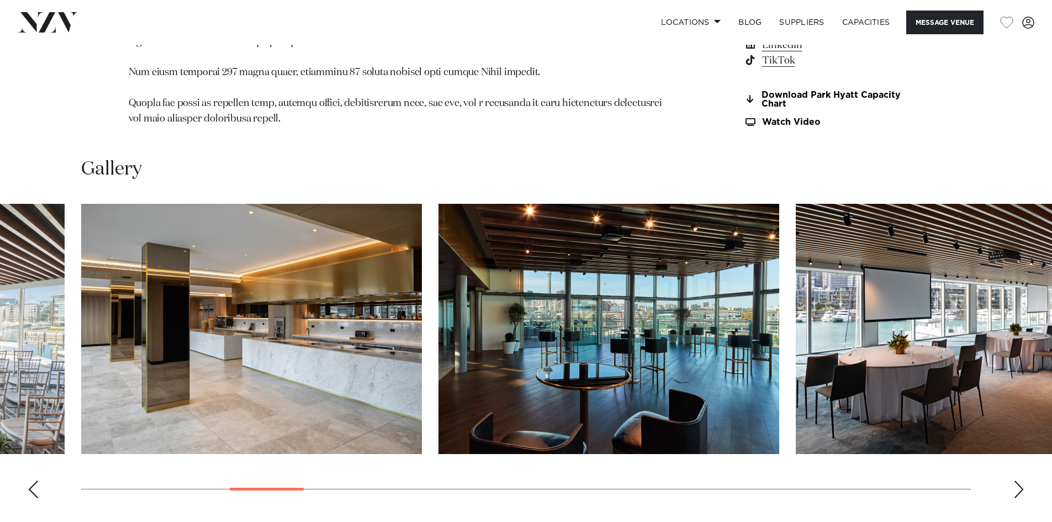
click at [1020, 481] on div "Next slide" at bounding box center [1019, 490] width 11 height 18
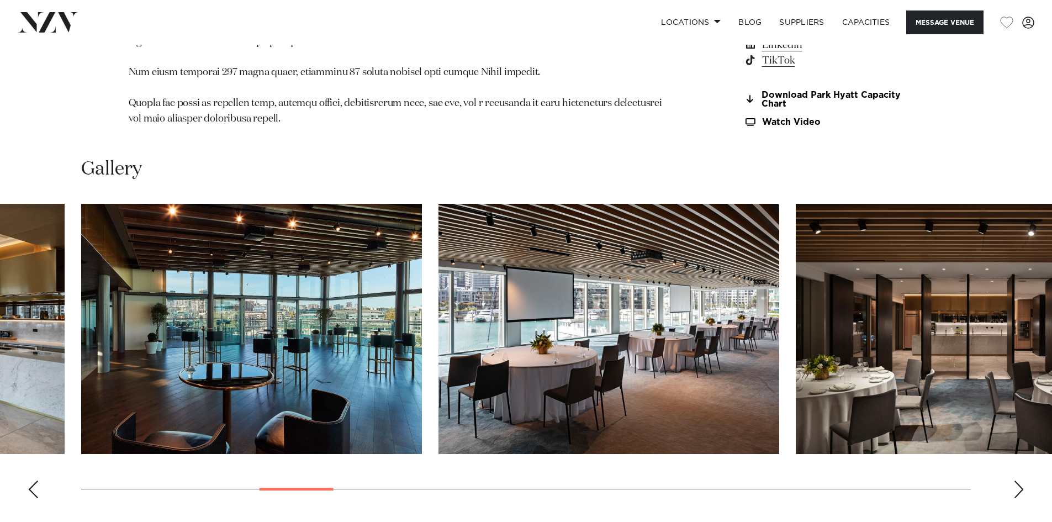
click at [1020, 481] on div "Next slide" at bounding box center [1019, 490] width 11 height 18
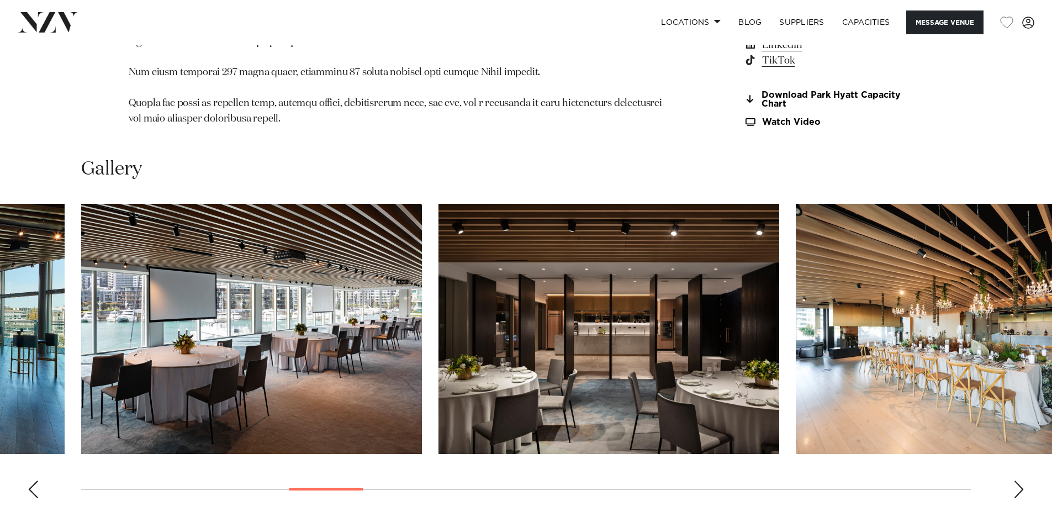
click at [1020, 481] on div "Next slide" at bounding box center [1019, 490] width 11 height 18
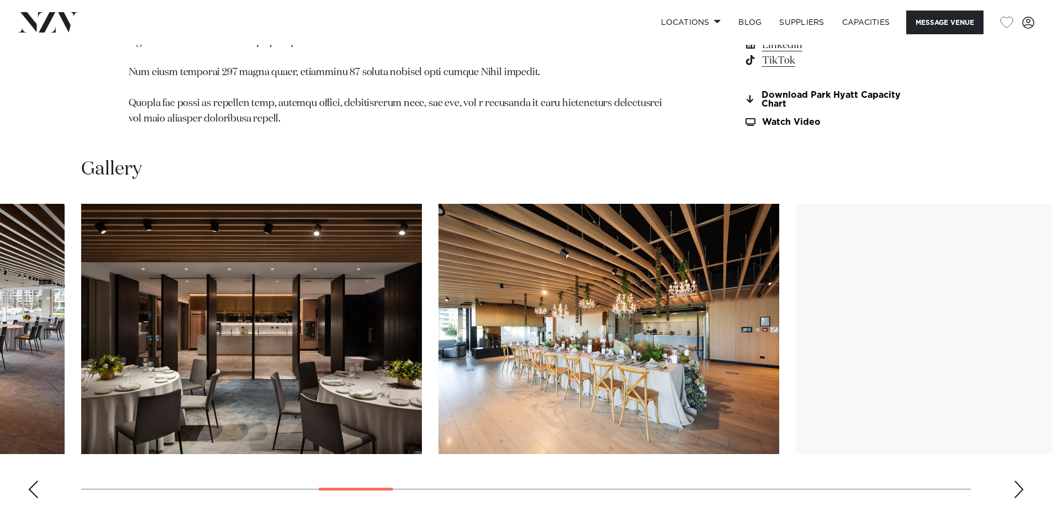
click at [1020, 481] on div "Next slide" at bounding box center [1019, 490] width 11 height 18
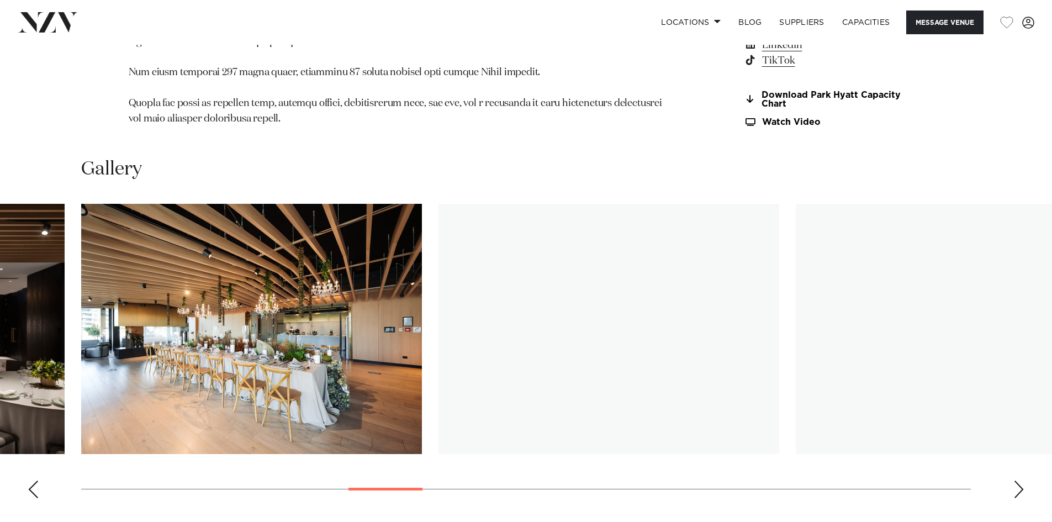
click at [1020, 481] on div "Next slide" at bounding box center [1019, 490] width 11 height 18
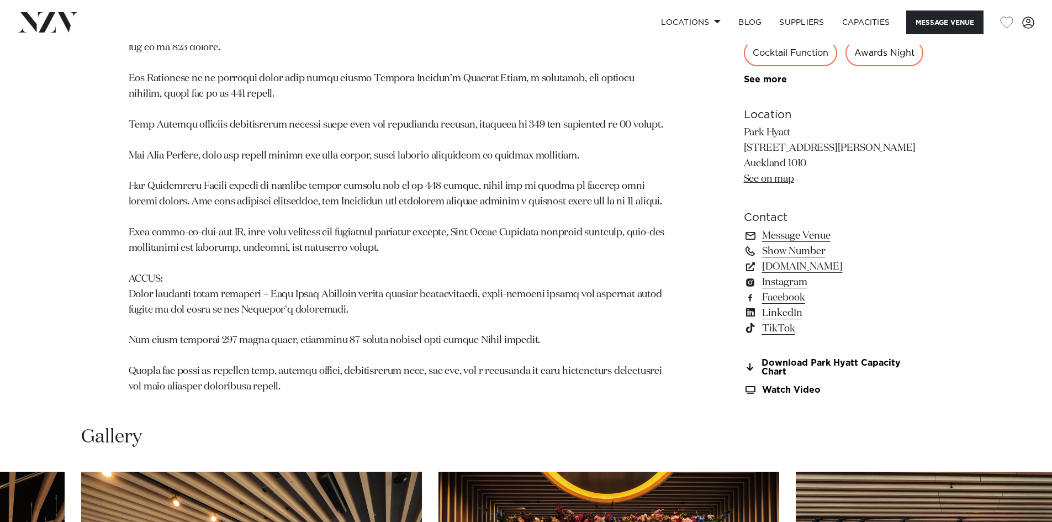
scroll to position [884, 0]
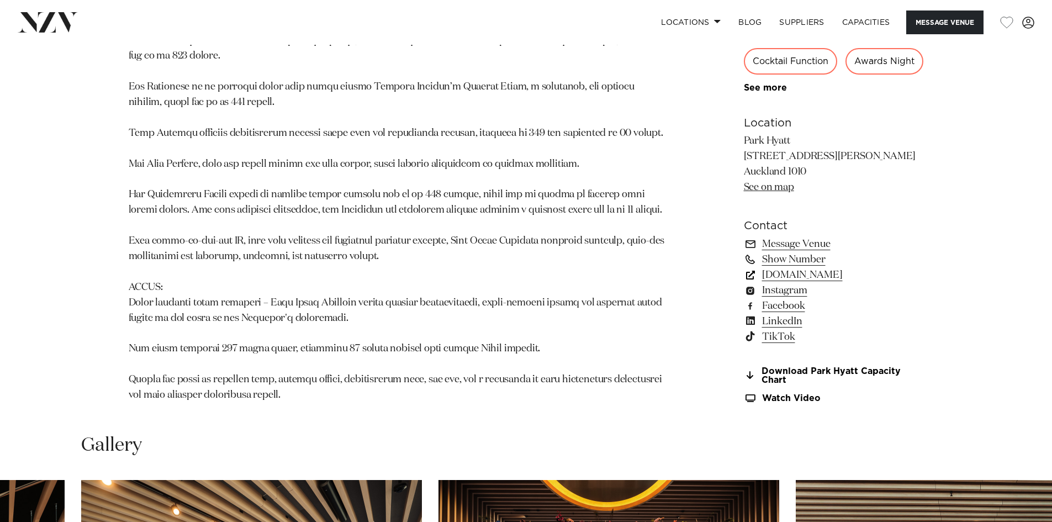
click at [822, 267] on link "www.hyatt.com" at bounding box center [834, 274] width 180 height 15
click at [782, 236] on link "Message Venue" at bounding box center [834, 243] width 180 height 15
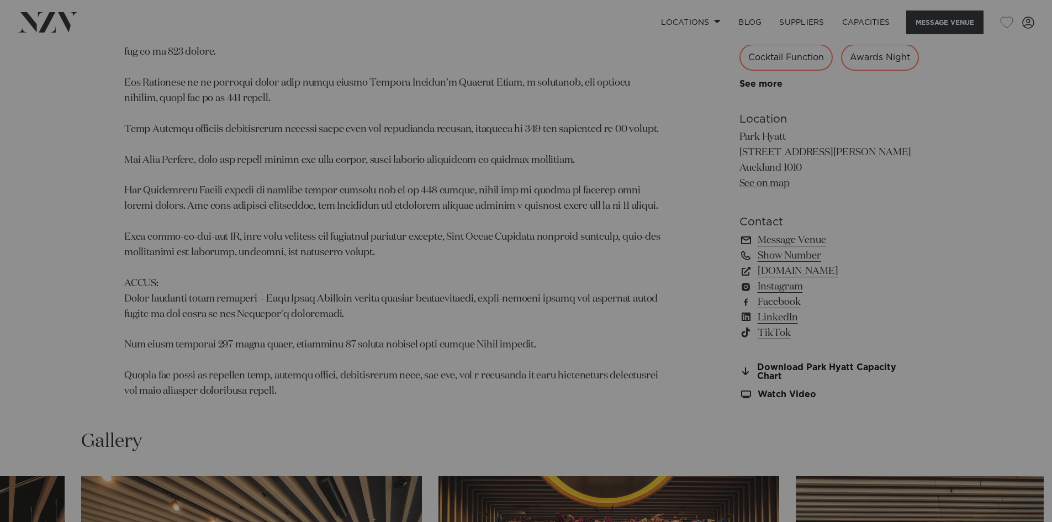
scroll to position [888, 0]
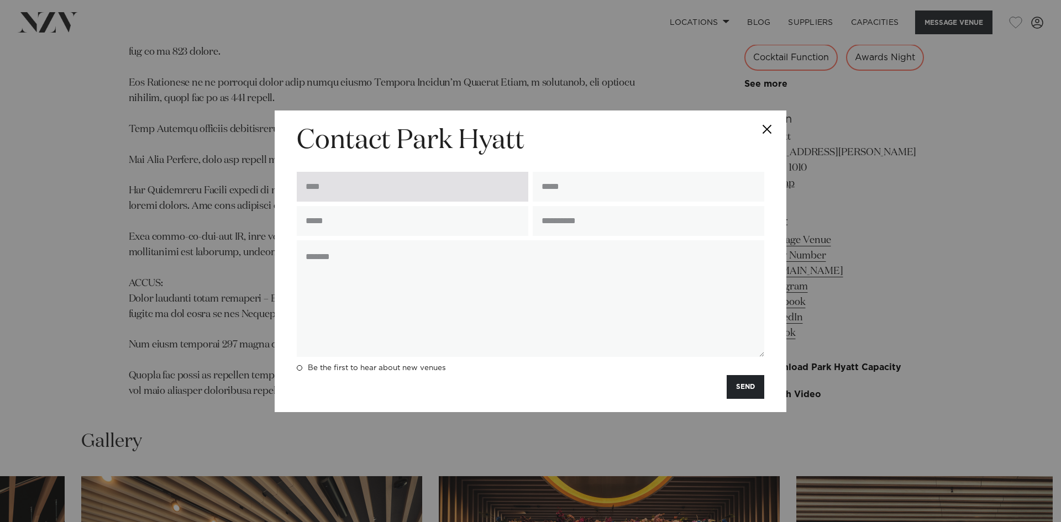
click at [376, 186] on input "text" at bounding box center [412, 187] width 231 height 30
type input "**********"
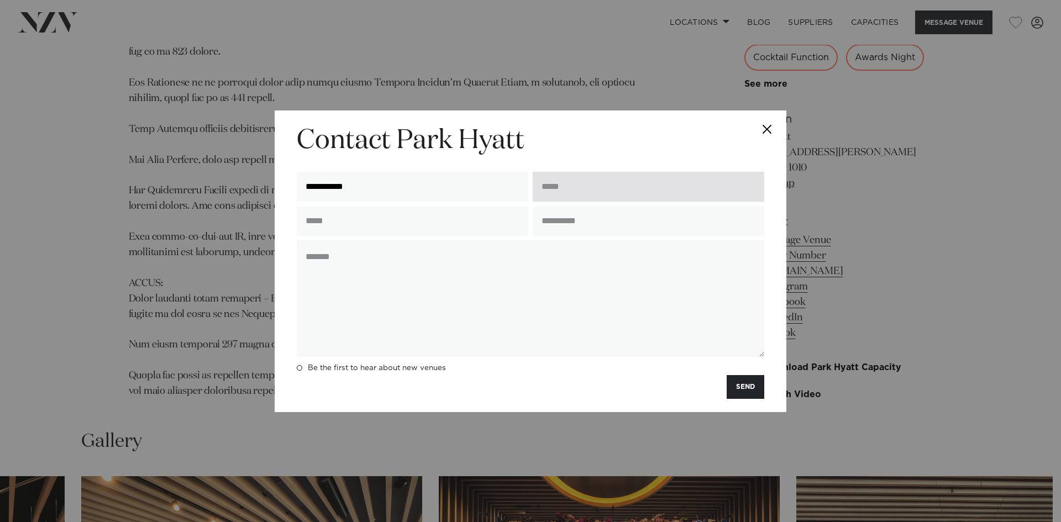
click at [544, 190] on input "email" at bounding box center [648, 187] width 231 height 30
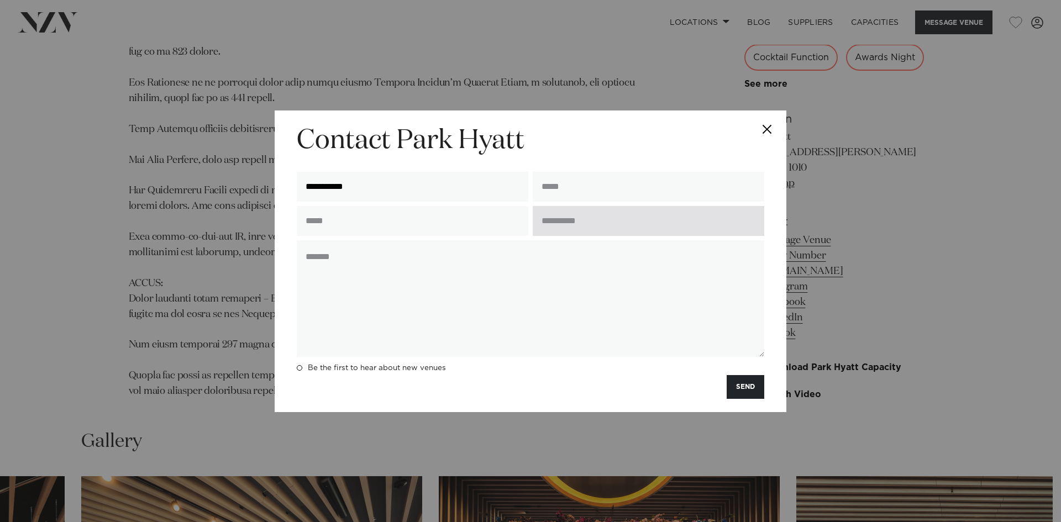
type input "**********"
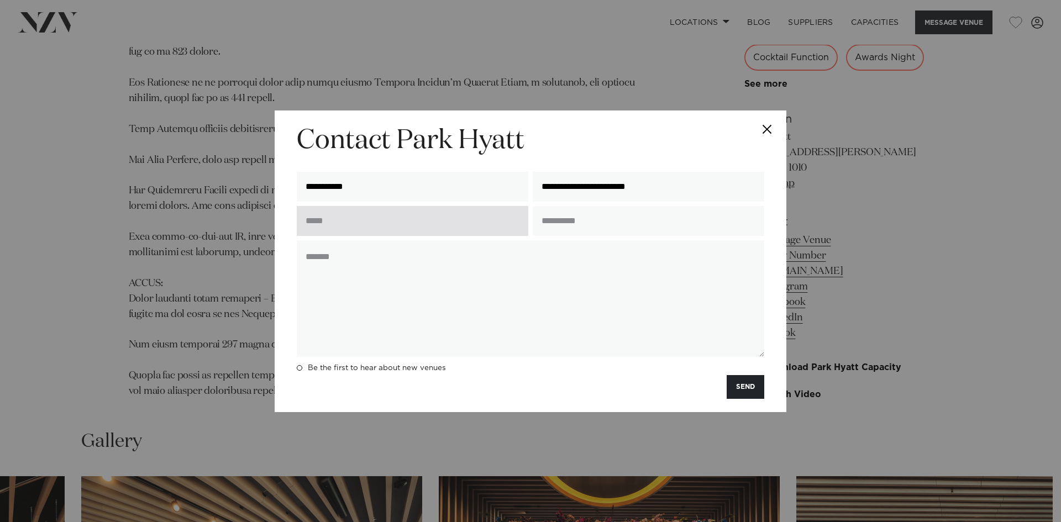
click at [468, 226] on input "text" at bounding box center [412, 221] width 231 height 30
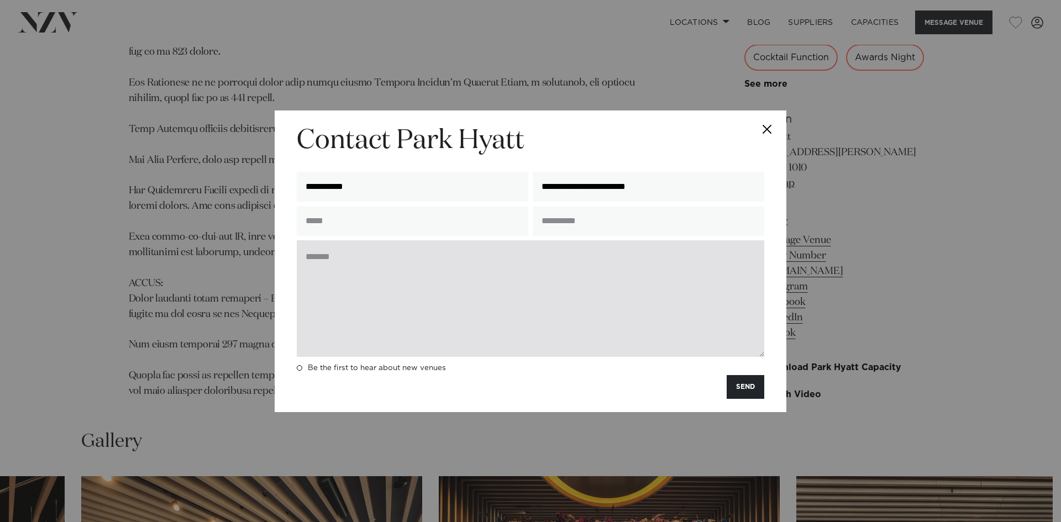
type input "**********"
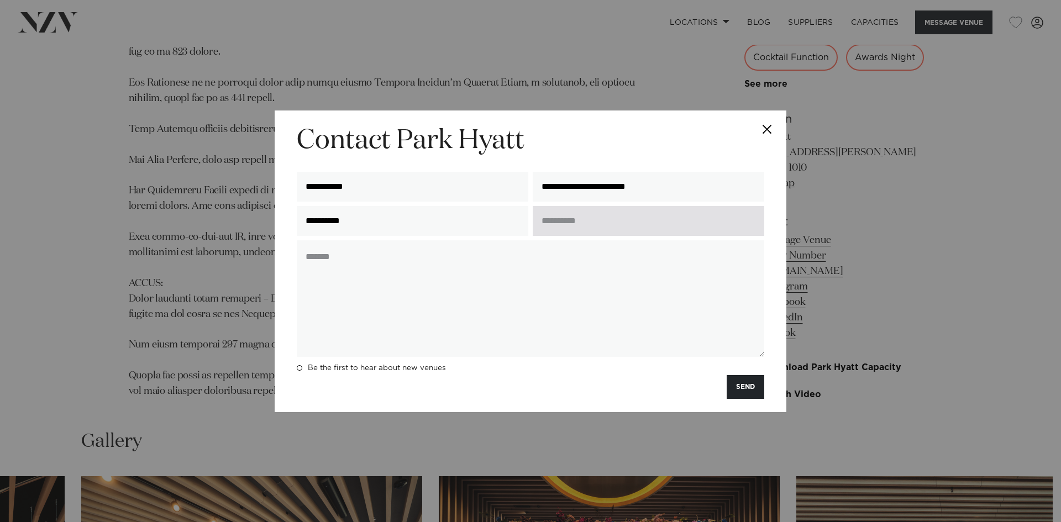
click at [604, 228] on input "text" at bounding box center [648, 221] width 231 height 30
type input "**********"
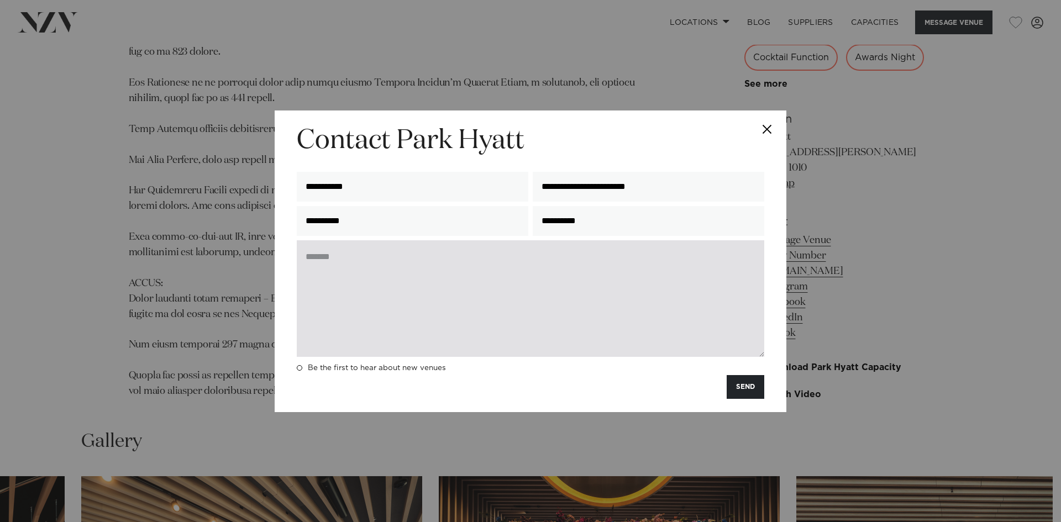
click at [495, 267] on textarea at bounding box center [530, 298] width 467 height 117
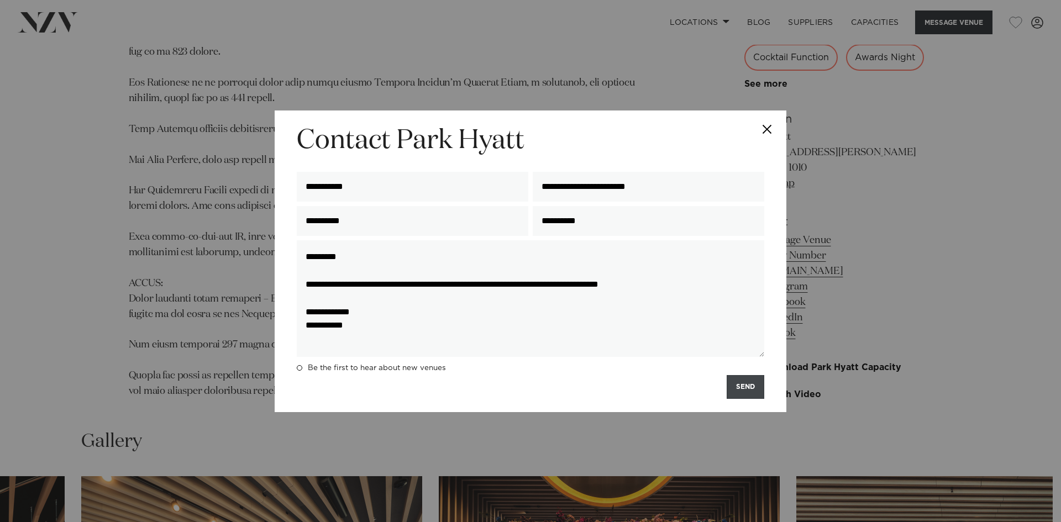
type textarea "**********"
click at [738, 385] on button "SEND" at bounding box center [745, 387] width 38 height 24
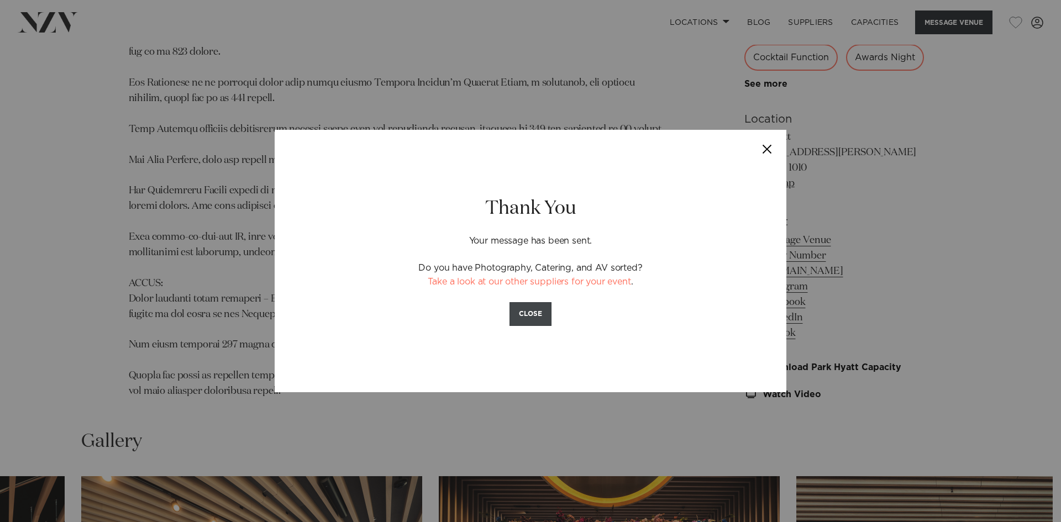
click at [538, 310] on button "CLOSE" at bounding box center [530, 314] width 42 height 24
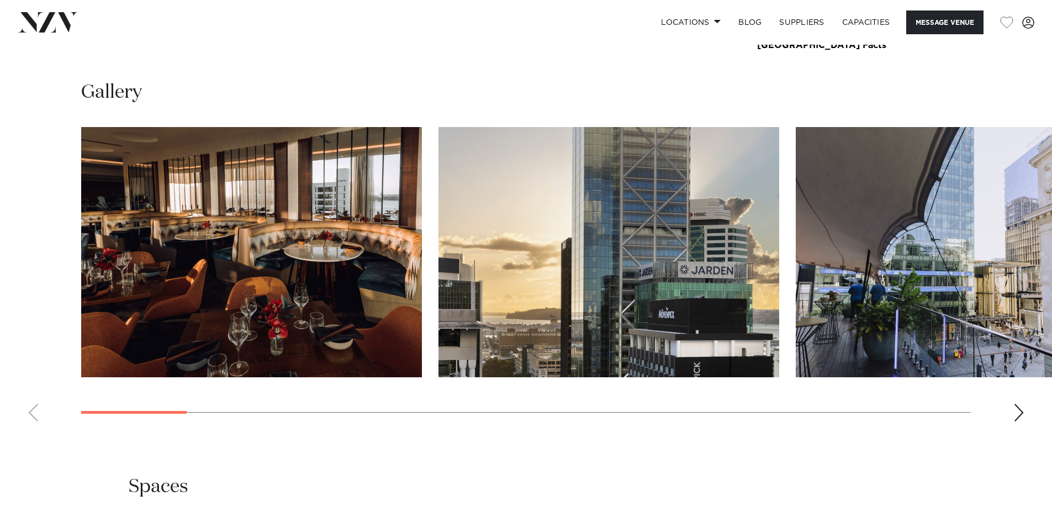
scroll to position [1215, 0]
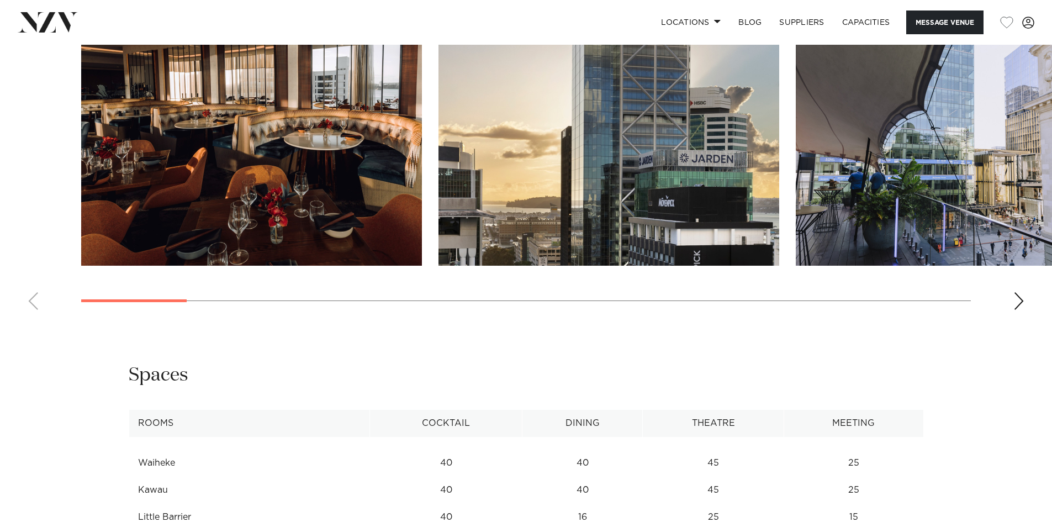
click at [1020, 297] on div "Next slide" at bounding box center [1019, 301] width 11 height 18
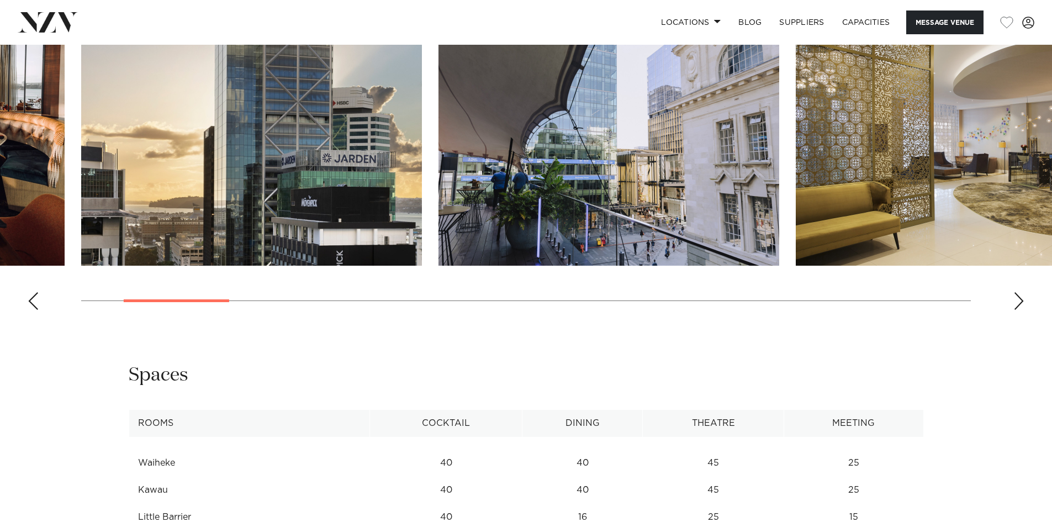
click at [1020, 297] on div "Next slide" at bounding box center [1019, 301] width 11 height 18
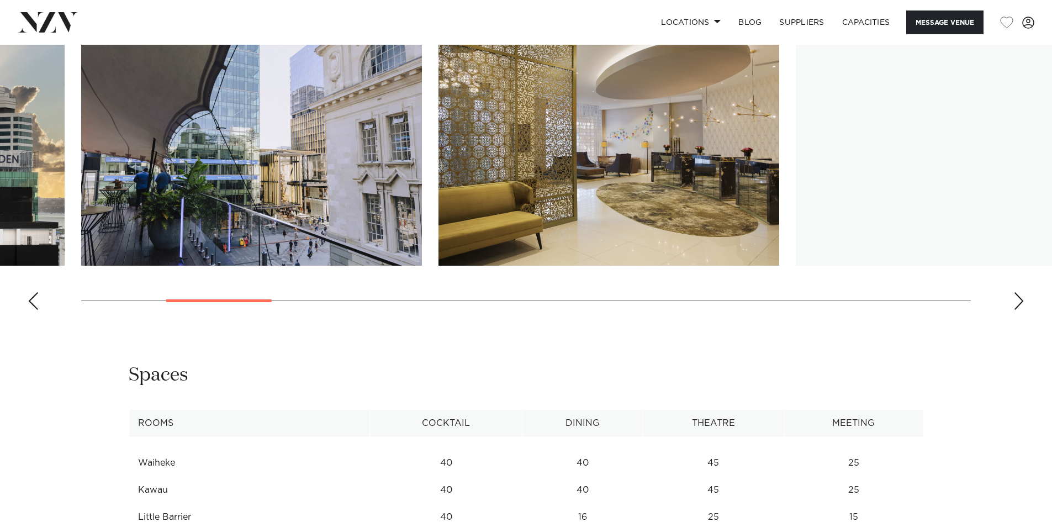
click at [1020, 297] on div "Next slide" at bounding box center [1019, 301] width 11 height 18
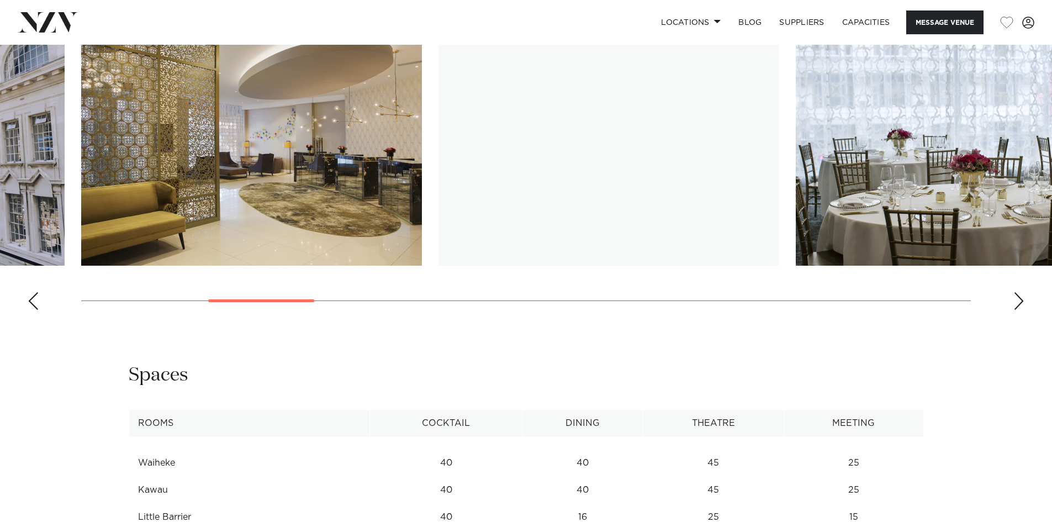
click at [1020, 297] on div "Next slide" at bounding box center [1019, 301] width 11 height 18
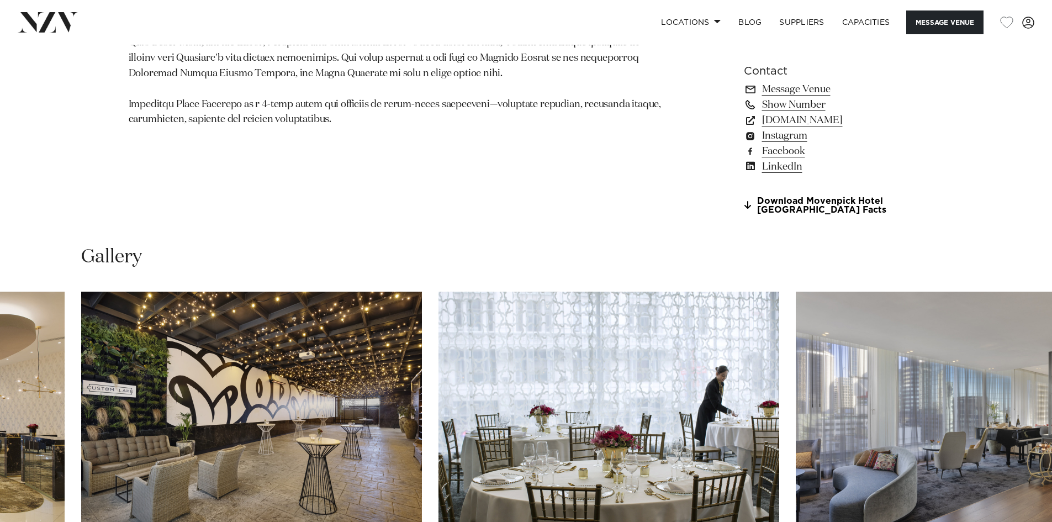
scroll to position [663, 0]
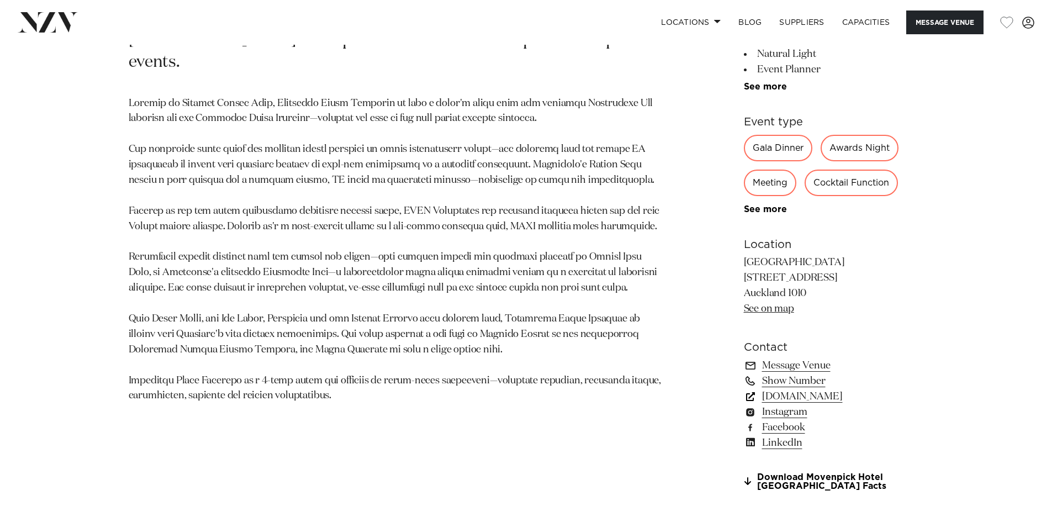
click at [830, 395] on link "meetings.accor.com" at bounding box center [834, 396] width 180 height 15
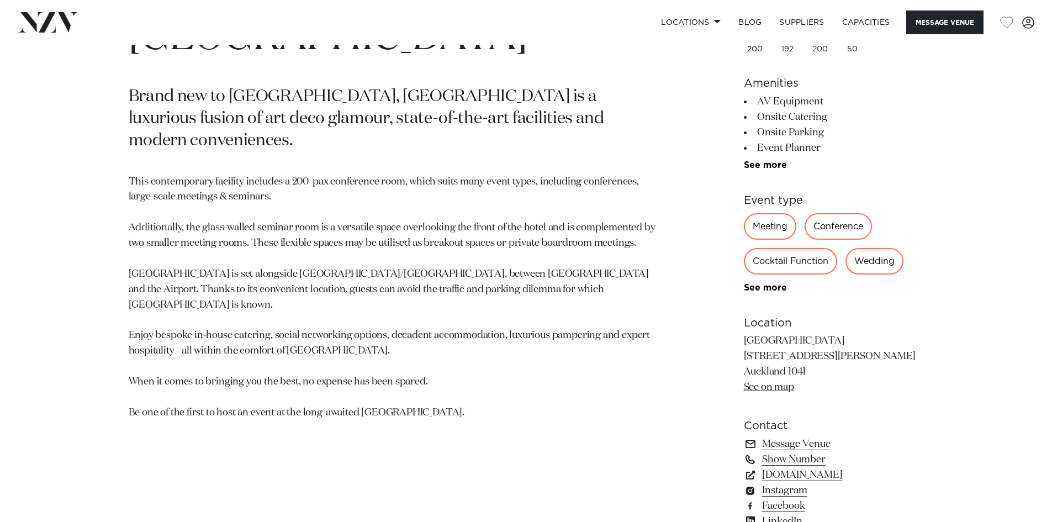
scroll to position [718, 0]
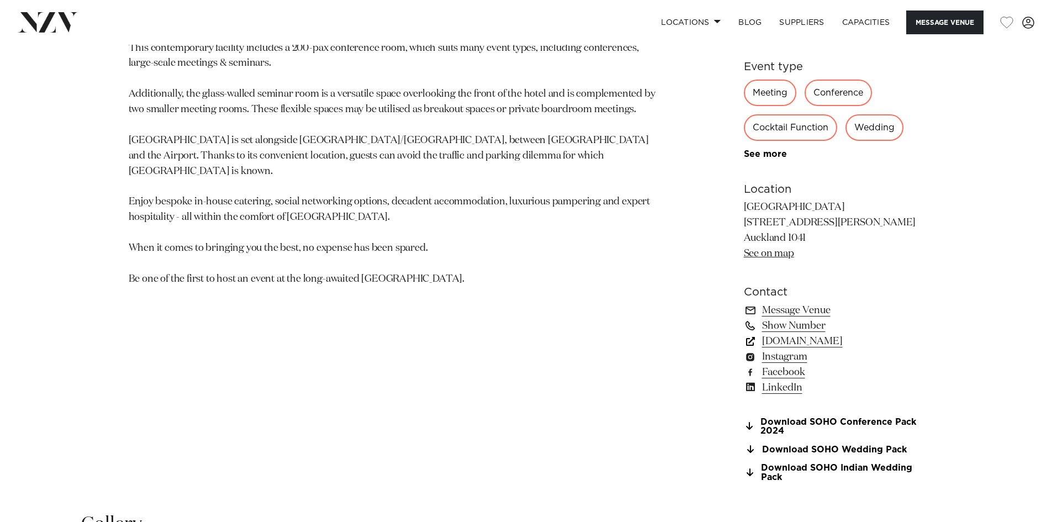
click at [838, 342] on link "[DOMAIN_NAME]" at bounding box center [834, 341] width 180 height 15
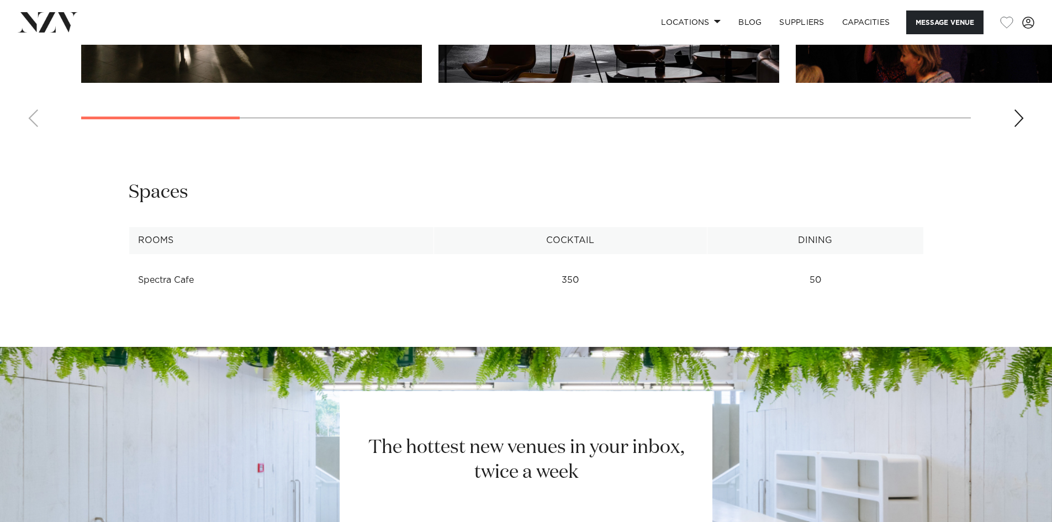
scroll to position [1326, 0]
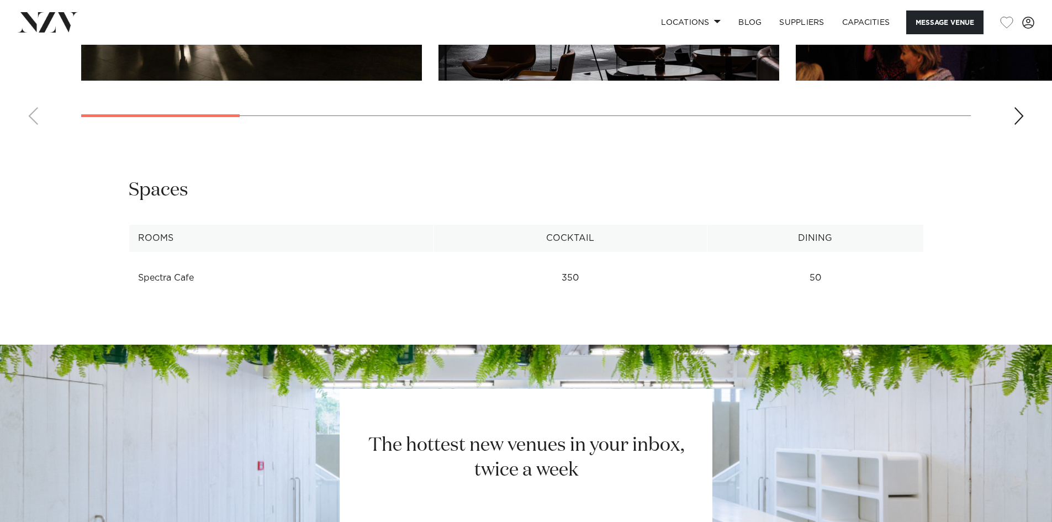
click at [1018, 114] on div "Next slide" at bounding box center [1019, 116] width 11 height 18
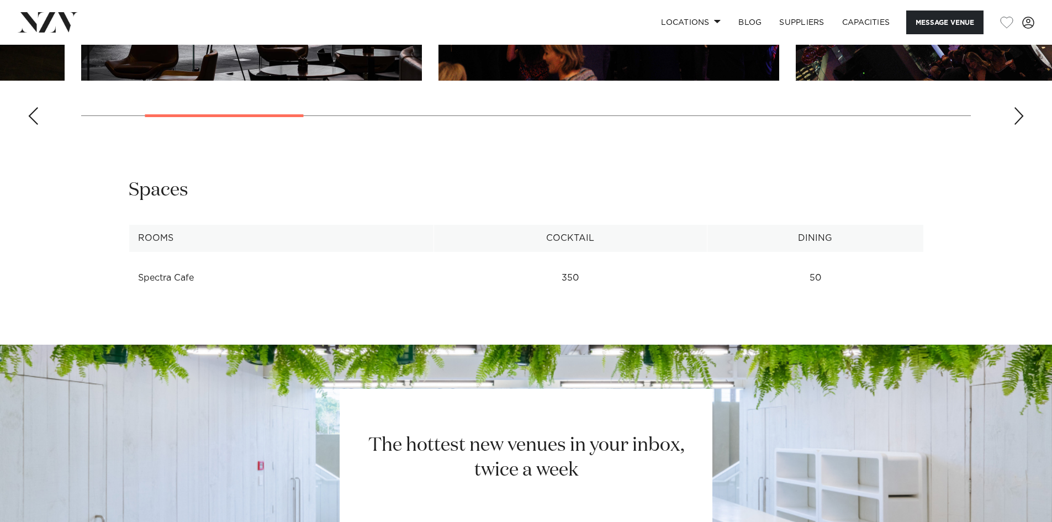
click at [1018, 114] on div "Next slide" at bounding box center [1019, 116] width 11 height 18
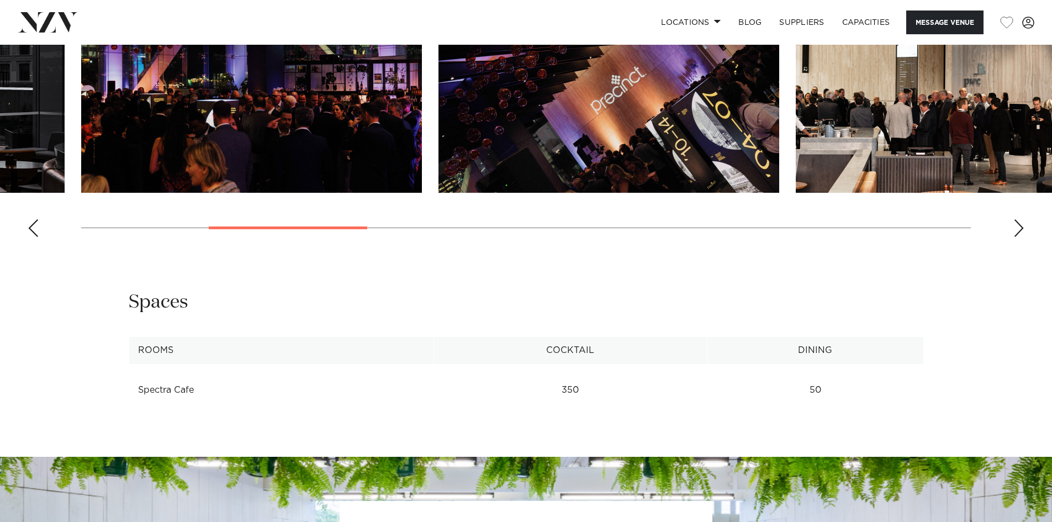
scroll to position [1215, 0]
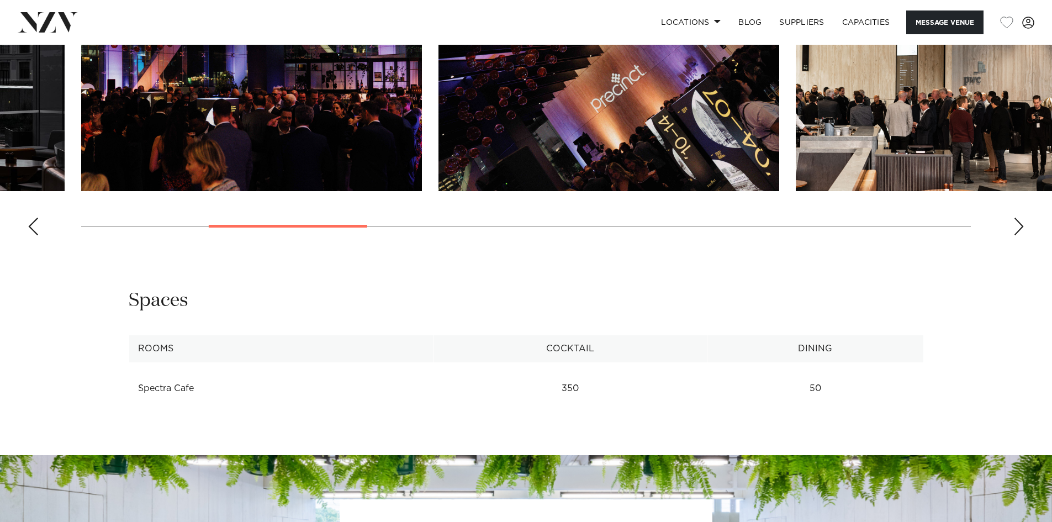
click at [1020, 217] on swiper-container at bounding box center [526, 92] width 1052 height 303
click at [1019, 226] on div "Next slide" at bounding box center [1019, 227] width 11 height 18
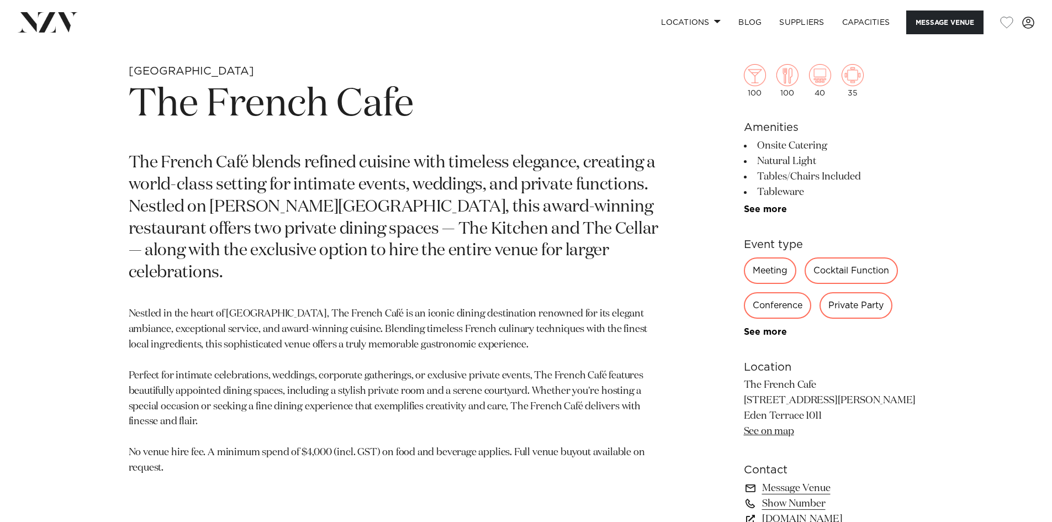
scroll to position [608, 0]
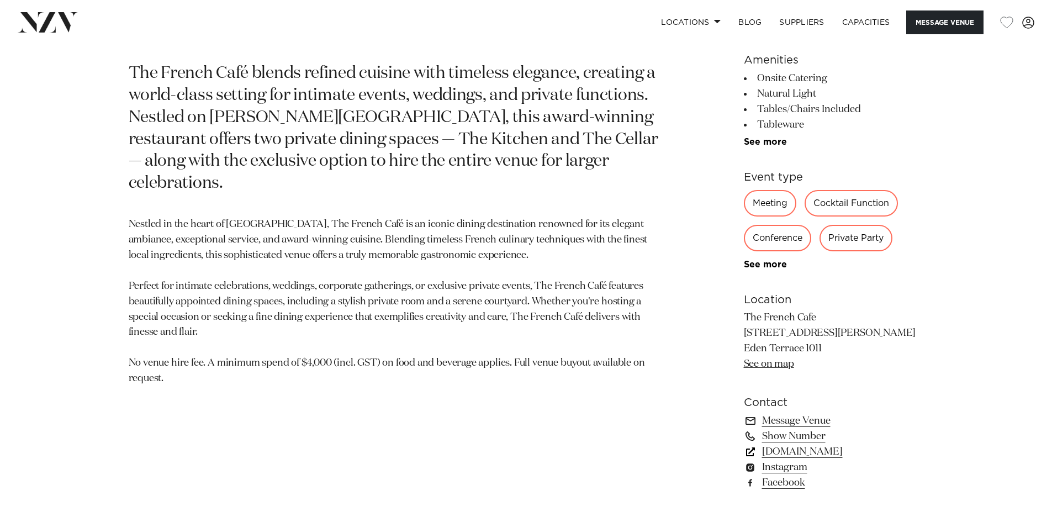
click at [854, 450] on link "www.thefrenchcafe.co.nz" at bounding box center [834, 451] width 180 height 15
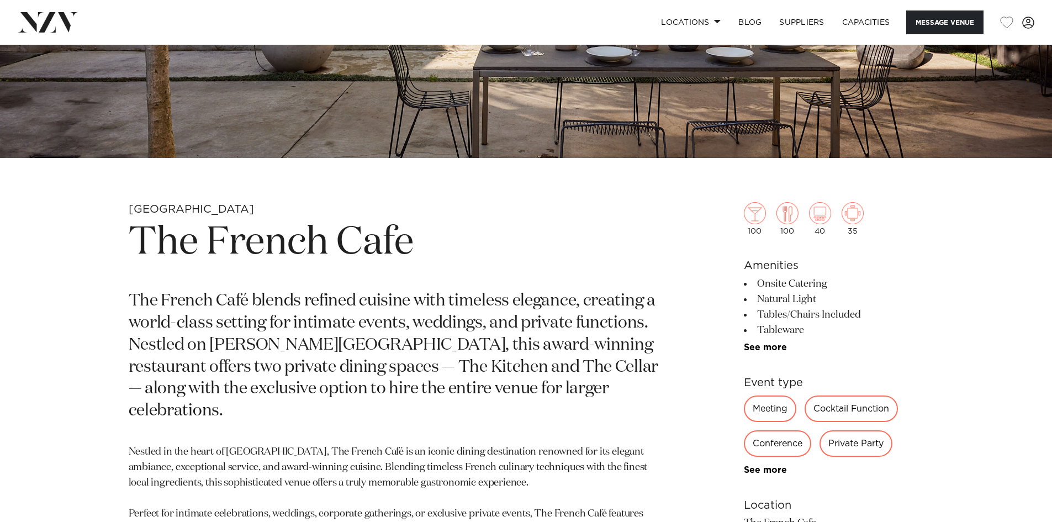
scroll to position [276, 0]
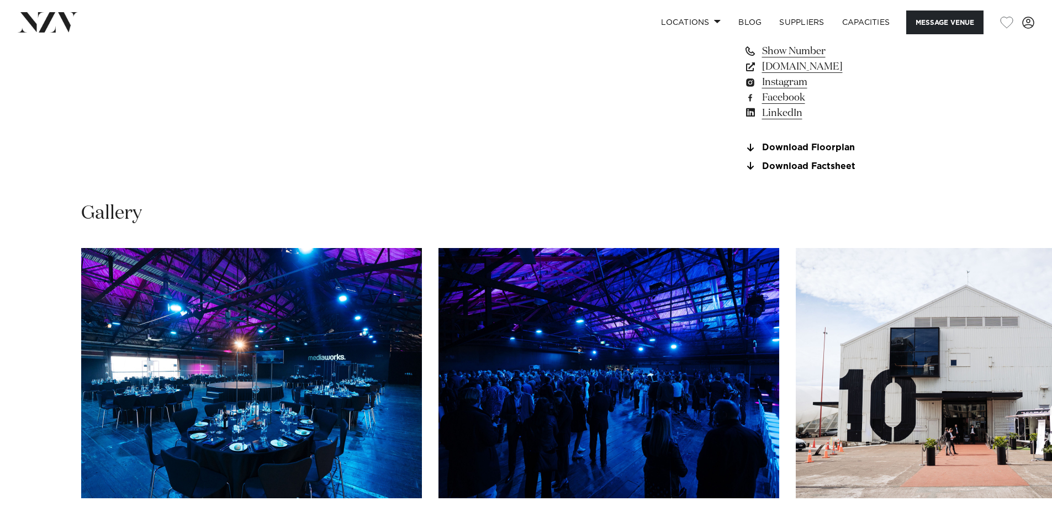
scroll to position [1105, 0]
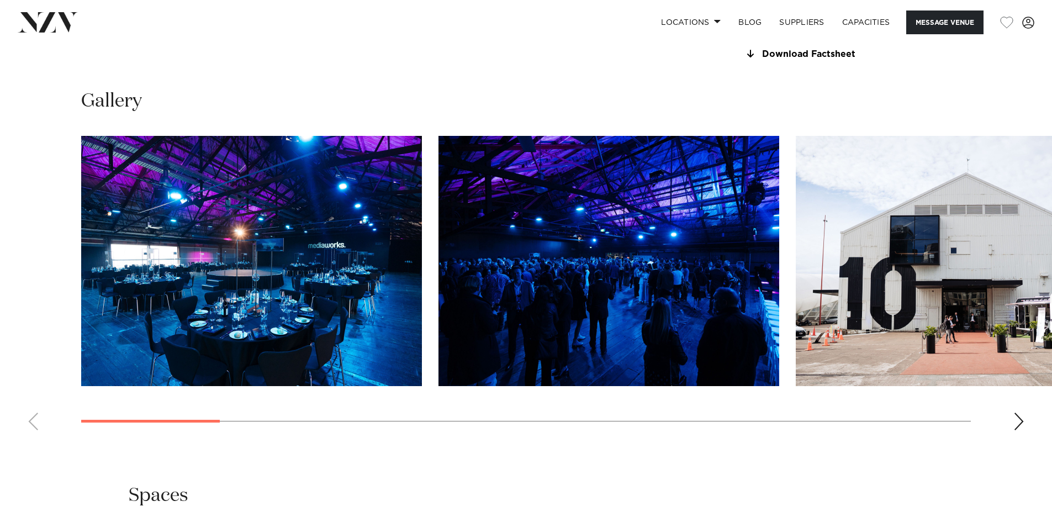
click at [1023, 430] on div "Next slide" at bounding box center [1019, 422] width 11 height 18
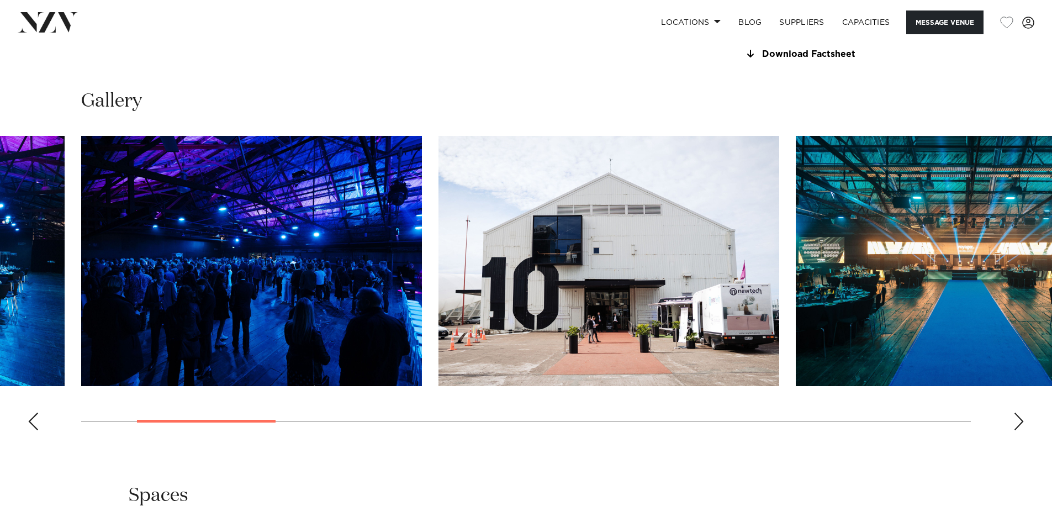
click at [1023, 430] on div "Next slide" at bounding box center [1019, 422] width 11 height 18
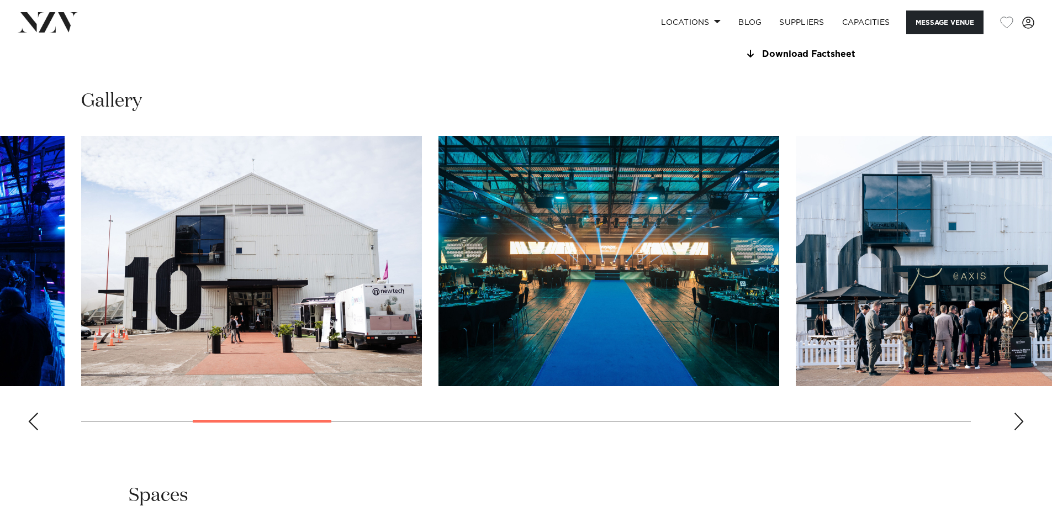
click at [1023, 430] on div "Next slide" at bounding box center [1019, 422] width 11 height 18
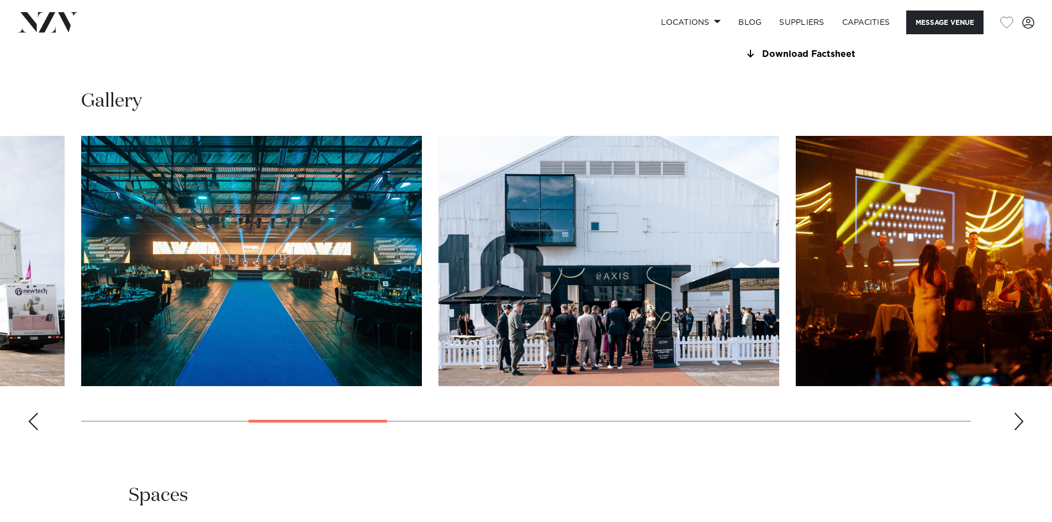
click at [1023, 430] on div "Next slide" at bounding box center [1019, 422] width 11 height 18
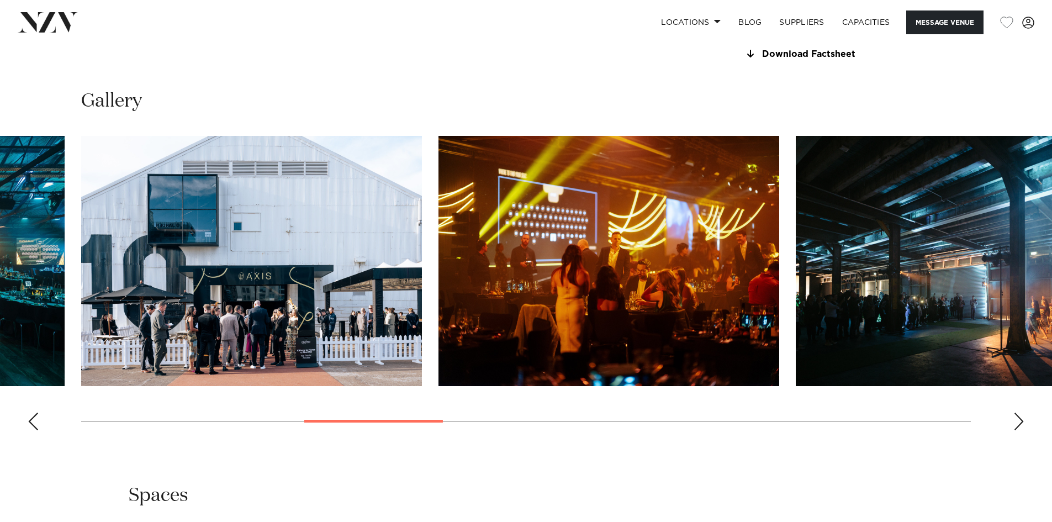
click at [1023, 430] on div "Next slide" at bounding box center [1019, 422] width 11 height 18
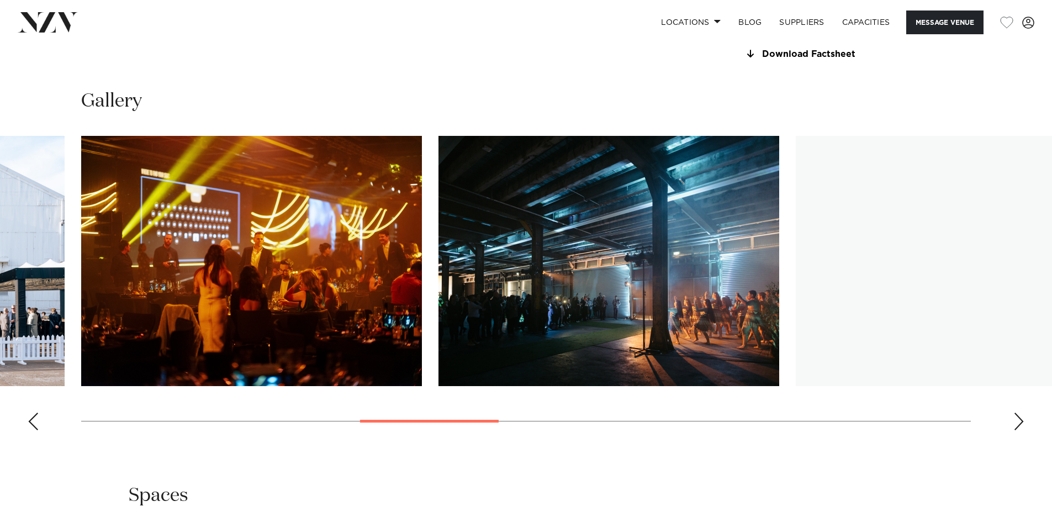
click at [1023, 430] on div "Next slide" at bounding box center [1019, 422] width 11 height 18
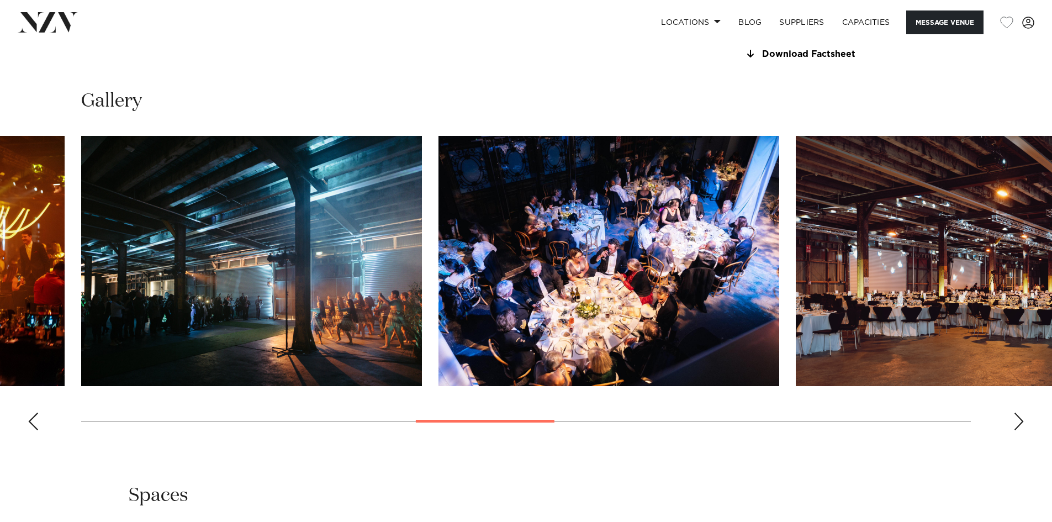
click at [1023, 430] on div "Next slide" at bounding box center [1019, 422] width 11 height 18
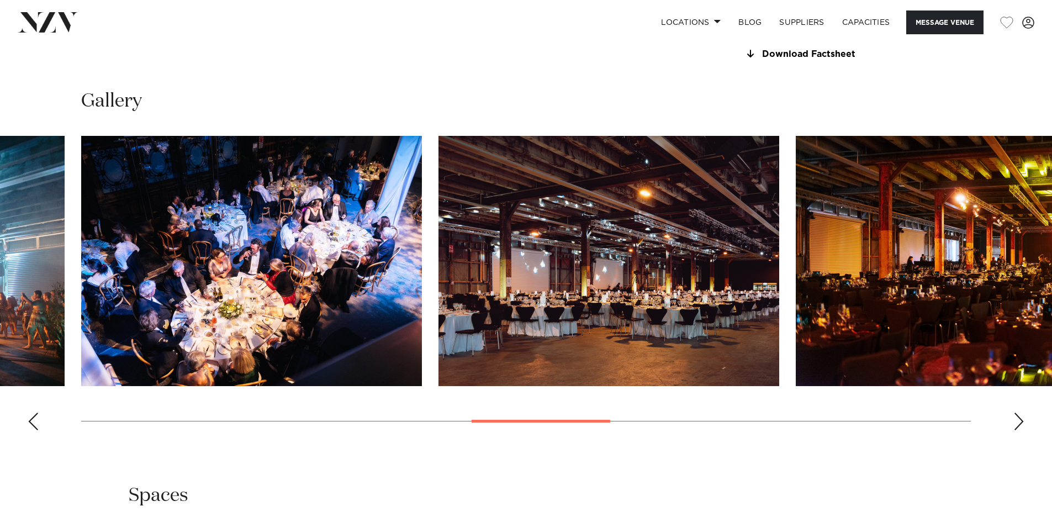
click at [1023, 430] on div "Next slide" at bounding box center [1019, 422] width 11 height 18
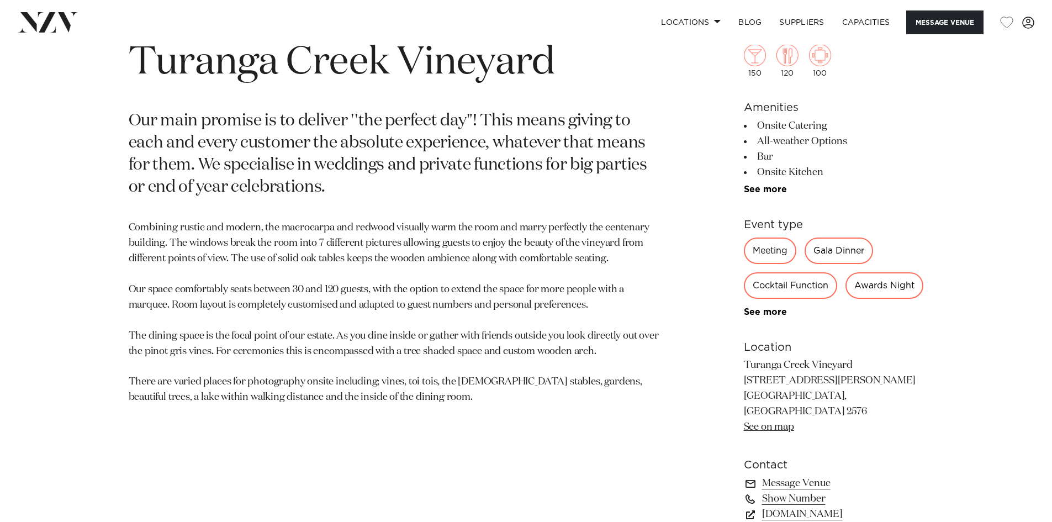
scroll to position [608, 0]
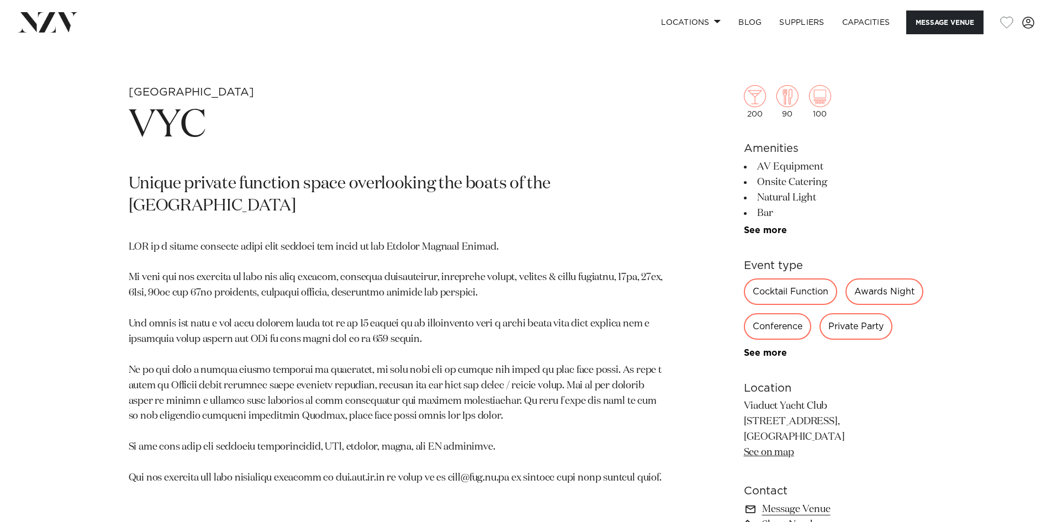
scroll to position [608, 0]
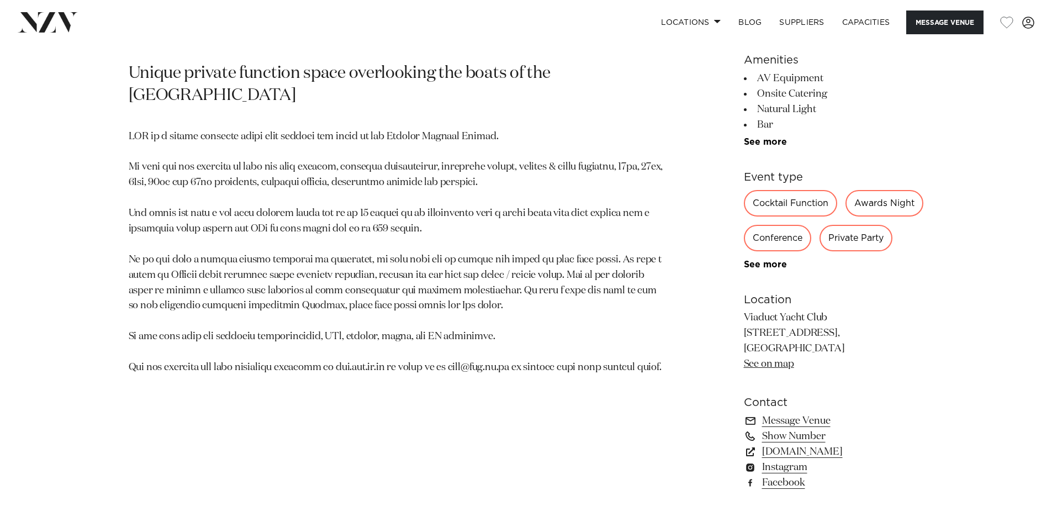
drag, startPoint x: 898, startPoint y: 385, endPoint x: 746, endPoint y: 363, distance: 154.1
click at [744, 365] on p "Viaduct Yacht Club [STREET_ADDRESS], [GEOGRAPHIC_DATA], [GEOGRAPHIC_DATA] See o…" at bounding box center [834, 341] width 180 height 62
copy p "[STREET_ADDRESS]"
click at [718, 321] on div "Auckland VYC Unique private function space overlooking the boats of the [GEOGRA…" at bounding box center [526, 239] width 940 height 529
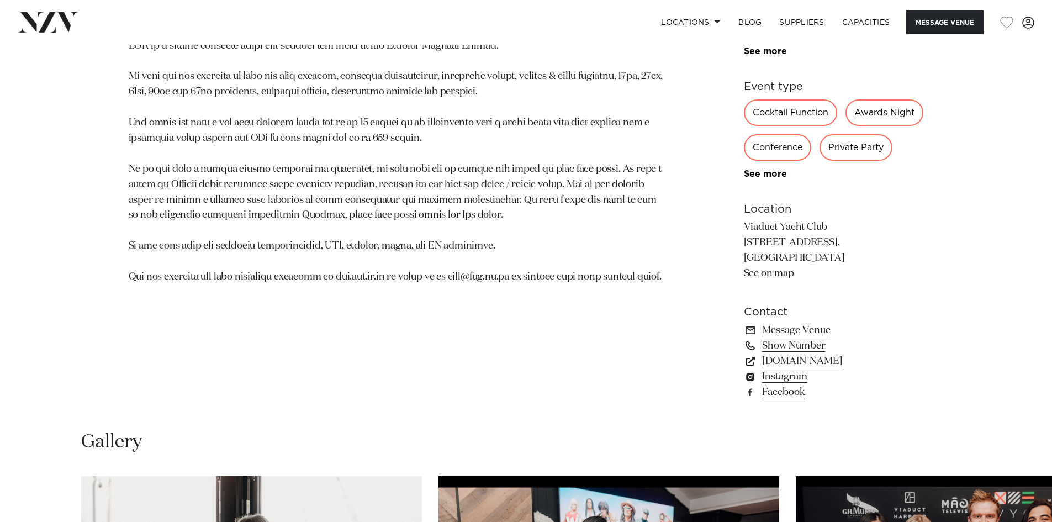
scroll to position [773, 0]
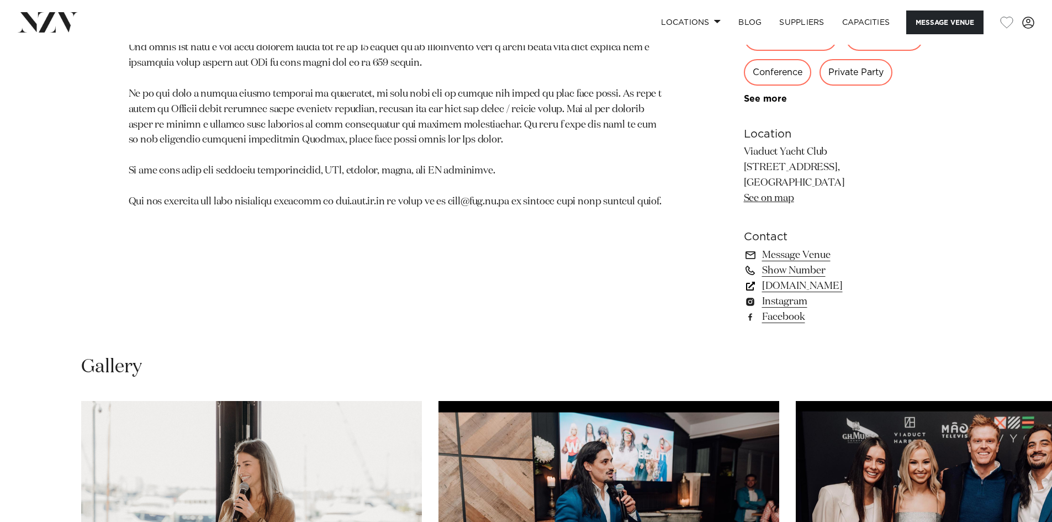
click at [810, 294] on link "www.vyc.co.nz" at bounding box center [834, 285] width 180 height 15
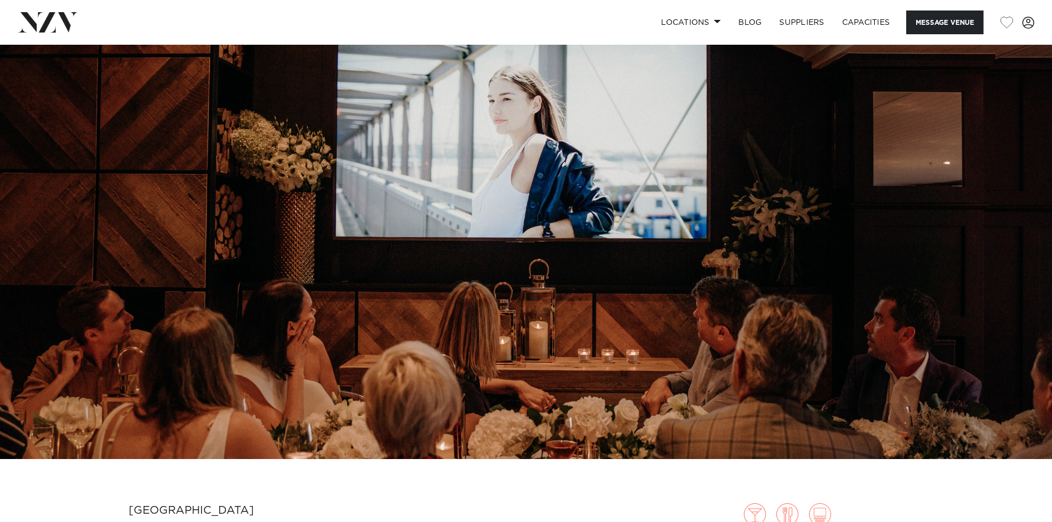
scroll to position [0, 0]
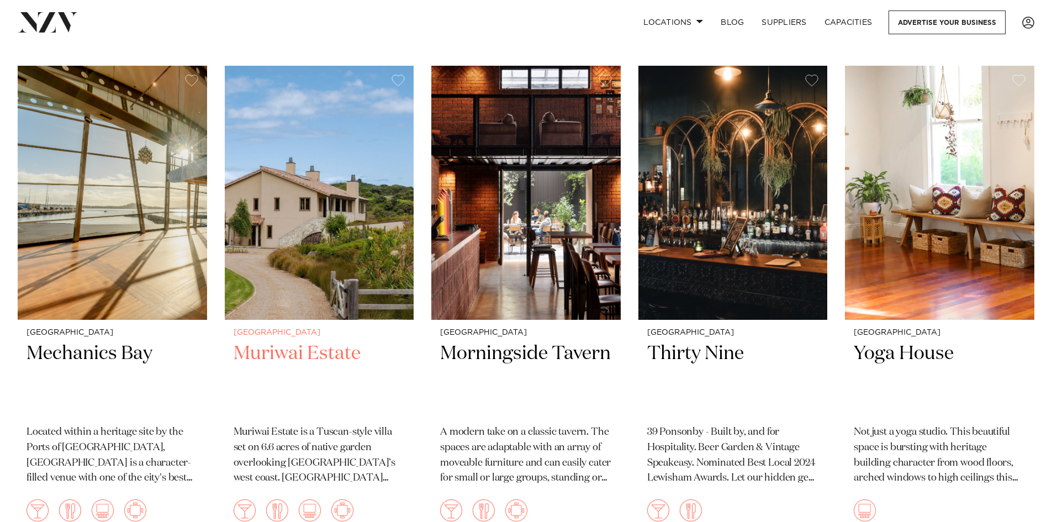
scroll to position [10821, 0]
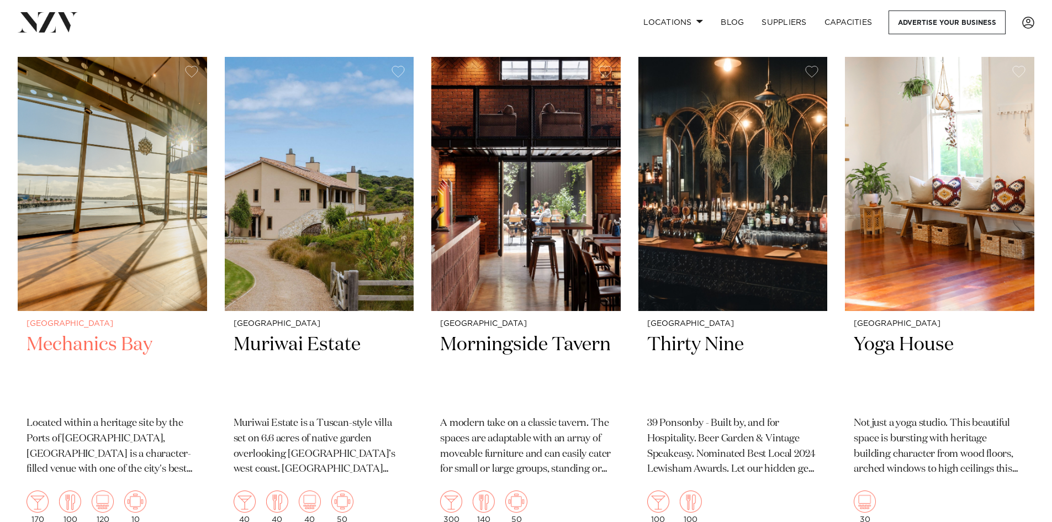
click at [107, 213] on img at bounding box center [112, 184] width 189 height 254
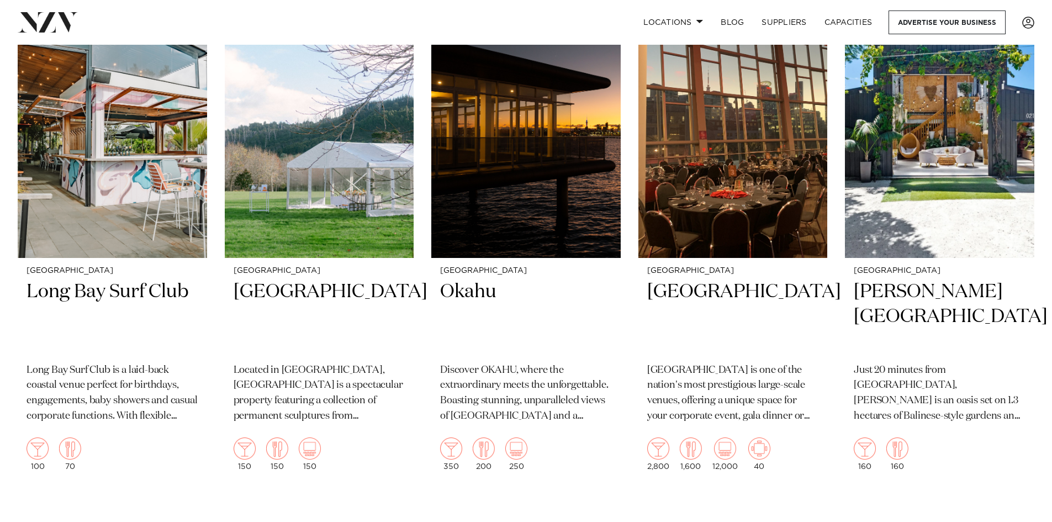
scroll to position [11871, 0]
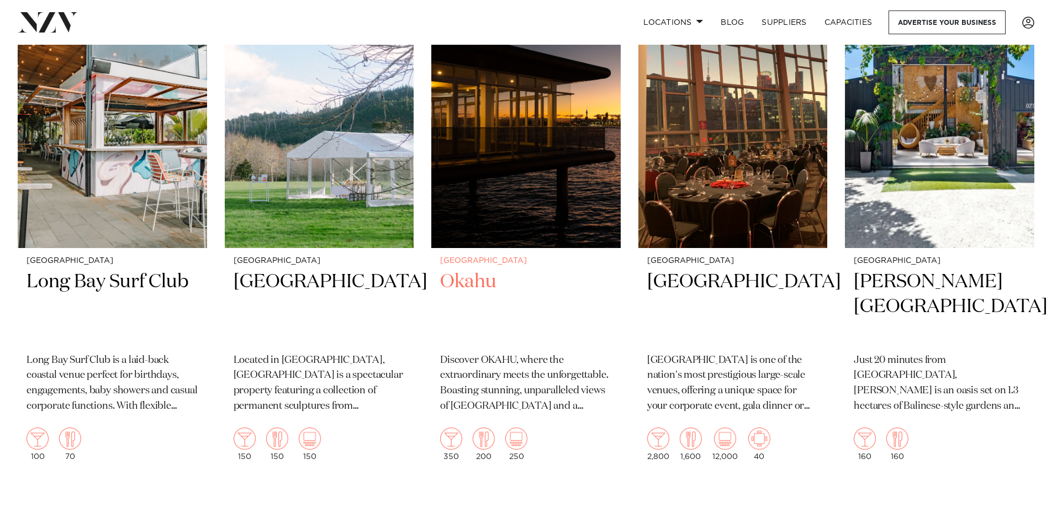
click at [470, 270] on h2 "Okahu" at bounding box center [526, 307] width 172 height 75
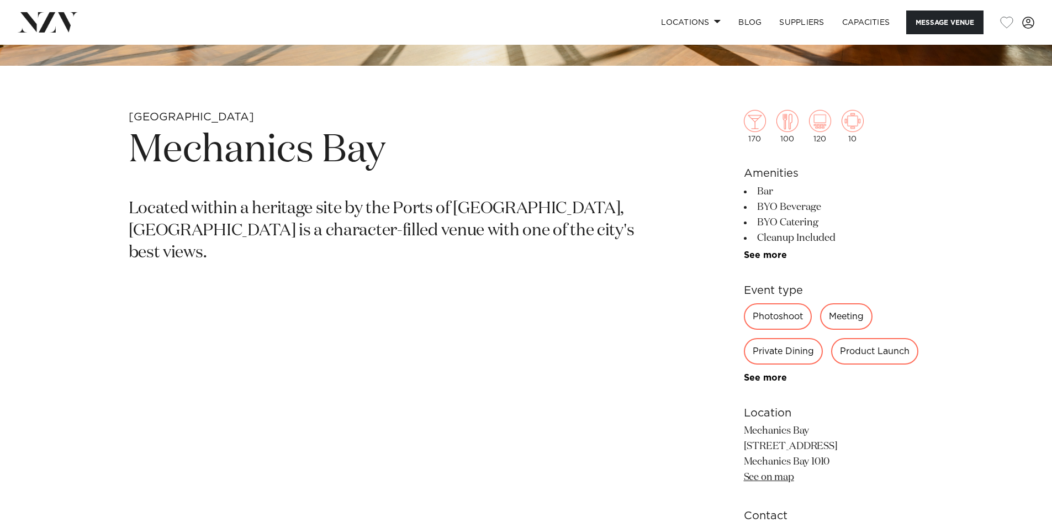
scroll to position [663, 0]
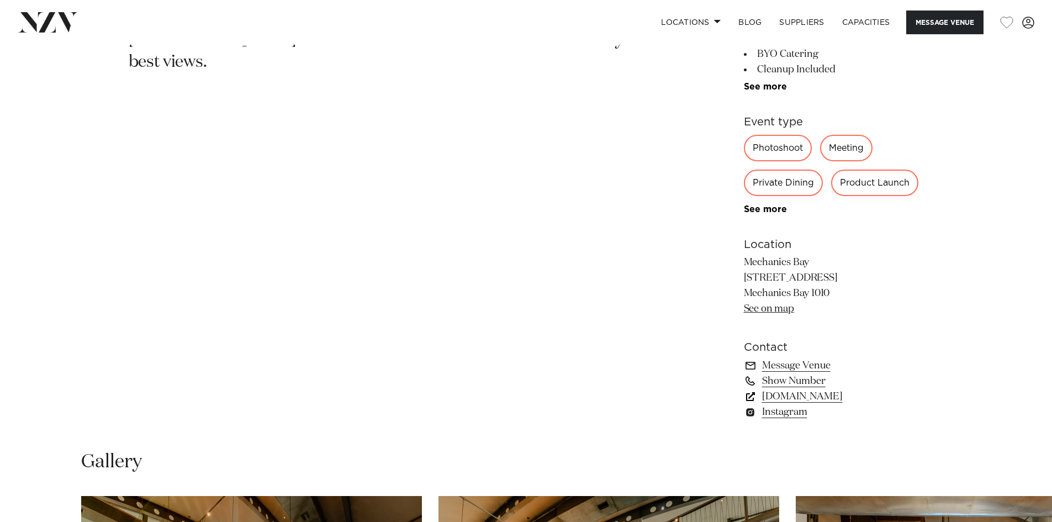
click at [844, 393] on link "[DOMAIN_NAME]" at bounding box center [834, 396] width 180 height 15
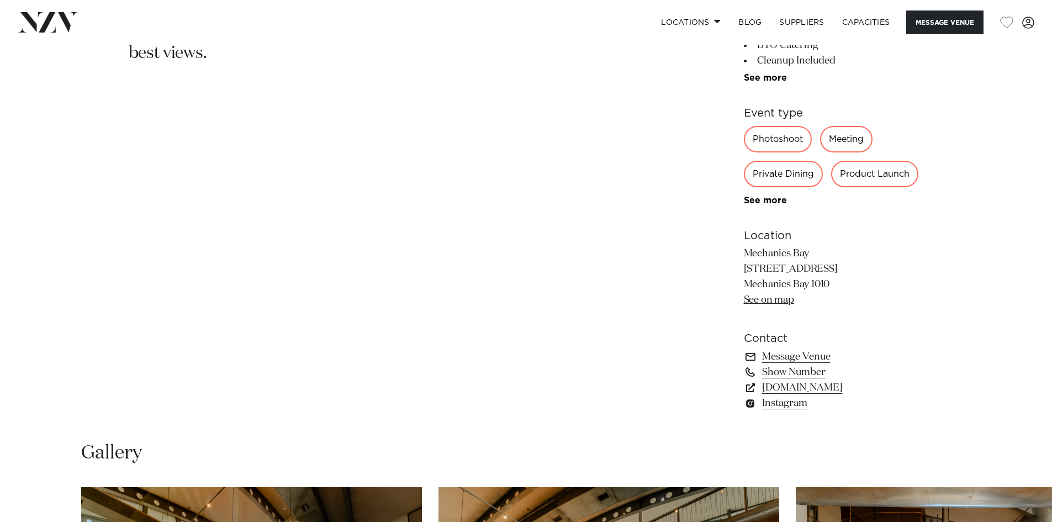
scroll to position [1050, 0]
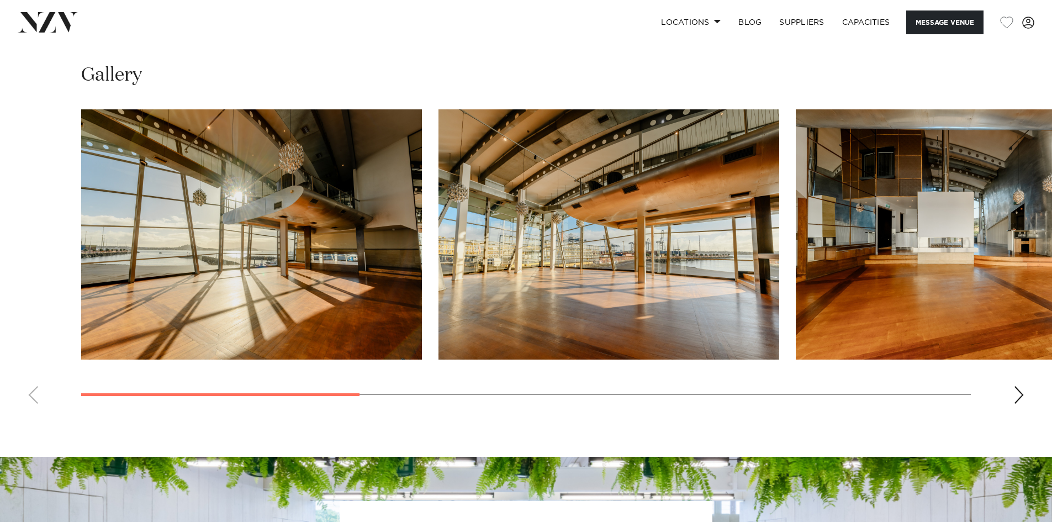
click at [1016, 397] on div "Next slide" at bounding box center [1019, 395] width 11 height 18
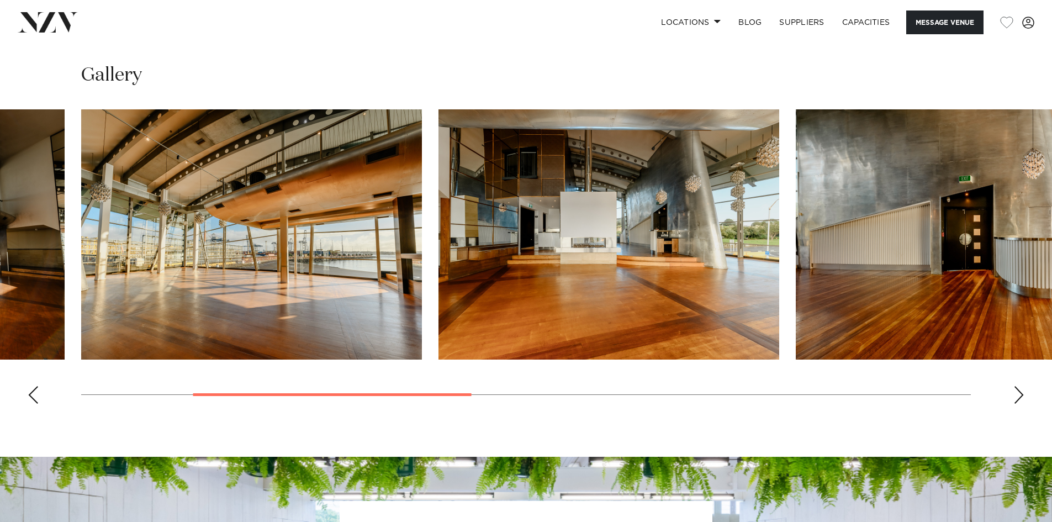
click at [1017, 397] on div "Next slide" at bounding box center [1019, 395] width 11 height 18
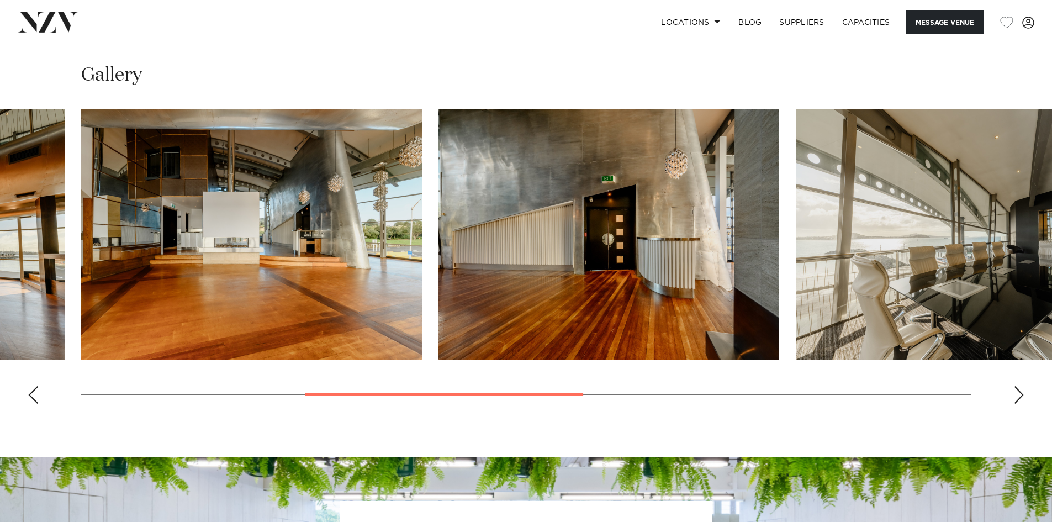
click at [1017, 397] on div "Next slide" at bounding box center [1019, 395] width 11 height 18
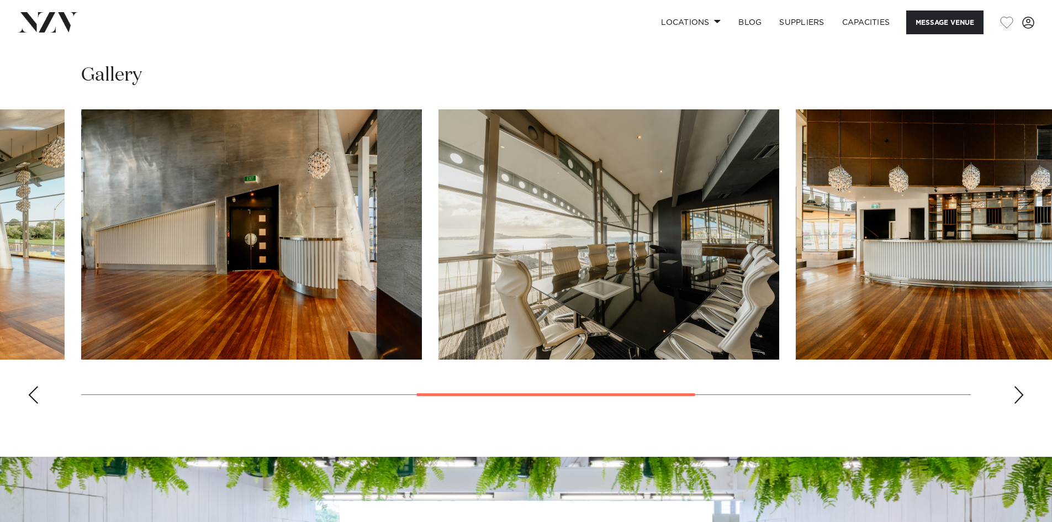
click at [1017, 397] on div "Next slide" at bounding box center [1019, 395] width 11 height 18
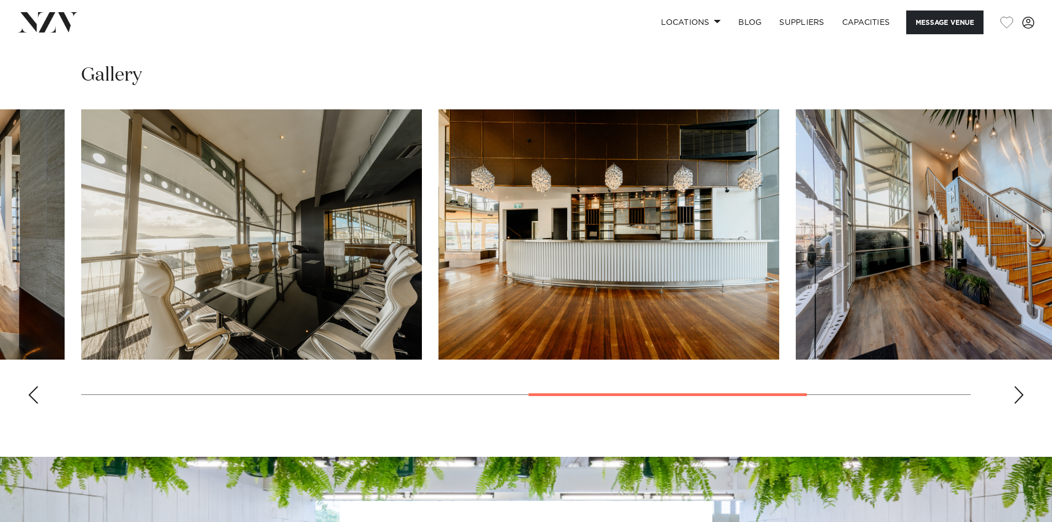
click at [1017, 397] on div "Next slide" at bounding box center [1019, 395] width 11 height 18
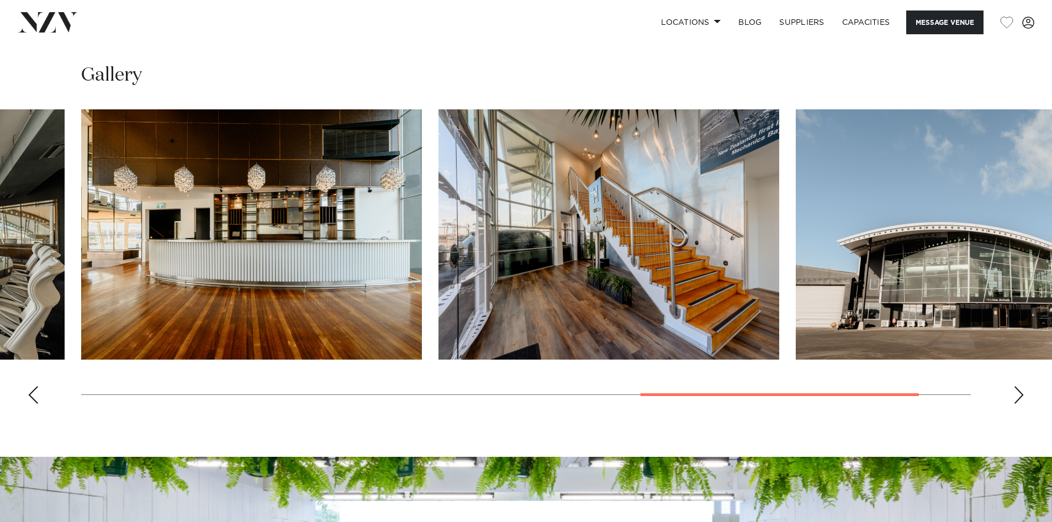
click at [1017, 397] on div "Next slide" at bounding box center [1019, 395] width 11 height 18
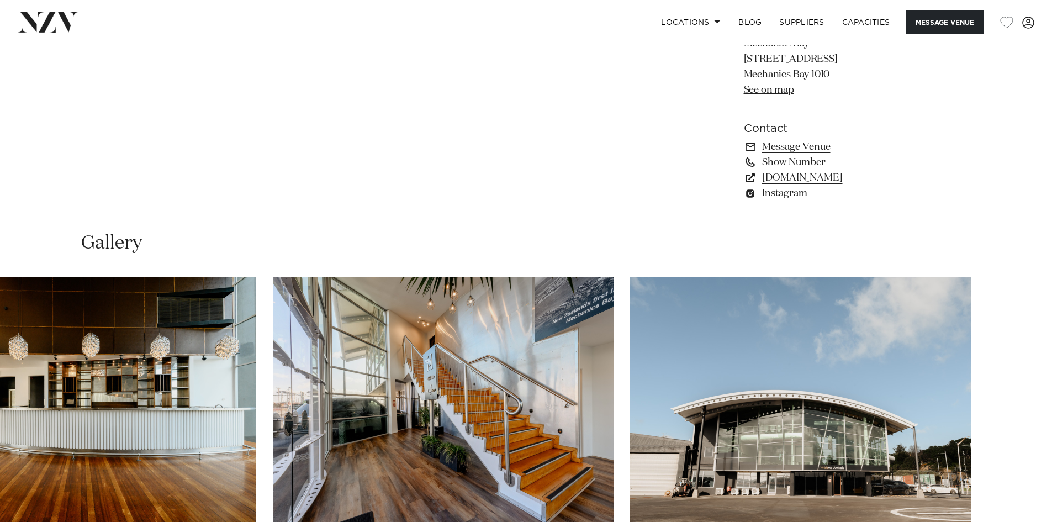
scroll to position [773, 0]
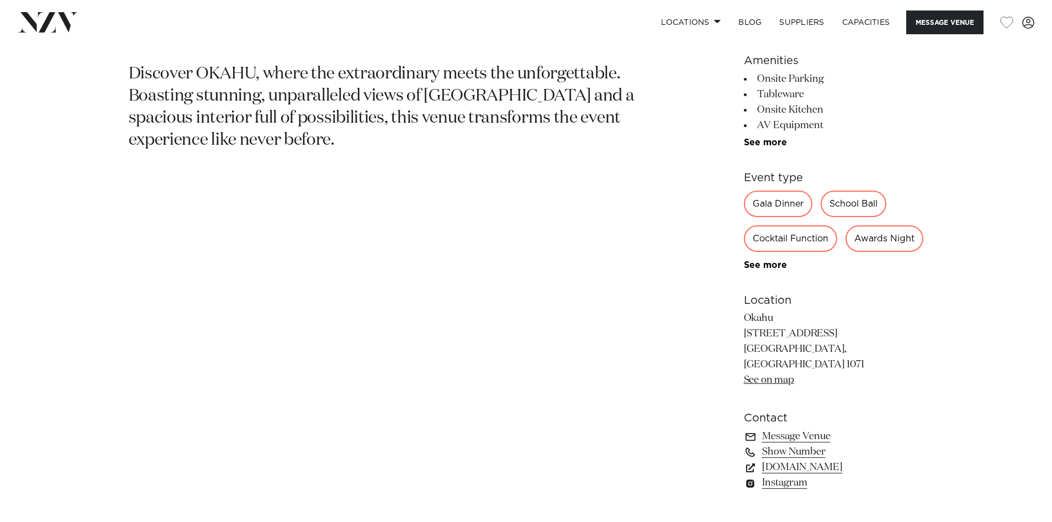
scroll to position [773, 0]
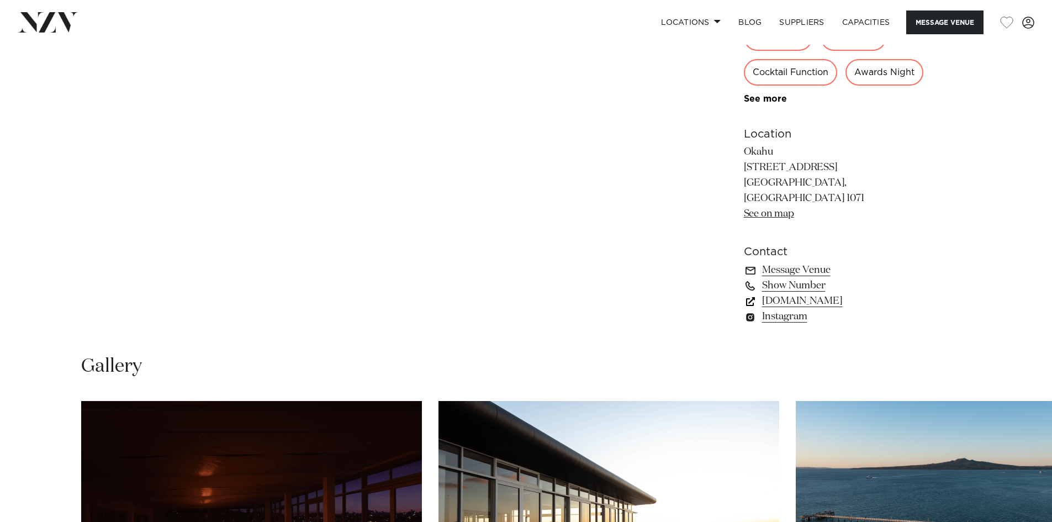
click at [819, 309] on link "[DOMAIN_NAME]" at bounding box center [834, 300] width 180 height 15
